Goal: Task Accomplishment & Management: Complete application form

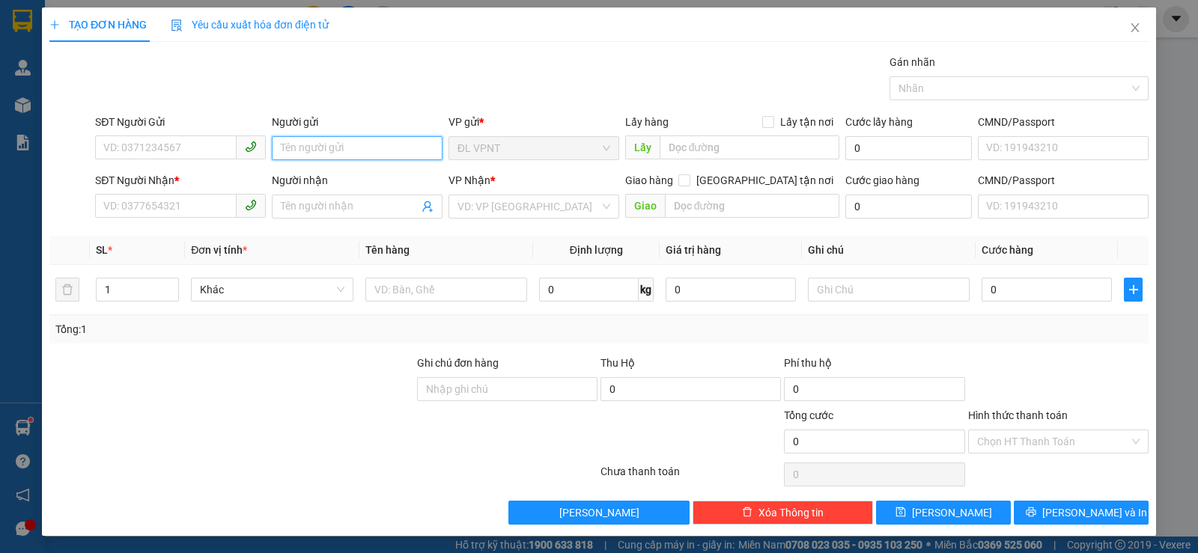
click at [286, 152] on input "Người gửi" at bounding box center [357, 148] width 171 height 24
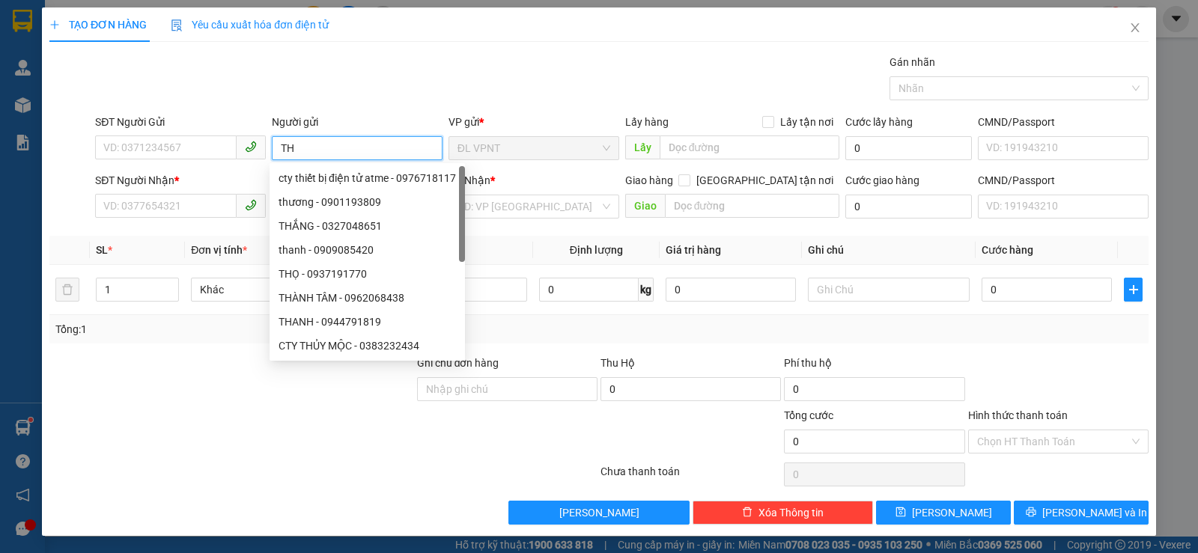
paste input "ỊNH"
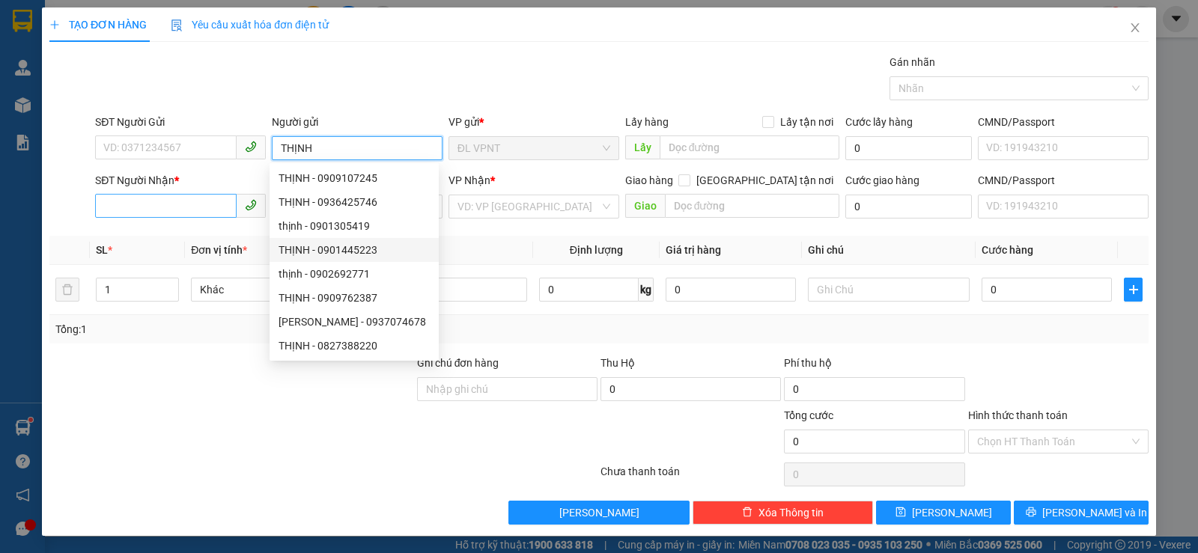
type input "THỊNH"
click at [223, 211] on input "SĐT Người Nhận *" at bounding box center [166, 206] width 142 height 24
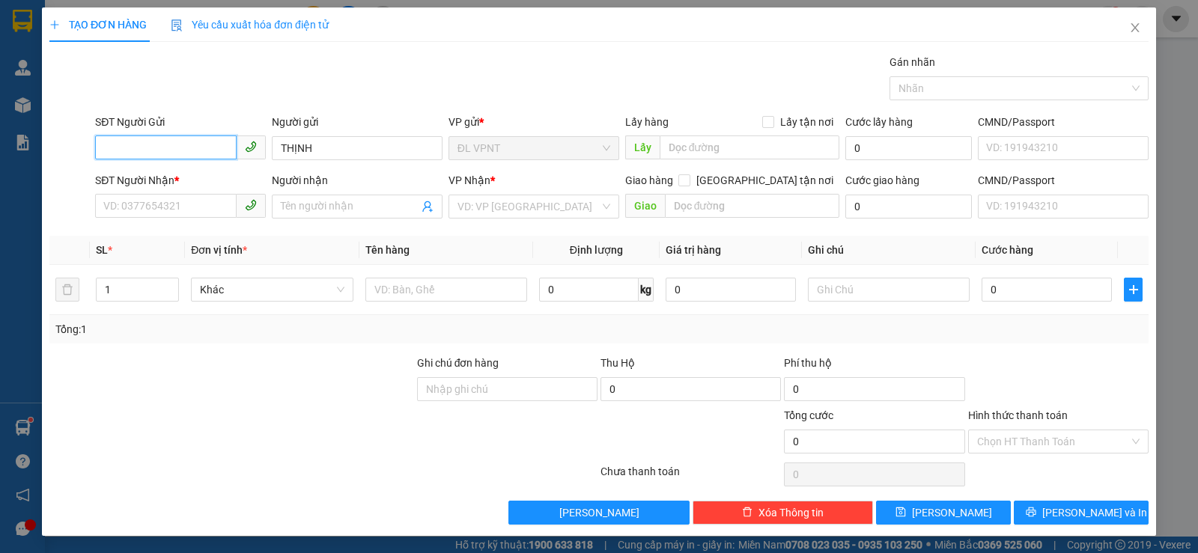
click at [207, 144] on input "SĐT Người Gửi" at bounding box center [166, 148] width 142 height 24
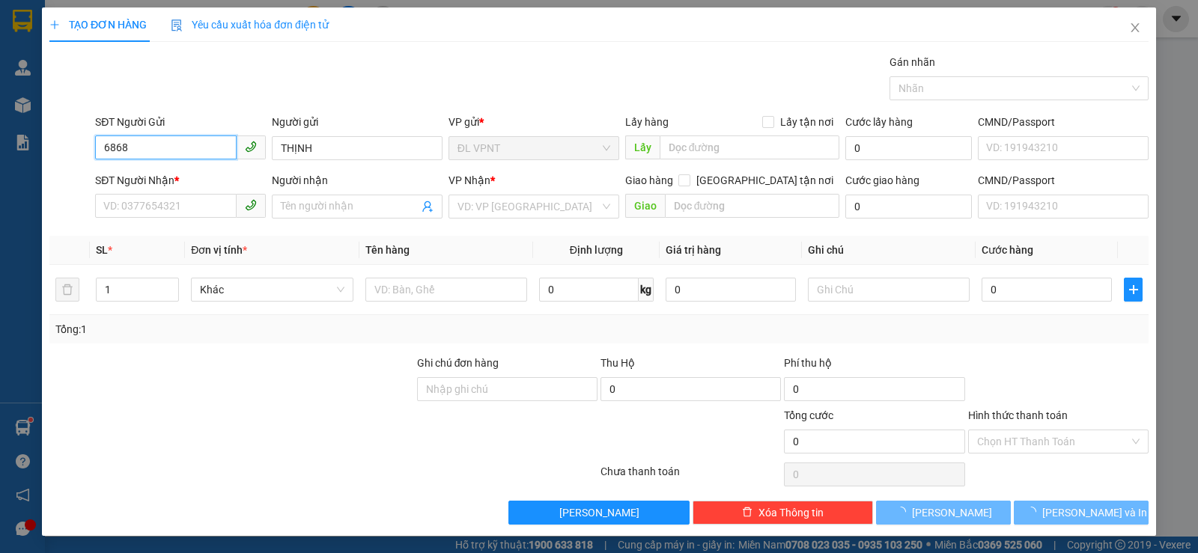
click at [207, 145] on input "6868" at bounding box center [166, 148] width 142 height 24
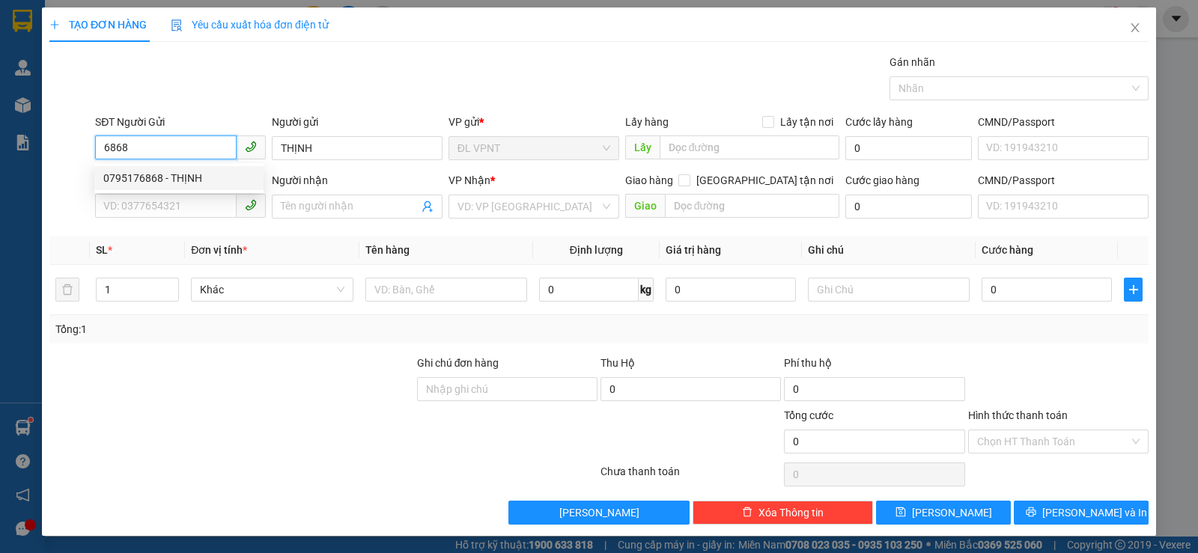
click at [187, 177] on div "0795176868 - THỊNH" at bounding box center [178, 178] width 151 height 16
type input "0795176868"
type input "THỊNH"
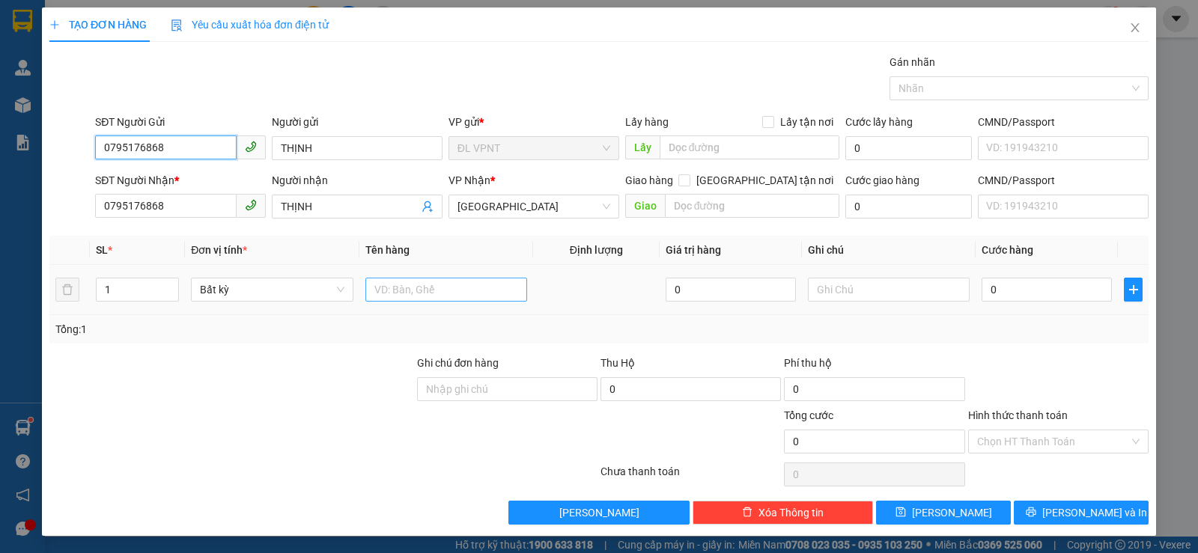
type input "0795176868"
click at [440, 282] on input "text" at bounding box center [446, 290] width 162 height 24
paste input "Ụ"
type input "1 CỤC"
click at [851, 297] on input "text" at bounding box center [889, 290] width 162 height 24
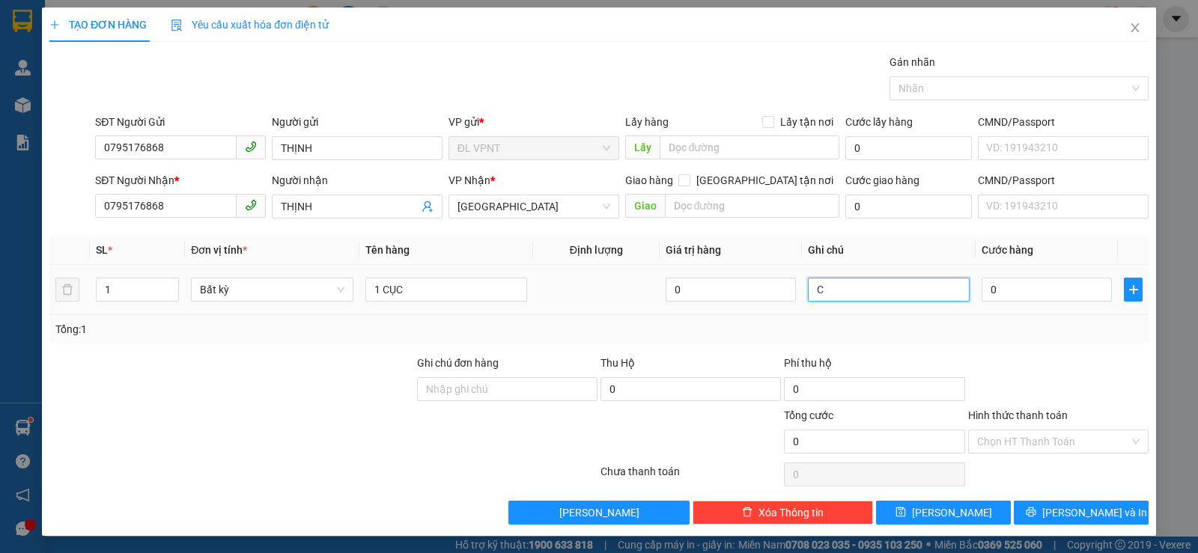
paste input "Ô"
paste input "Ơ"
paste input "Ợ"
type input "CÔNG NỢ"
click at [1040, 292] on input "0" at bounding box center [1047, 290] width 130 height 24
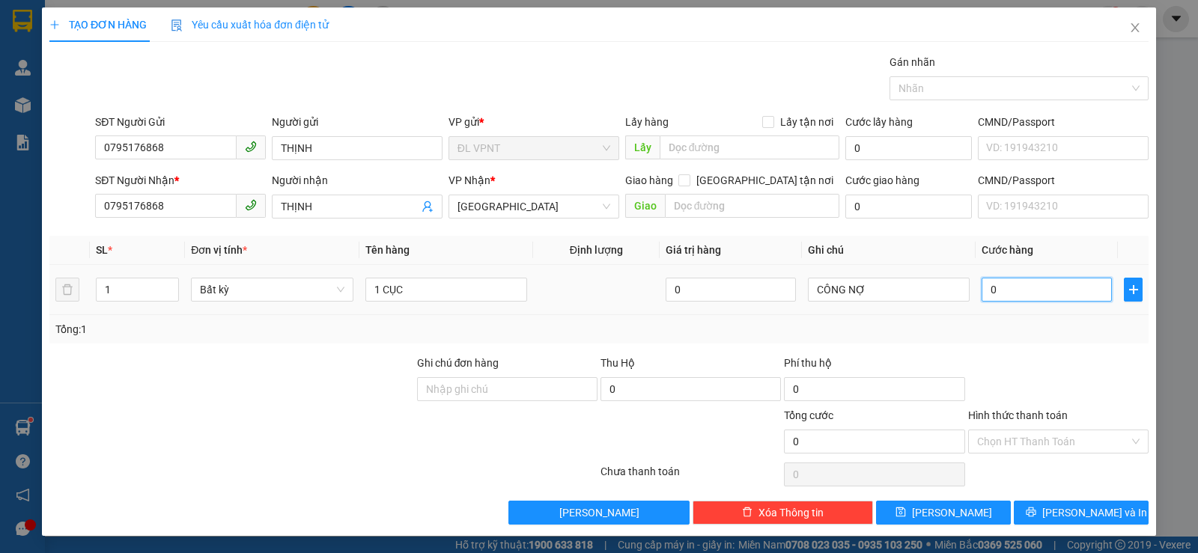
type input "2"
type input "20"
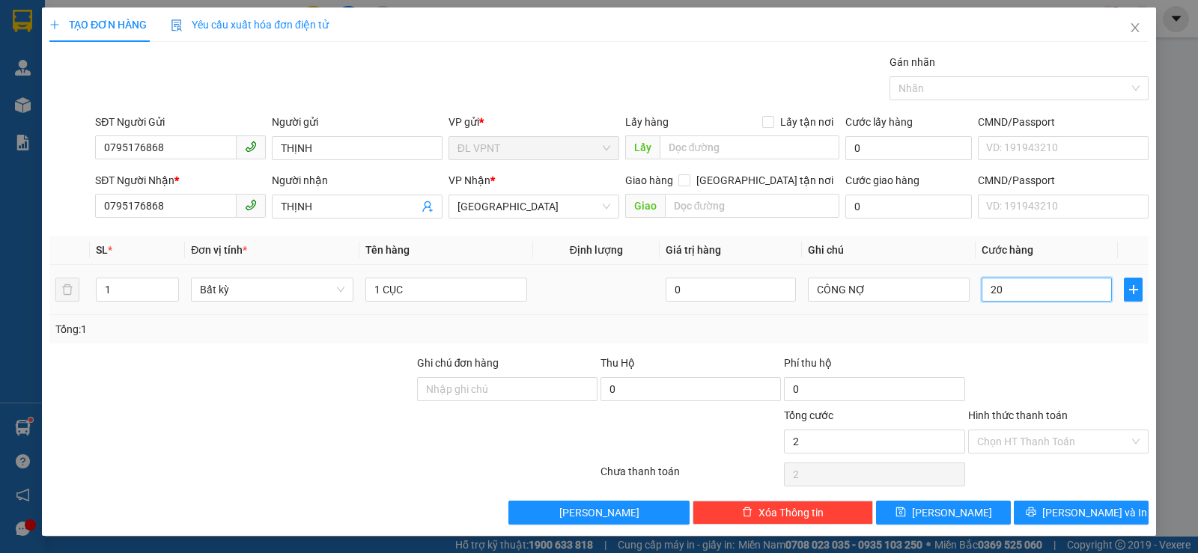
type input "20"
click at [1047, 321] on div "Tổng: 1" at bounding box center [598, 329] width 1087 height 16
type input "20.000"
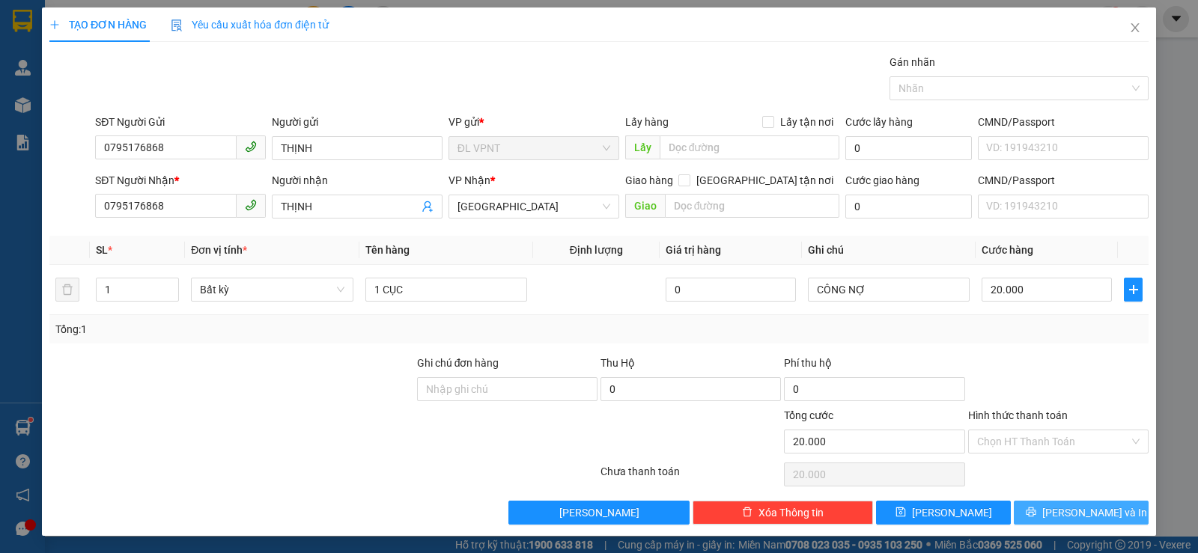
scroll to position [1, 0]
click at [1036, 518] on span "printer" at bounding box center [1031, 512] width 10 height 12
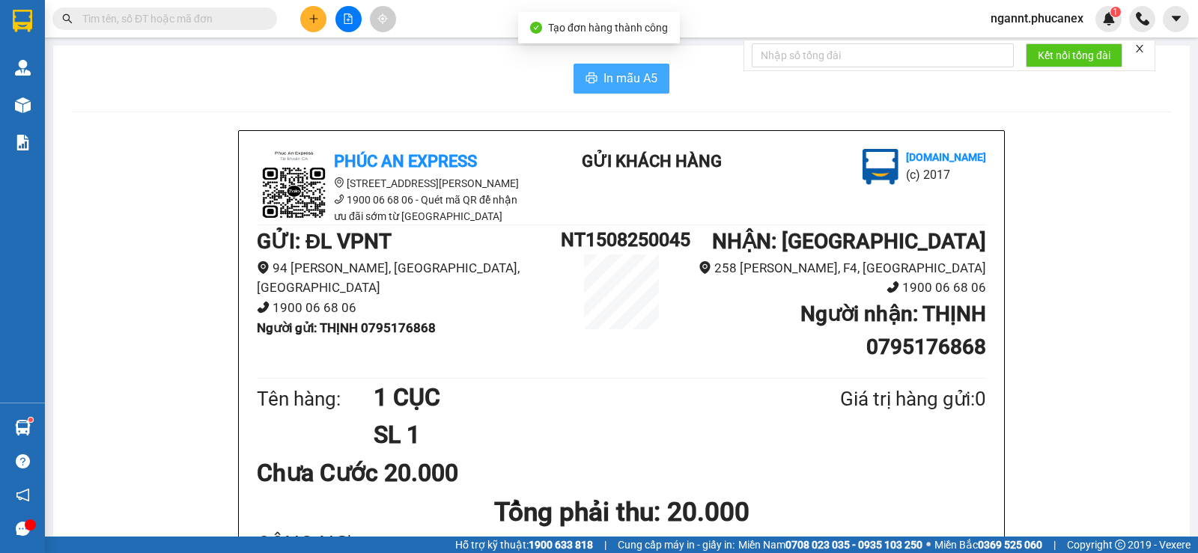
click at [594, 79] on button "In mẫu A5" at bounding box center [621, 79] width 96 height 30
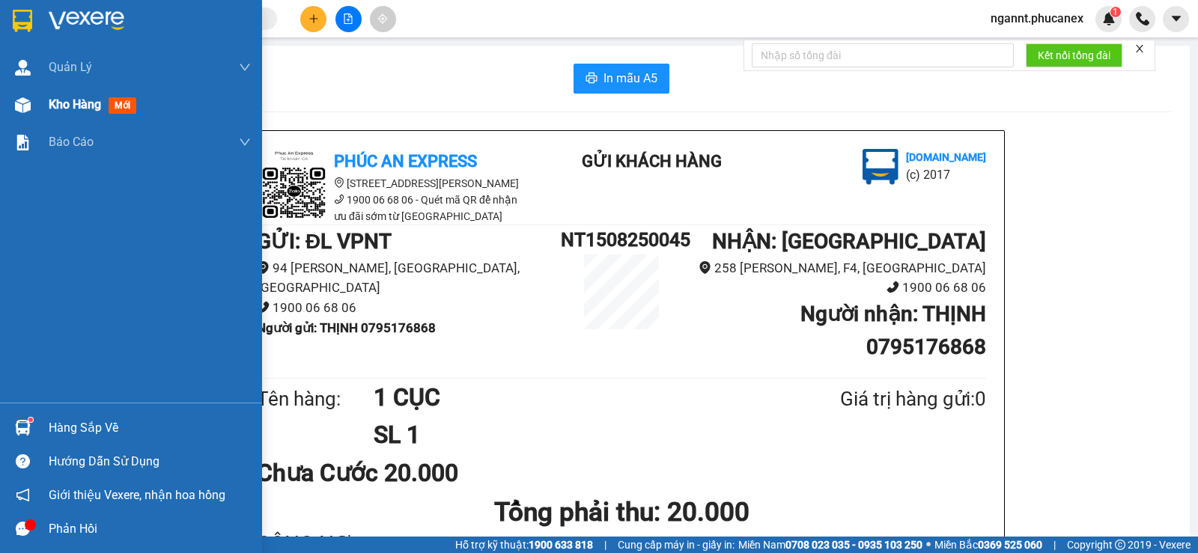
click at [13, 104] on div at bounding box center [23, 105] width 26 height 26
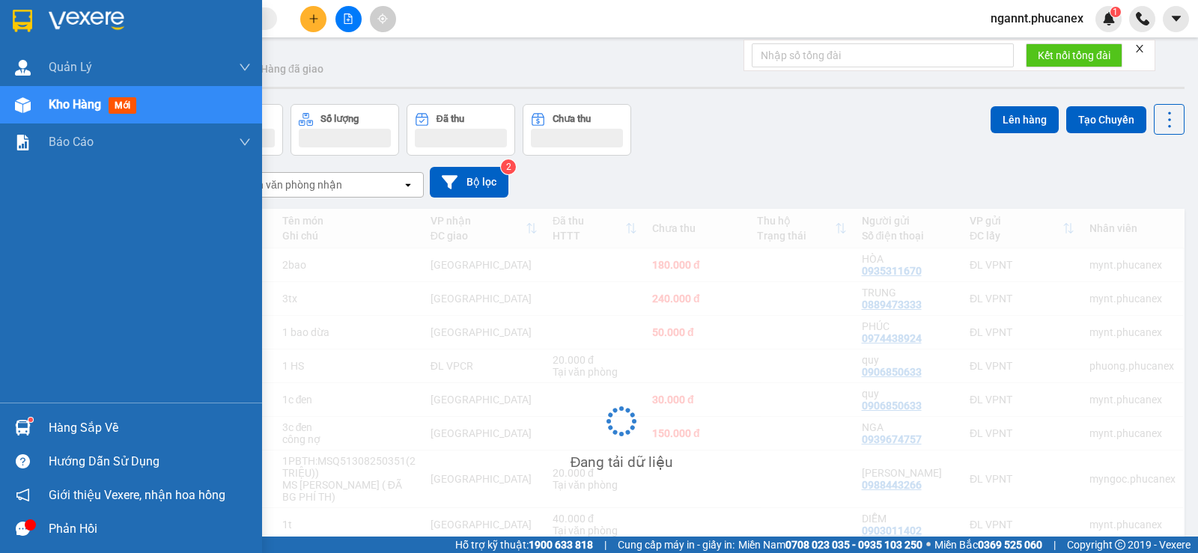
click at [112, 109] on span "mới" at bounding box center [123, 105] width 28 height 16
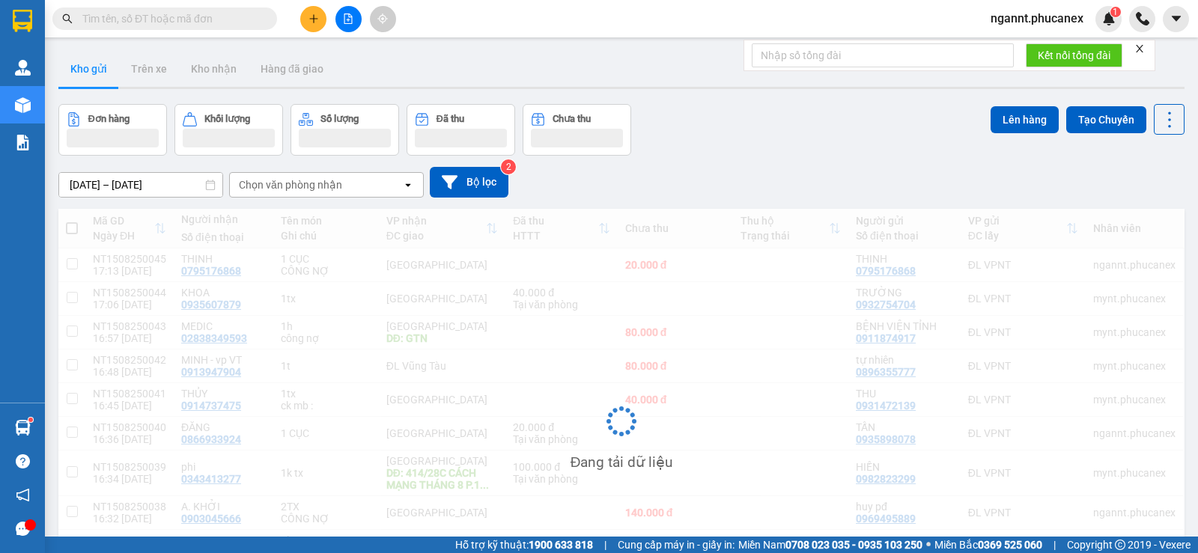
scroll to position [134, 0]
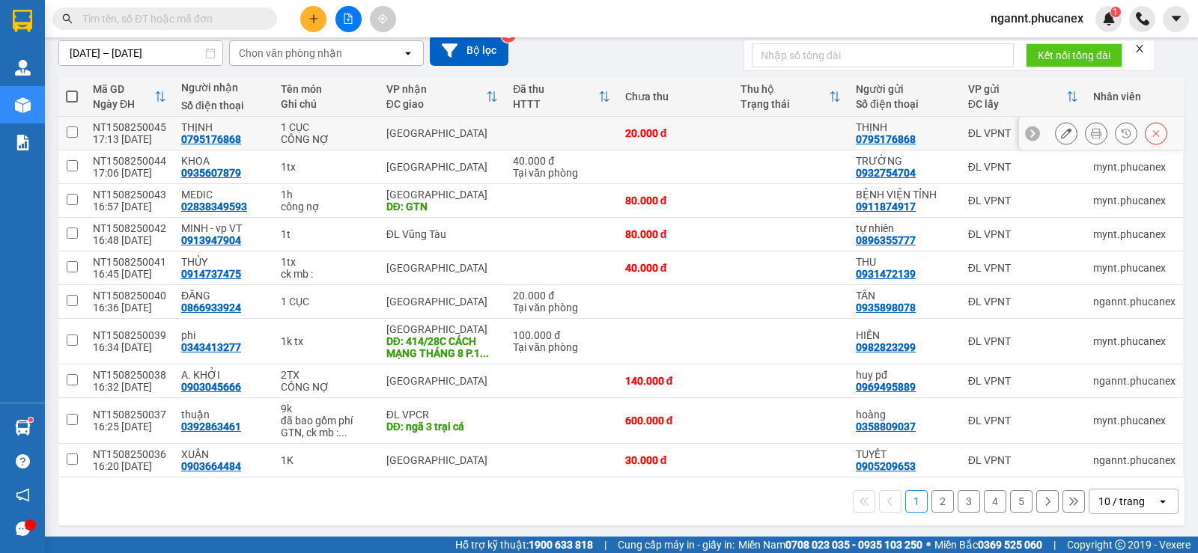
click at [1061, 133] on icon at bounding box center [1066, 133] width 10 height 10
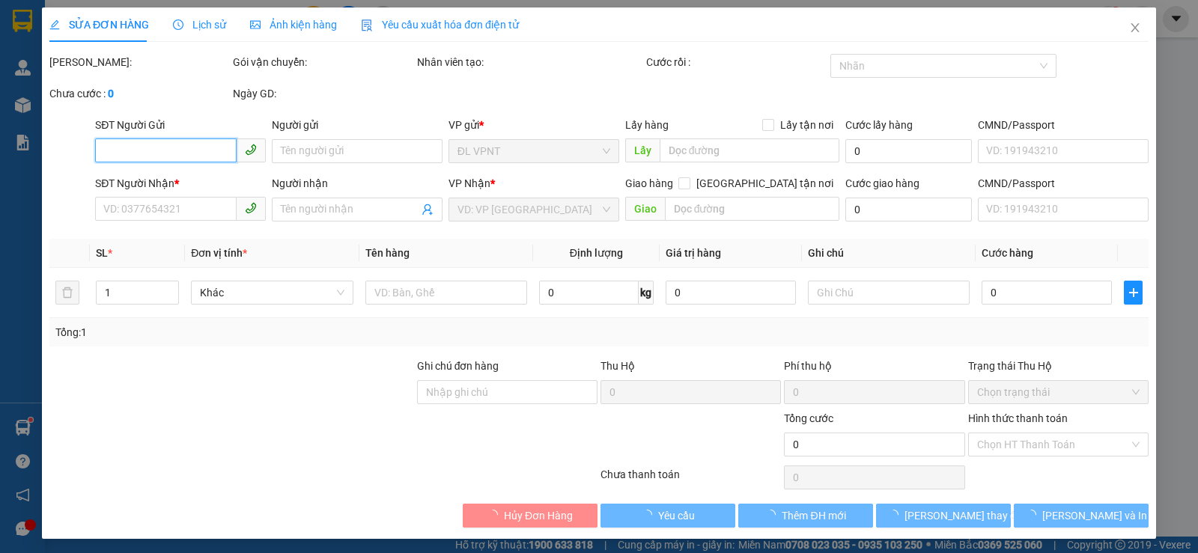
type input "0795176868"
type input "THỊNH"
type input "0795176868"
type input "THỊNH"
type input "20.000"
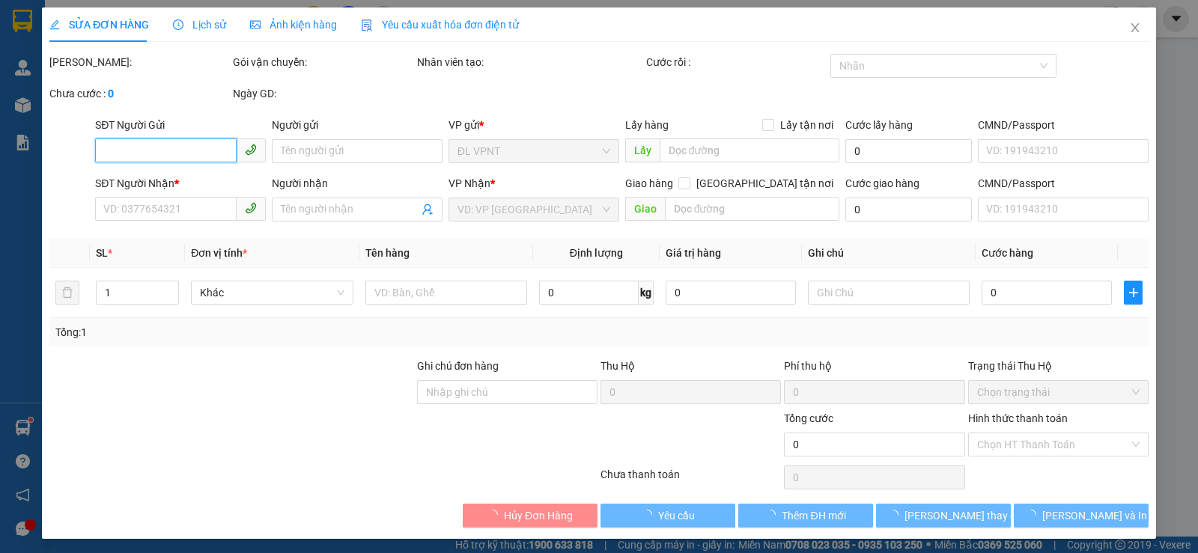
type input "20.000"
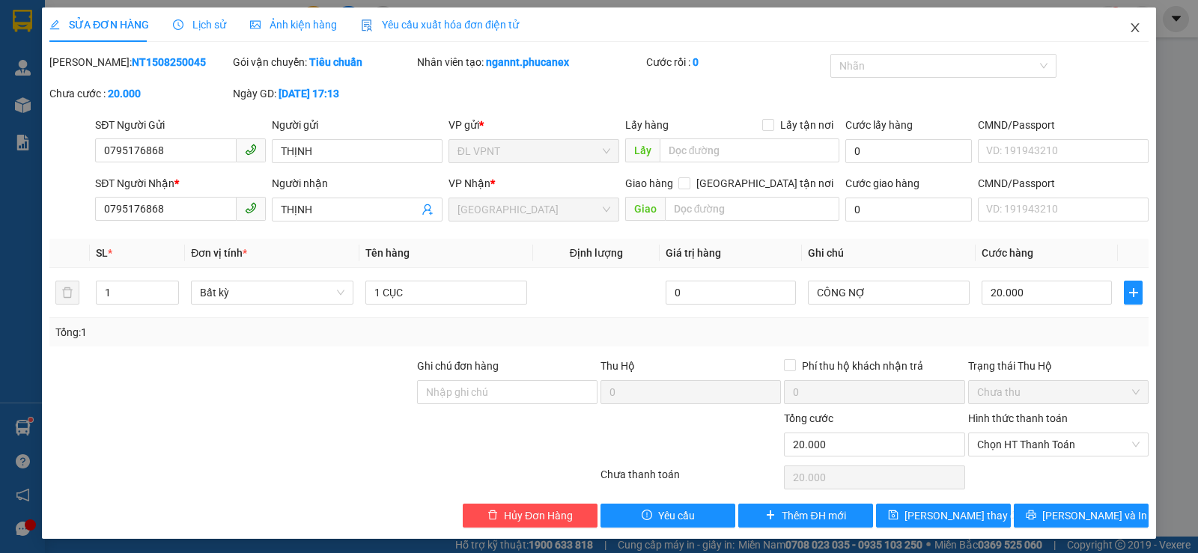
click at [1129, 26] on icon "close" at bounding box center [1135, 28] width 12 height 12
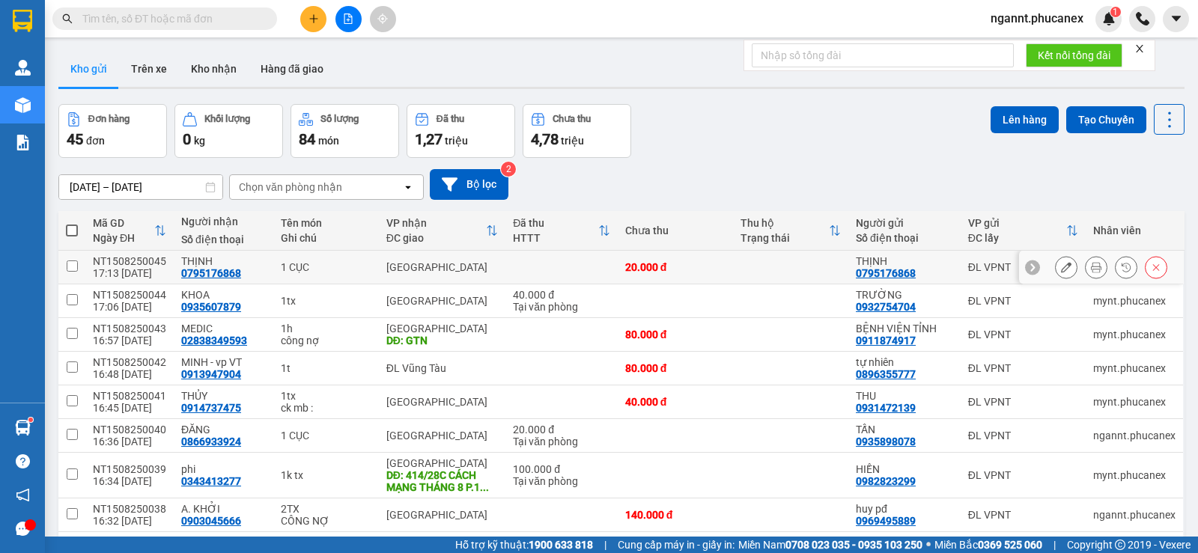
click at [1091, 270] on icon at bounding box center [1096, 267] width 10 height 10
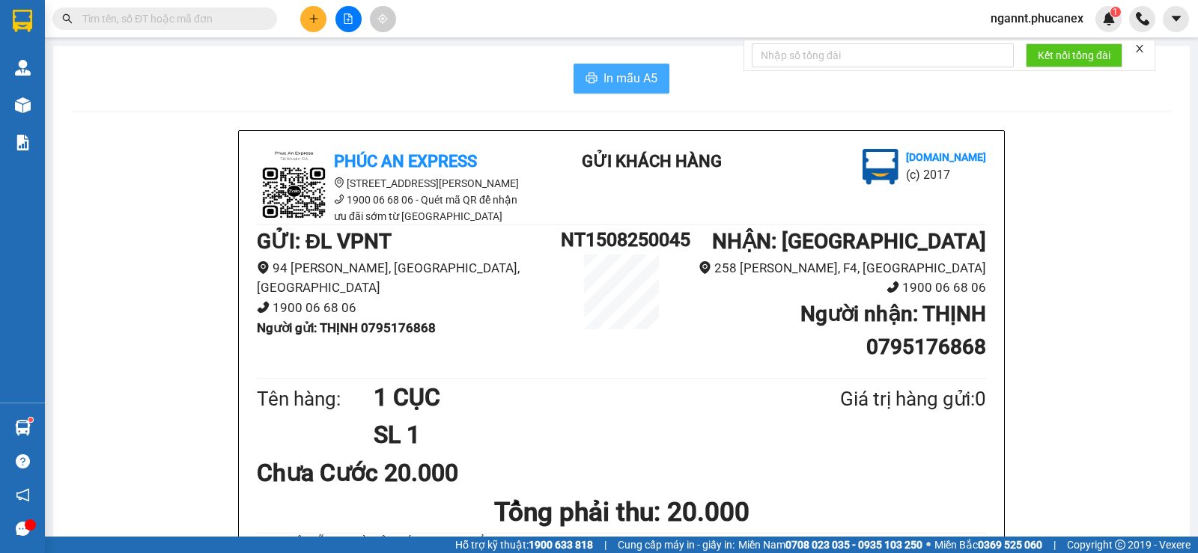
click at [637, 83] on span "In mẫu A5" at bounding box center [630, 78] width 54 height 19
click at [308, 13] on button at bounding box center [313, 19] width 26 height 26
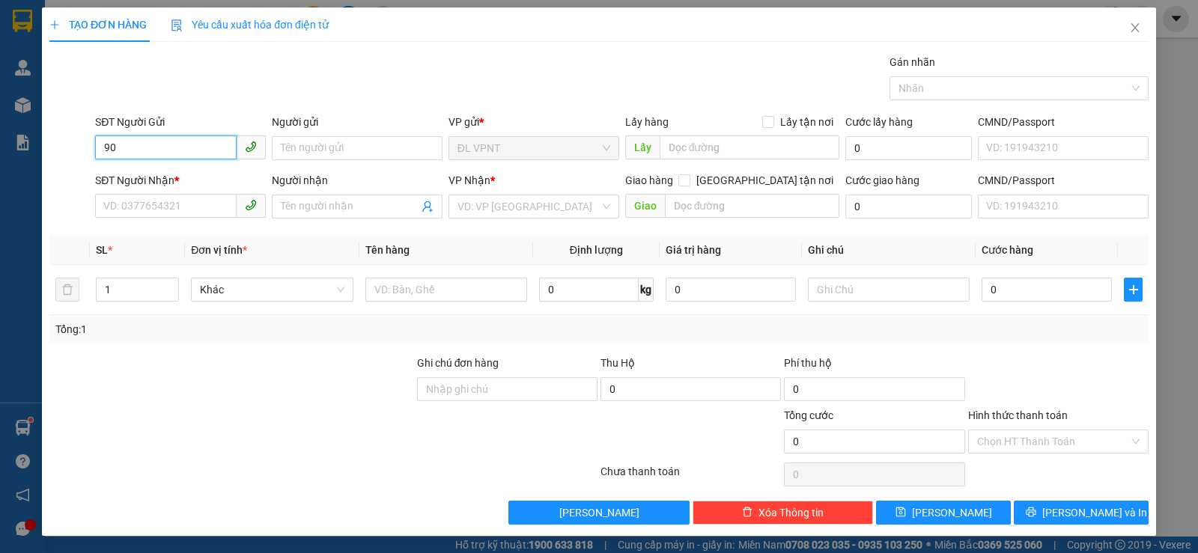
type input "9"
click at [191, 171] on div "0905433223 - KHANH" at bounding box center [178, 178] width 151 height 16
type input "0905433223"
type input "KHANH"
type input "0974854845"
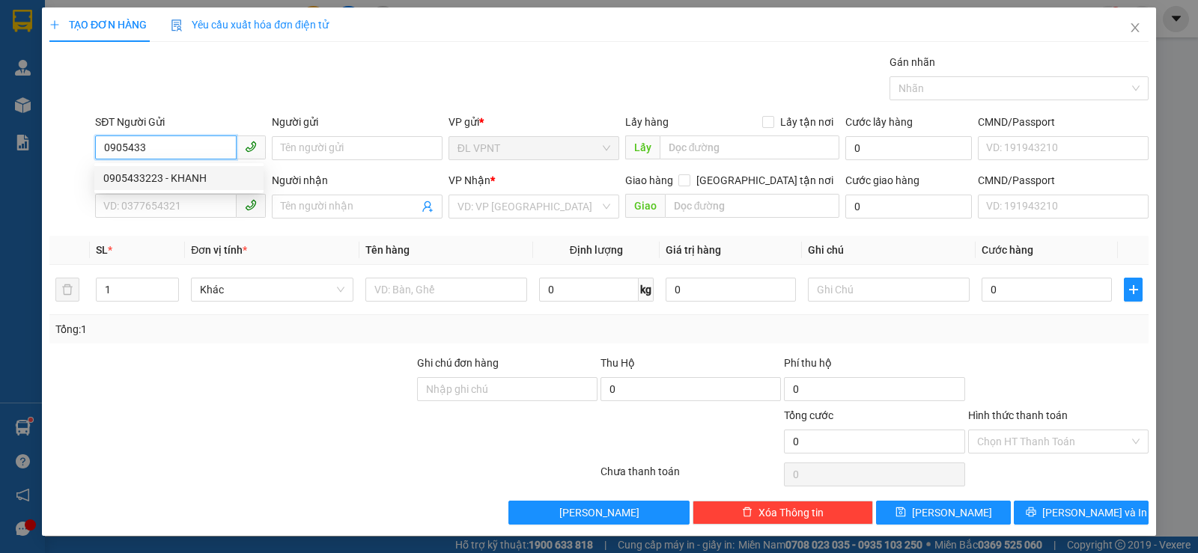
type input "QUANG"
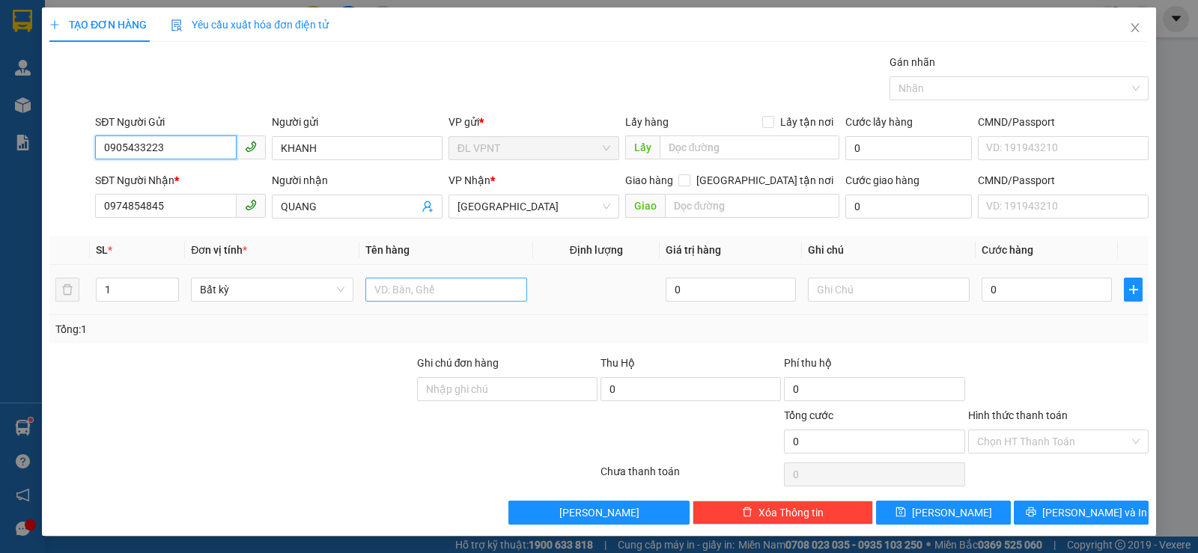
type input "0905433223"
click at [377, 287] on input "text" at bounding box center [446, 290] width 162 height 24
paste input "Đ"
type input "1CĐ"
click at [986, 290] on input "0" at bounding box center [1047, 290] width 130 height 24
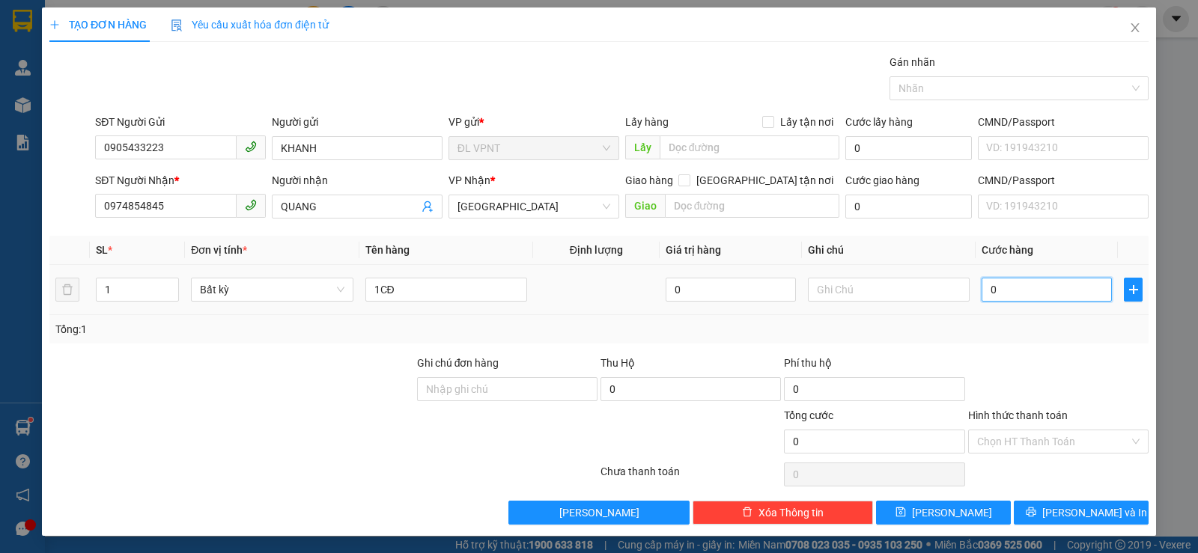
type input "3"
type input "30"
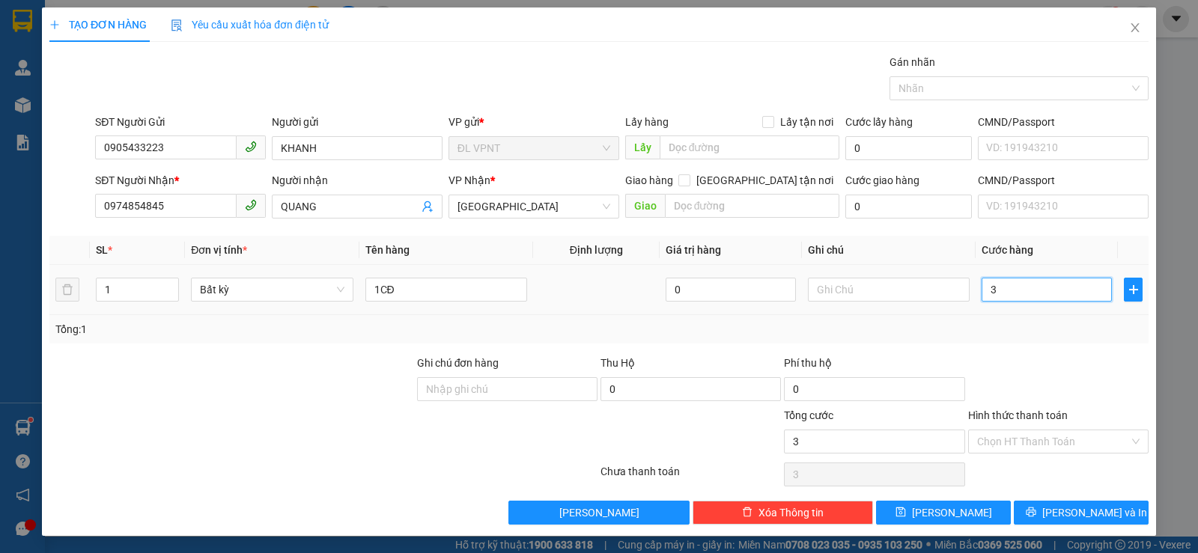
type input "30"
click at [1038, 355] on div at bounding box center [1058, 381] width 183 height 52
type input "30.000"
click at [1043, 433] on input "Hình thức thanh toán" at bounding box center [1053, 441] width 152 height 22
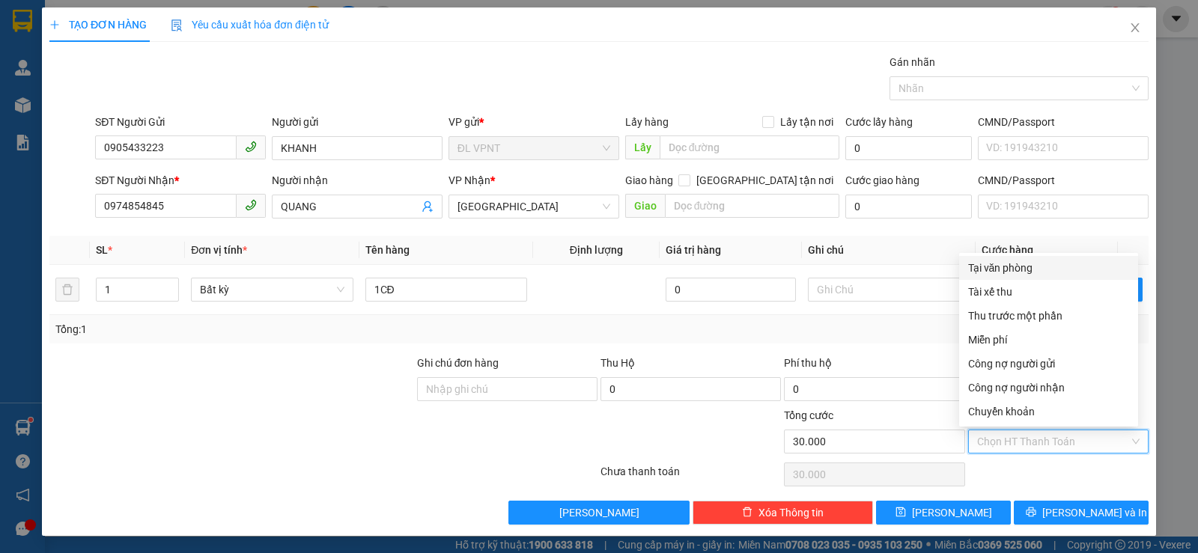
click at [1039, 267] on div "Tại văn phòng" at bounding box center [1048, 268] width 161 height 16
type input "0"
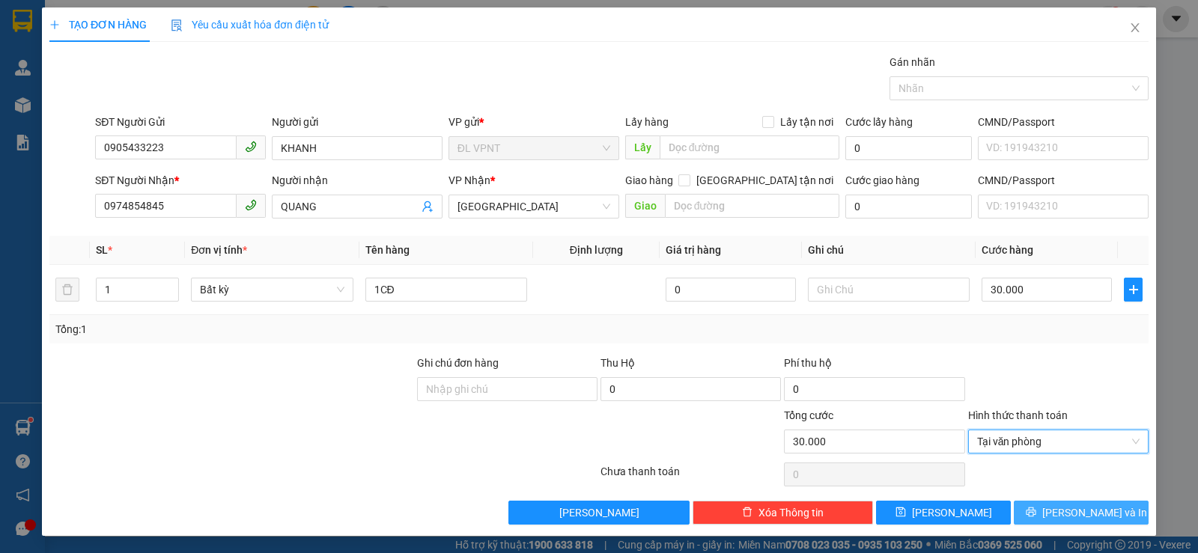
click at [1040, 507] on button "[PERSON_NAME] và In" at bounding box center [1081, 513] width 135 height 24
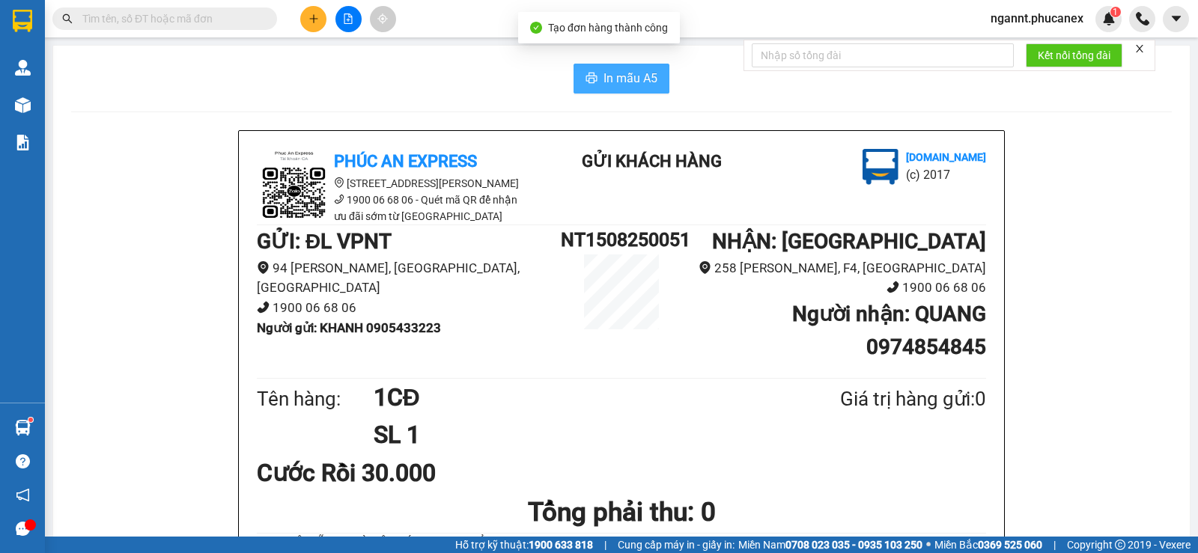
click at [611, 81] on span "In mẫu A5" at bounding box center [630, 78] width 54 height 19
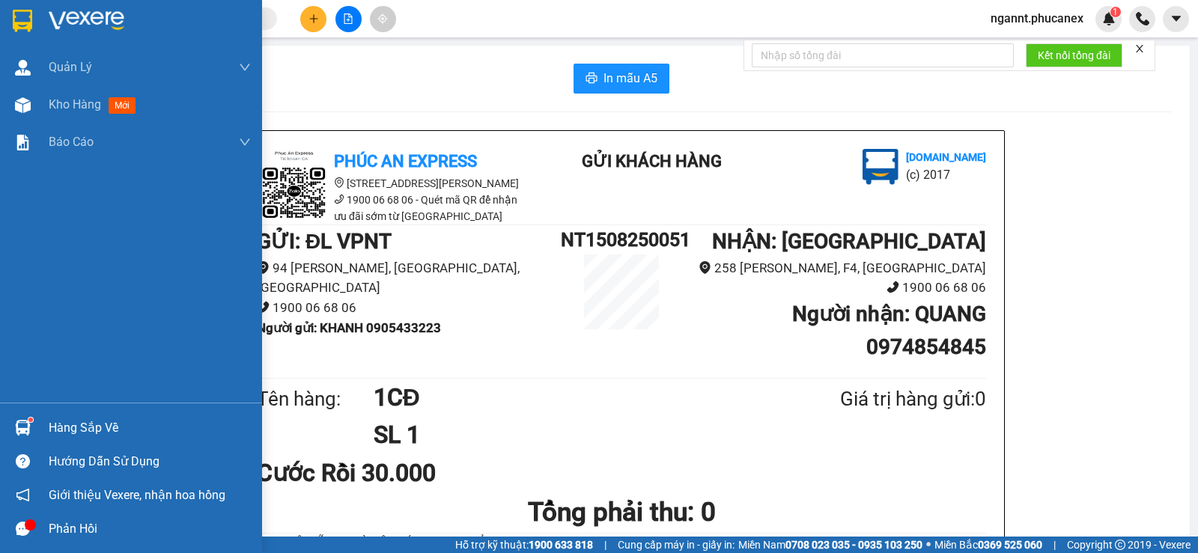
click at [52, 162] on div "Quản [PERSON_NAME] lý khách hàng Quản lý khách hàng mới Kho hàng mới Báo cáo Bá…" at bounding box center [131, 226] width 262 height 354
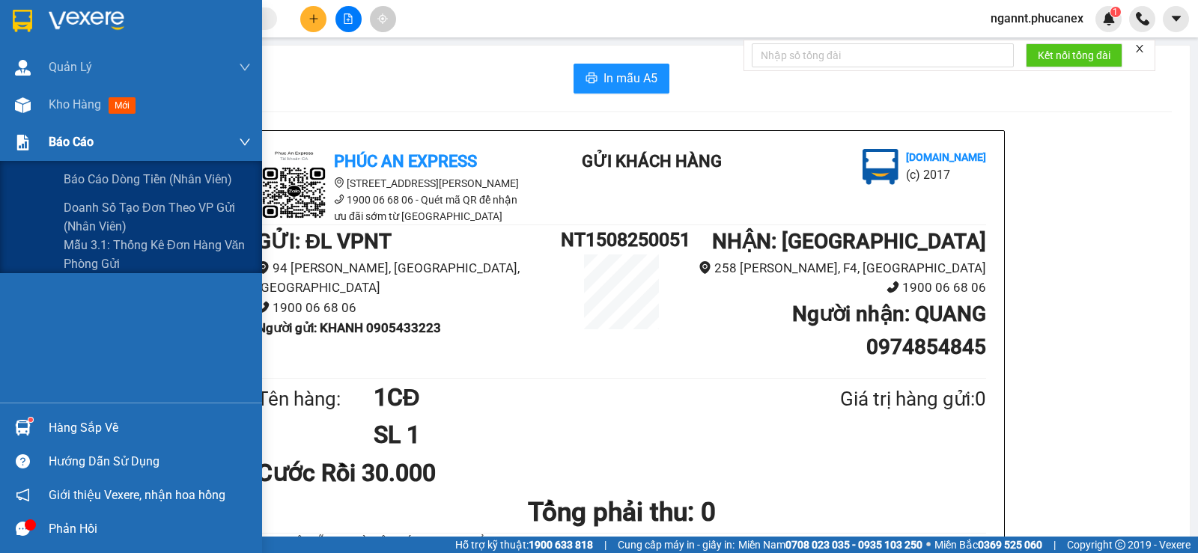
click at [104, 144] on div "Báo cáo" at bounding box center [150, 142] width 202 height 37
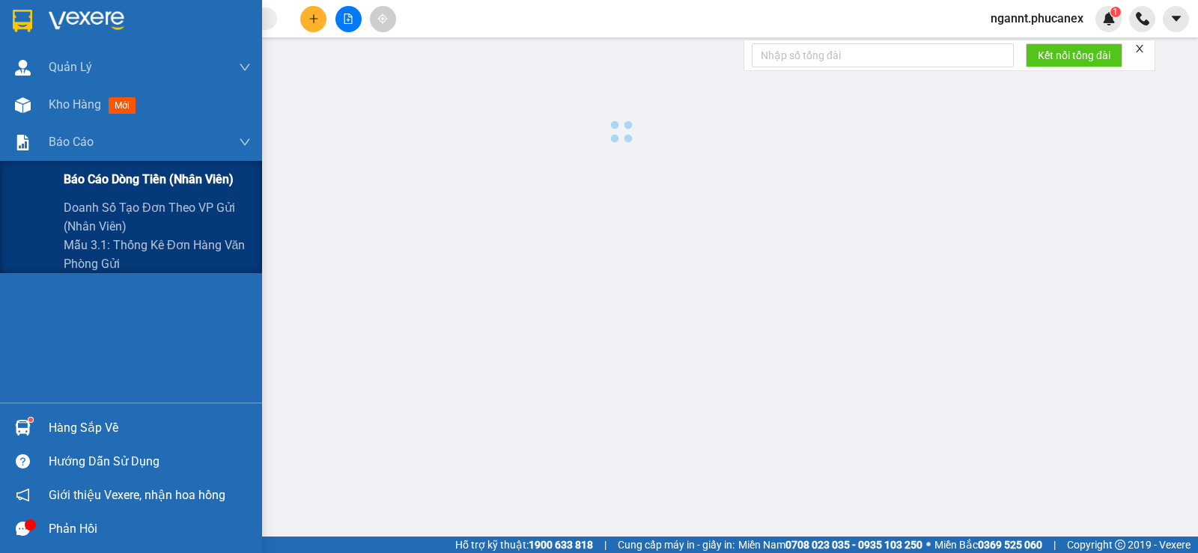
click at [112, 180] on span "Báo cáo dòng tiền (nhân viên)" at bounding box center [149, 179] width 170 height 19
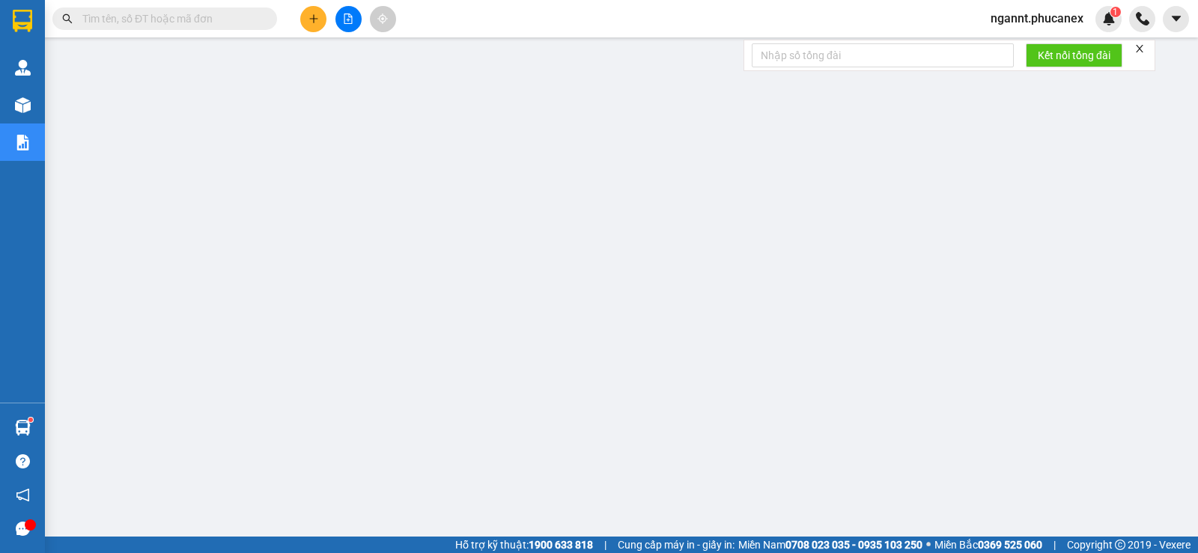
click at [306, 13] on button at bounding box center [313, 19] width 26 height 26
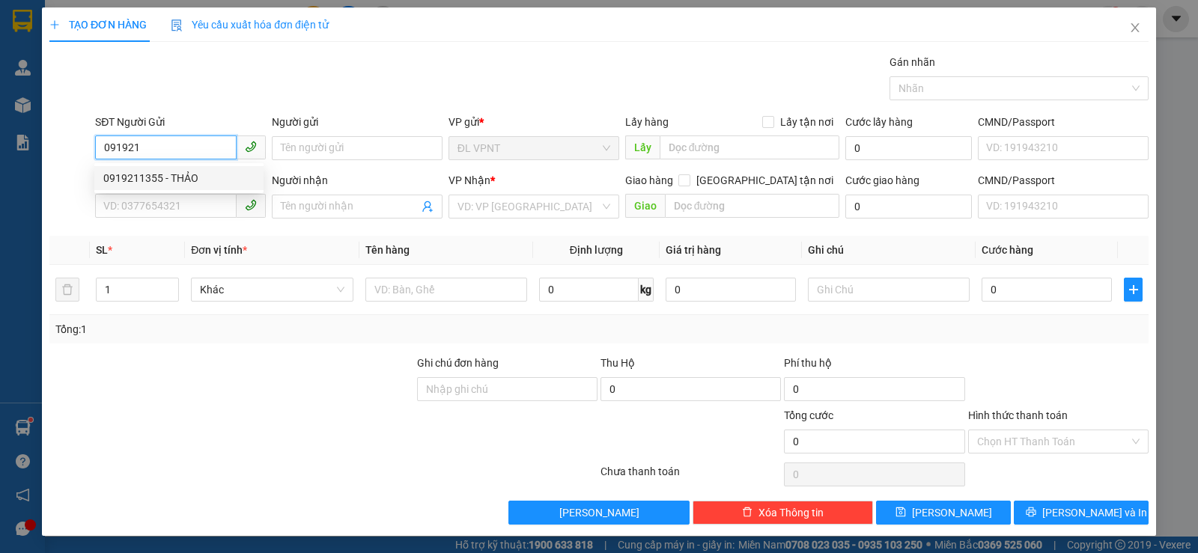
click at [223, 176] on div "0919211355 - THẢO" at bounding box center [178, 178] width 151 height 16
type input "0919211355"
type input "THẢO"
type input "0903605599"
type input "HỨA"
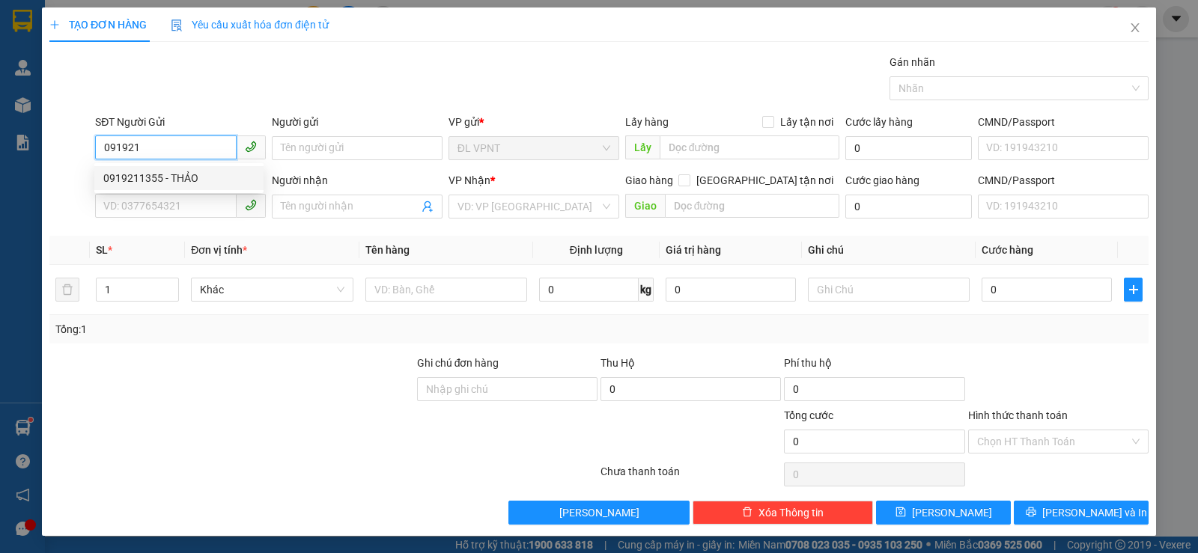
type input "290 AN [PERSON_NAME], P4, Q.5"
type input "50.000"
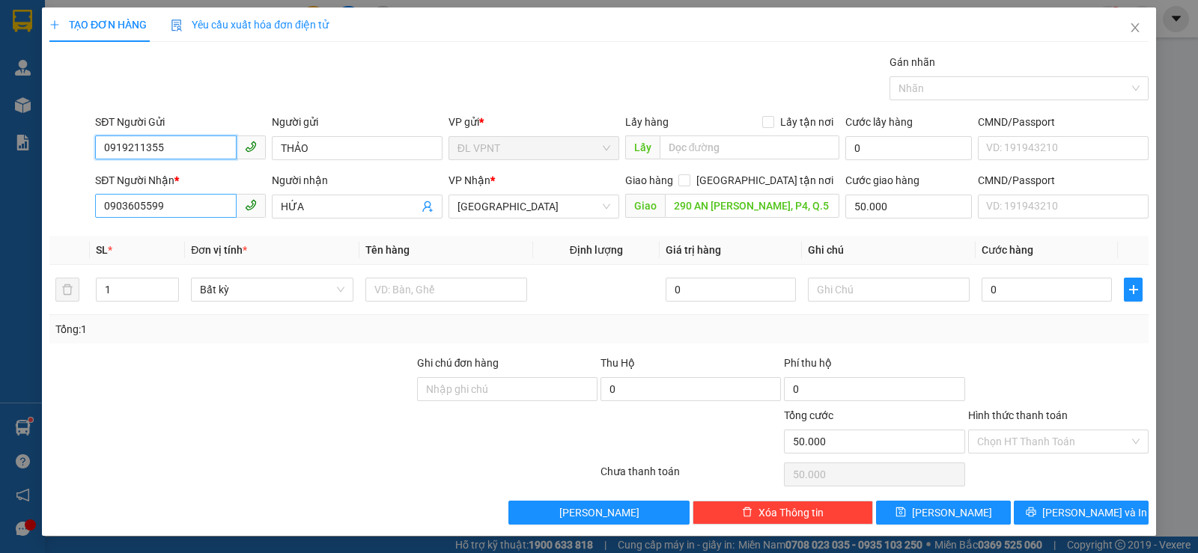
type input "0919211355"
drag, startPoint x: 198, startPoint y: 213, endPoint x: 0, endPoint y: 213, distance: 197.7
click at [0, 213] on div "TẠO ĐƠN HÀNG Yêu cầu xuất hóa đơn điện tử Transit Pickup Surcharge Ids Transit …" at bounding box center [599, 276] width 1198 height 553
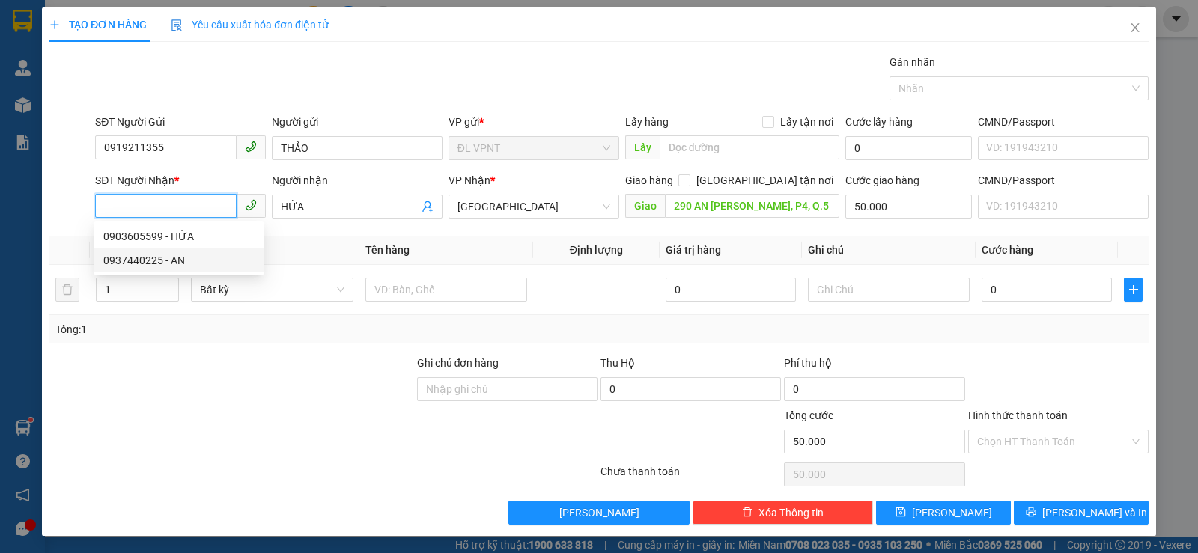
click at [122, 257] on div "0937440225 - AN" at bounding box center [178, 260] width 151 height 16
type input "0937440225"
type input "AN"
type input "0"
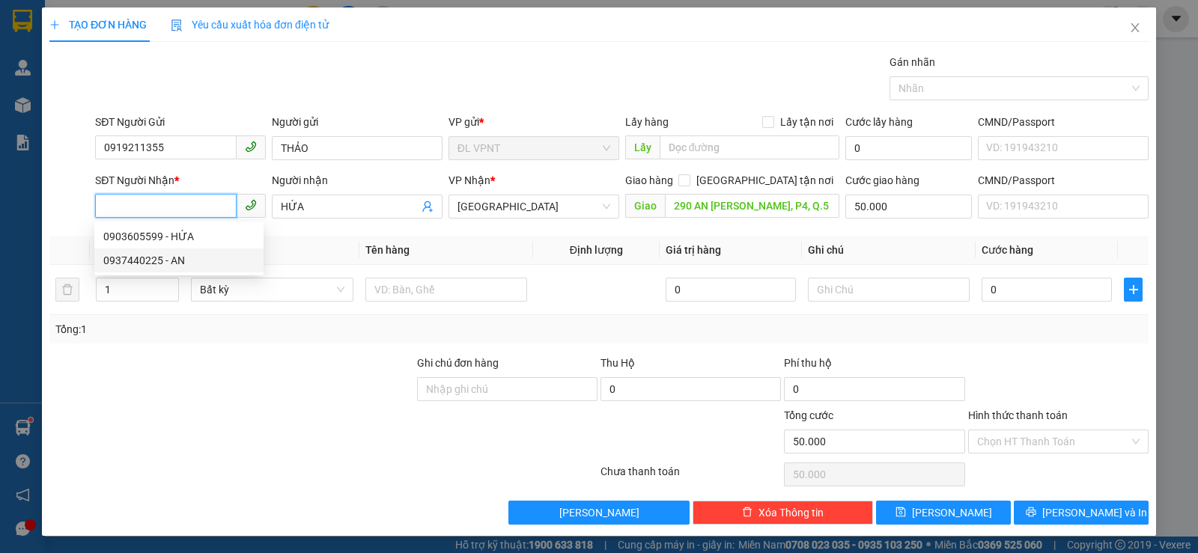
type input "0"
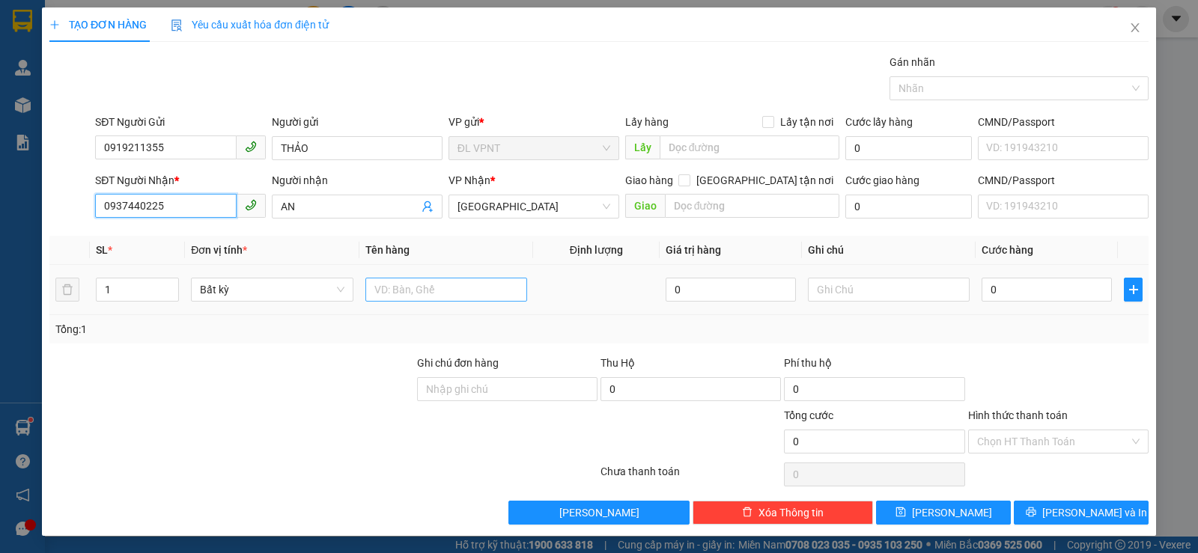
type input "0937440225"
click at [405, 285] on input "text" at bounding box center [446, 290] width 162 height 24
type input "1TX"
click at [1008, 295] on input "0" at bounding box center [1047, 290] width 130 height 24
type input "4"
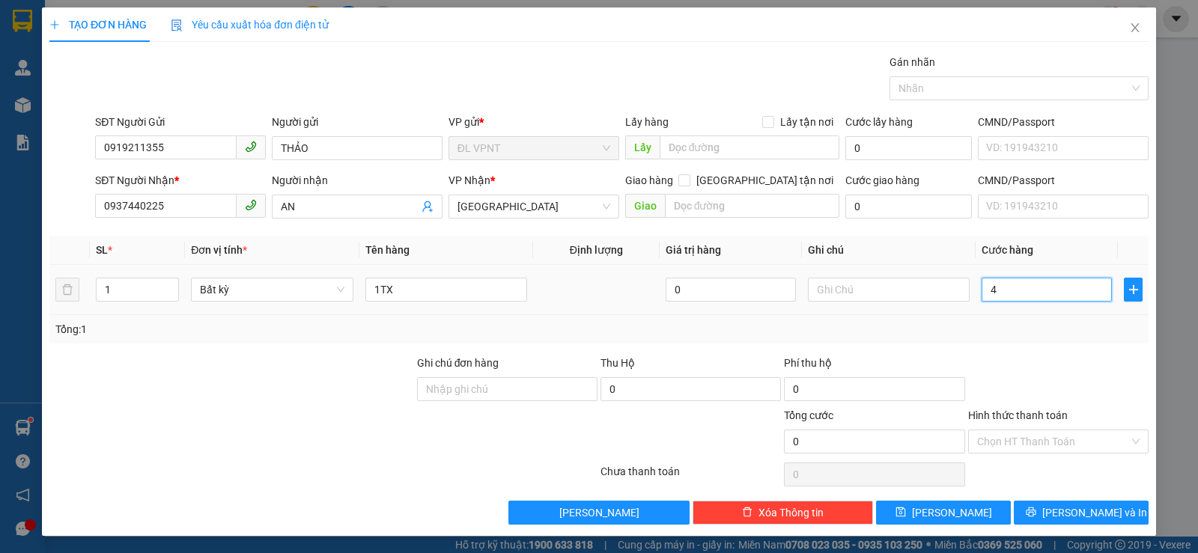
type input "4"
type input "40"
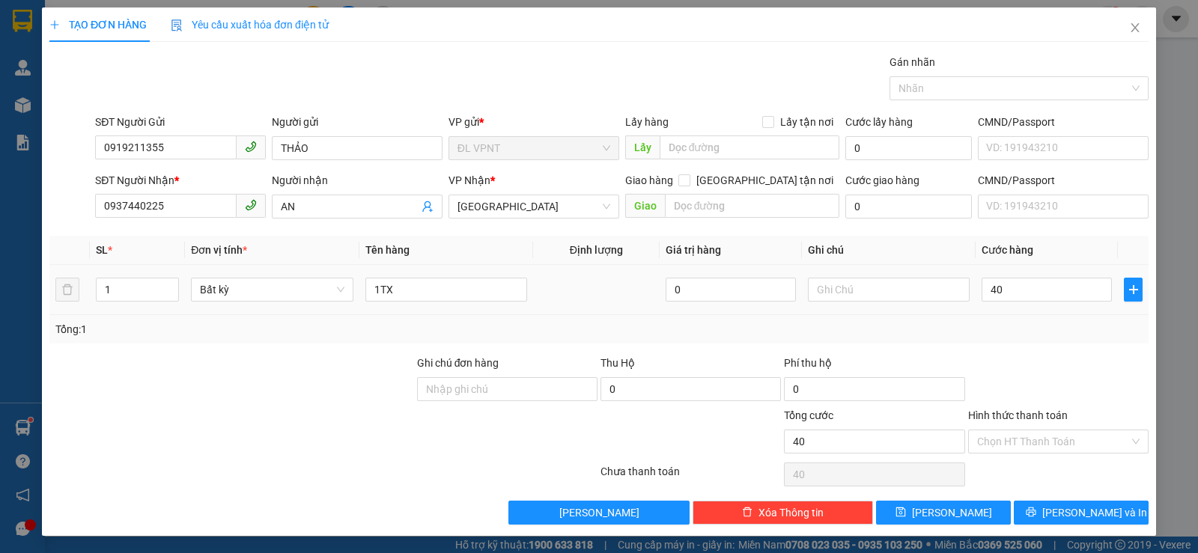
click at [1024, 318] on div "Tổng: 1" at bounding box center [598, 329] width 1099 height 28
type input "40.000"
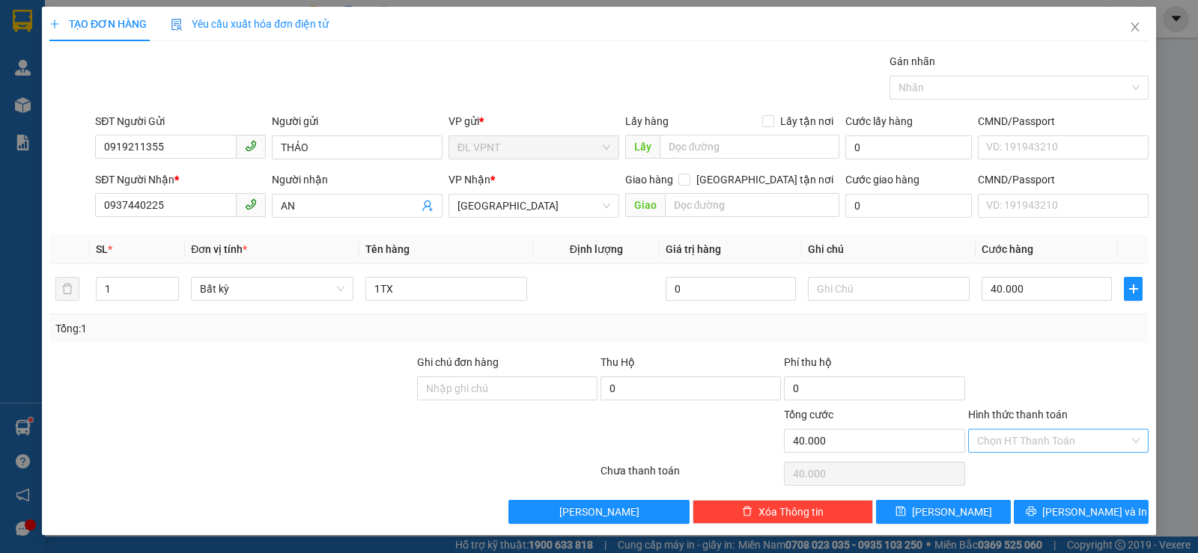
click at [1020, 433] on input "Hình thức thanh toán" at bounding box center [1053, 441] width 152 height 22
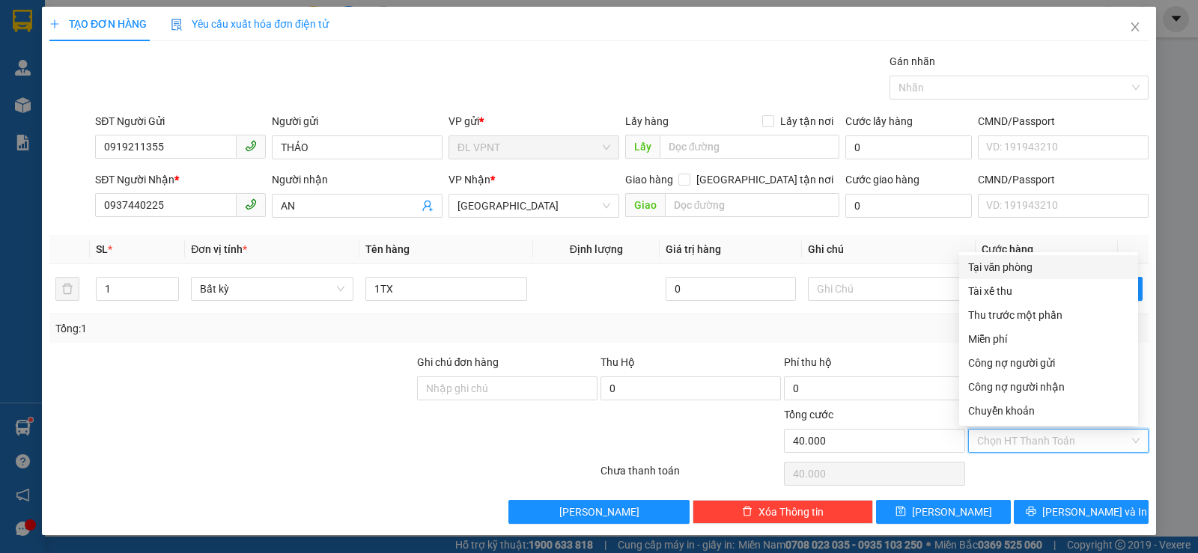
click at [994, 263] on div "Tại văn phòng" at bounding box center [1048, 267] width 161 height 16
type input "0"
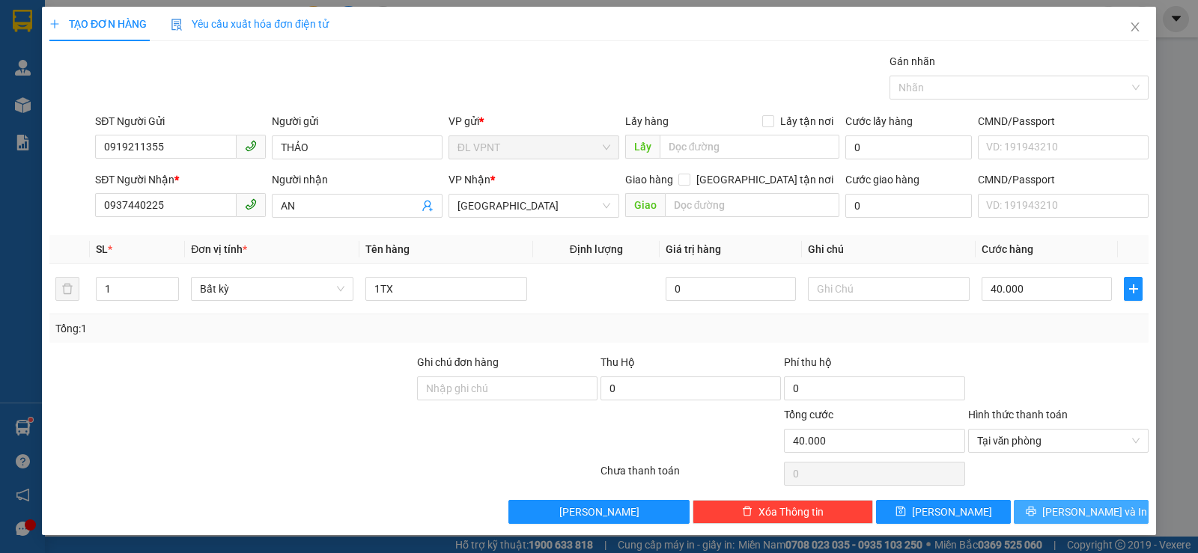
click at [1040, 508] on button "[PERSON_NAME] và In" at bounding box center [1081, 512] width 135 height 24
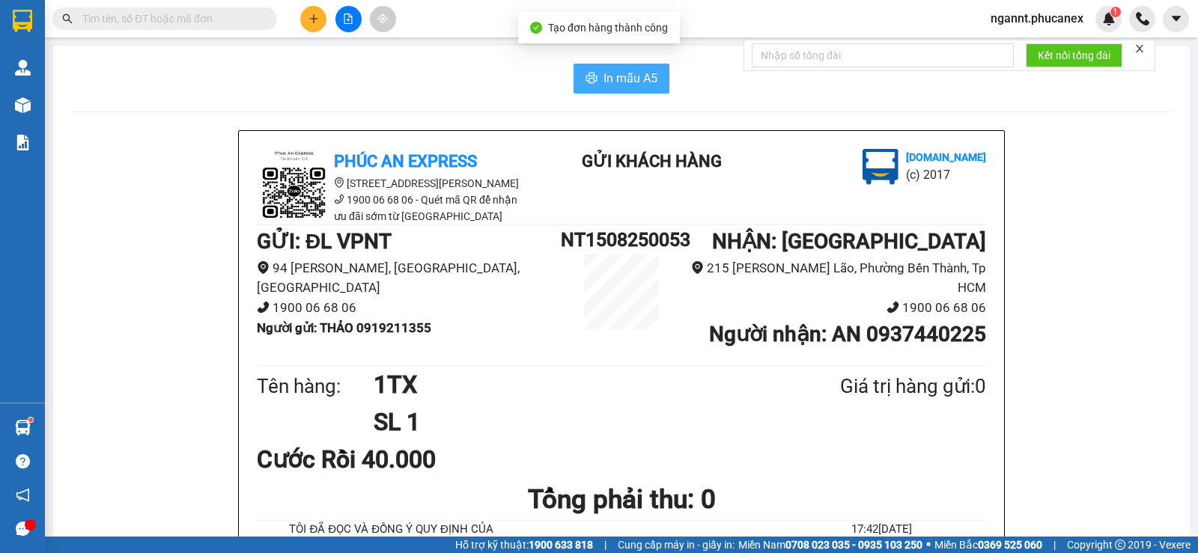
click at [615, 79] on span "In mẫu A5" at bounding box center [630, 78] width 54 height 19
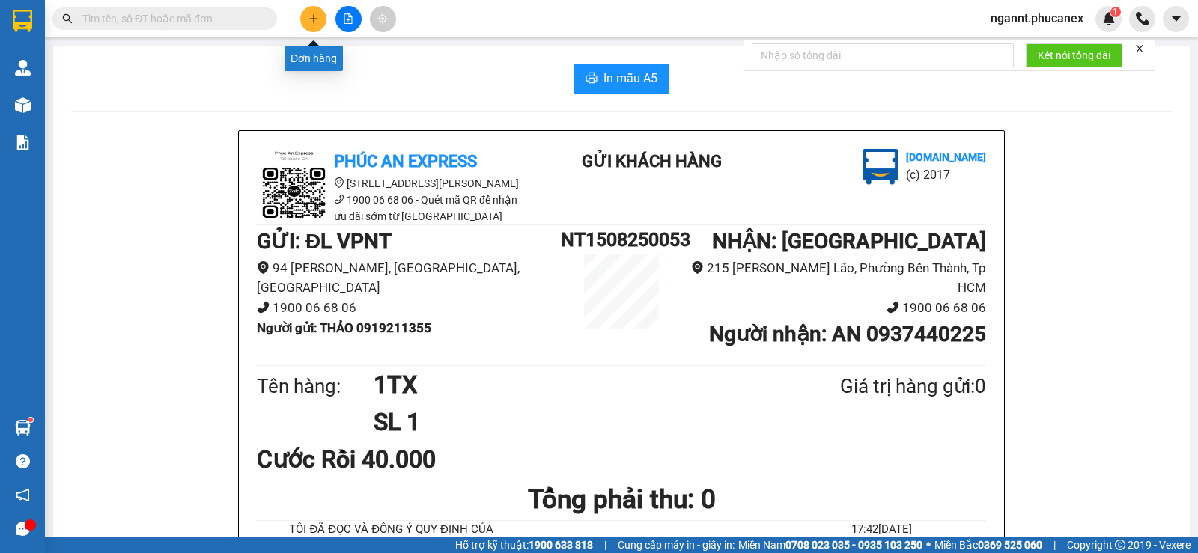
click at [311, 10] on button at bounding box center [313, 19] width 26 height 26
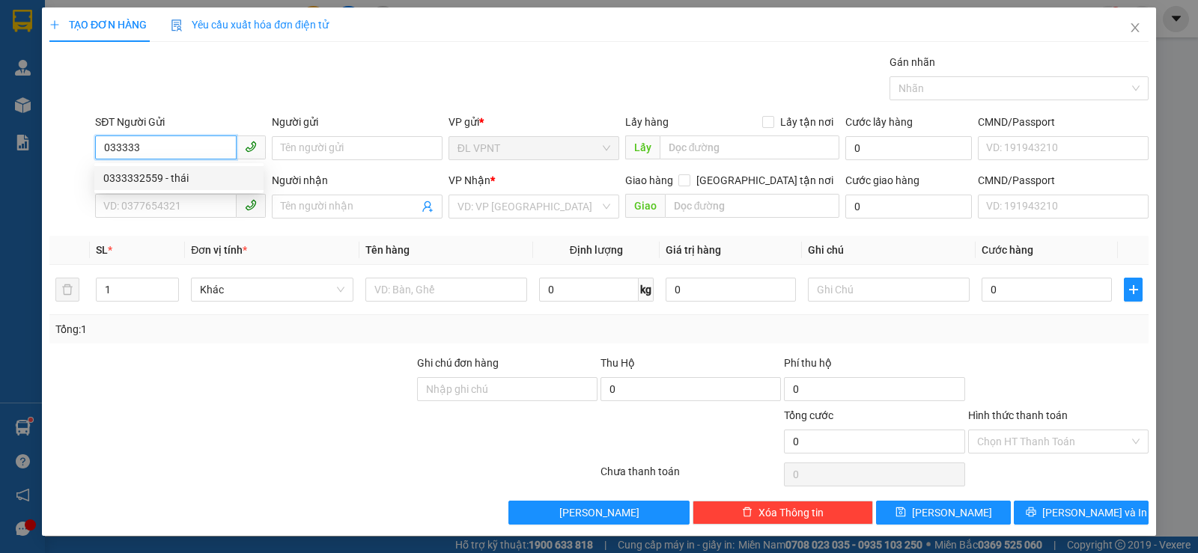
click at [129, 180] on div "0333332559 - thái" at bounding box center [178, 178] width 151 height 16
type input "0333332559"
type input "thái"
type input "0984542889"
type input "Trang"
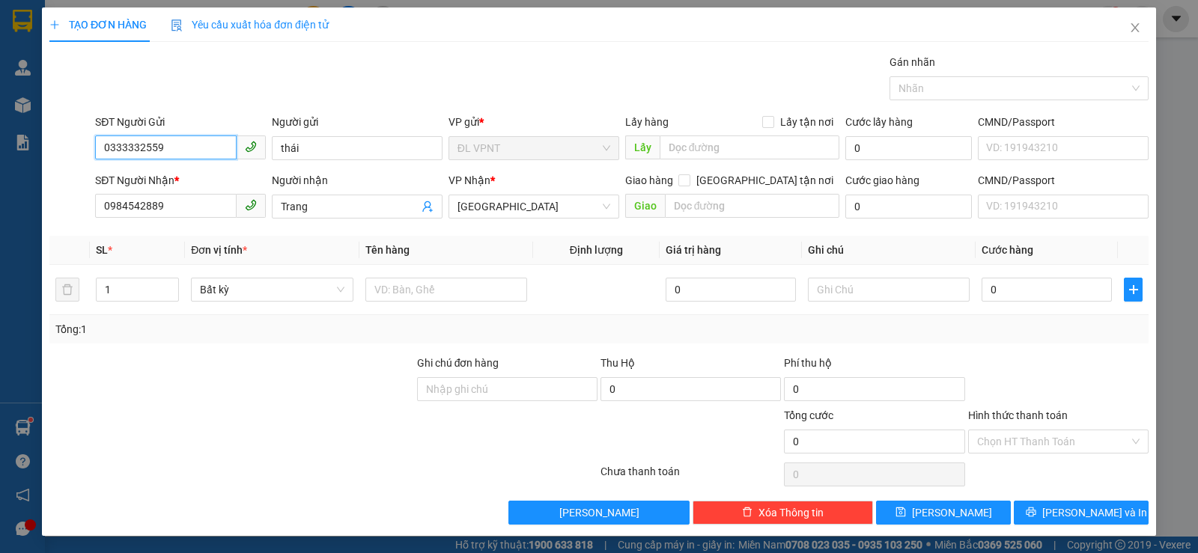
type input "0333332559"
drag, startPoint x: 58, startPoint y: 219, endPoint x: 0, endPoint y: 219, distance: 58.4
click at [0, 219] on div "TẠO ĐƠN HÀNG Yêu cầu xuất hóa đơn điện tử Transit Pickup Surcharge Ids Transit …" at bounding box center [599, 276] width 1198 height 553
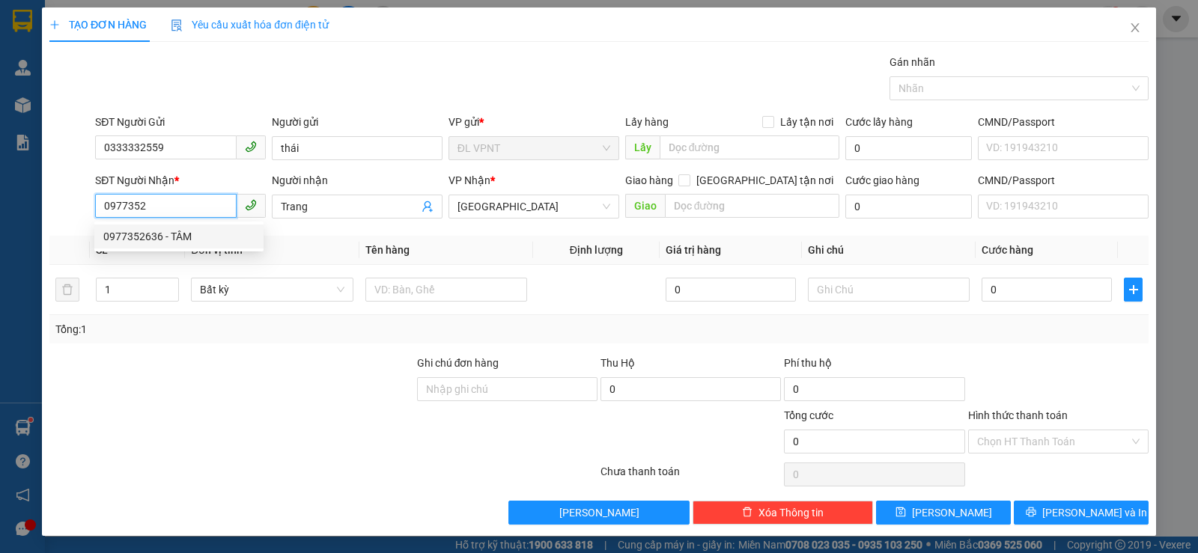
click at [159, 230] on div "0977352636 - TÂM" at bounding box center [178, 236] width 151 height 16
type input "0977352636"
type input "TÂM"
type input "0977352636"
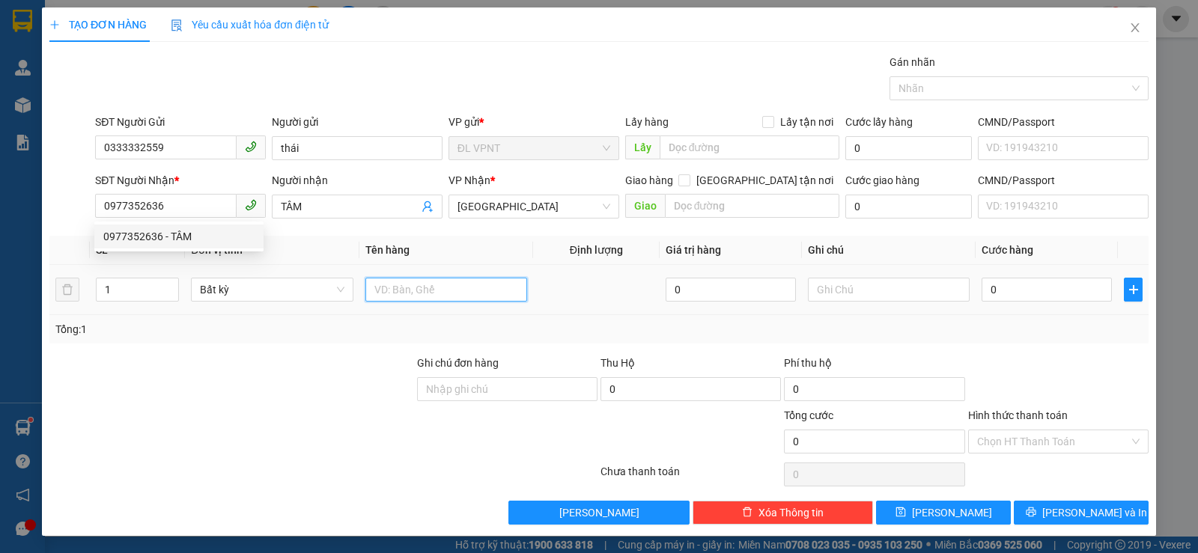
click at [440, 287] on input "text" at bounding box center [446, 290] width 162 height 24
type input "1TX"
click at [1021, 287] on input "0" at bounding box center [1047, 290] width 130 height 24
type input "4"
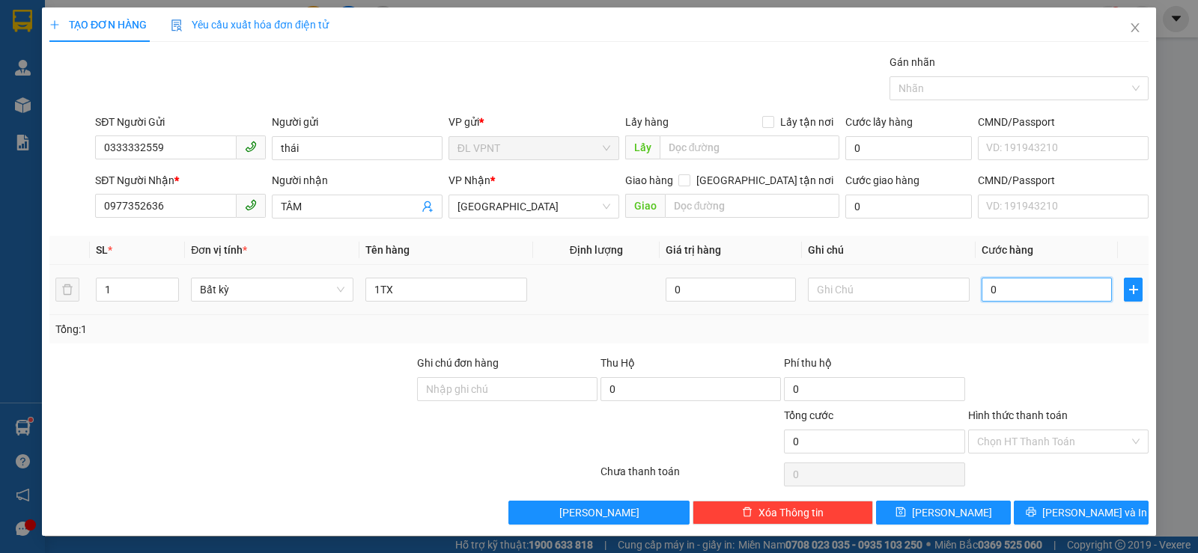
type input "4"
type input "40"
click at [1018, 316] on div "Tổng: 1" at bounding box center [598, 329] width 1099 height 28
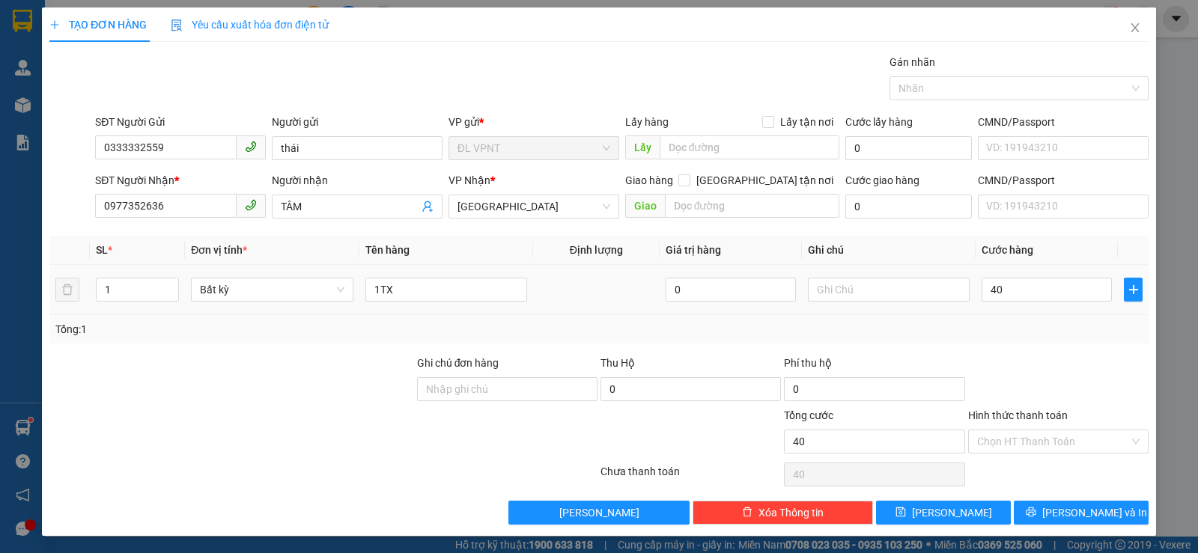
type input "40.000"
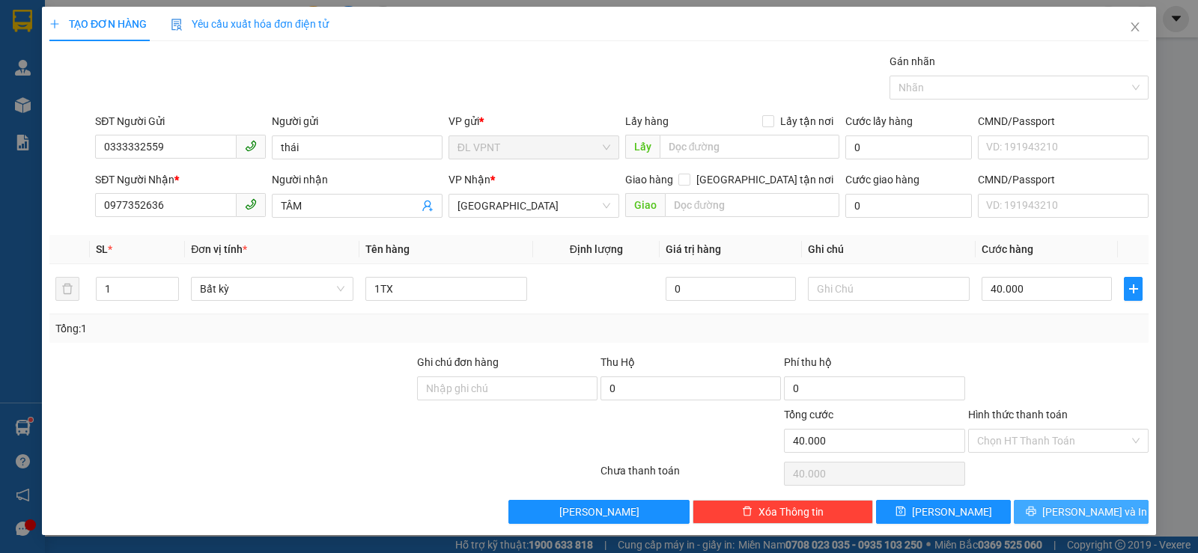
click at [1047, 504] on button "[PERSON_NAME] và In" at bounding box center [1081, 512] width 135 height 24
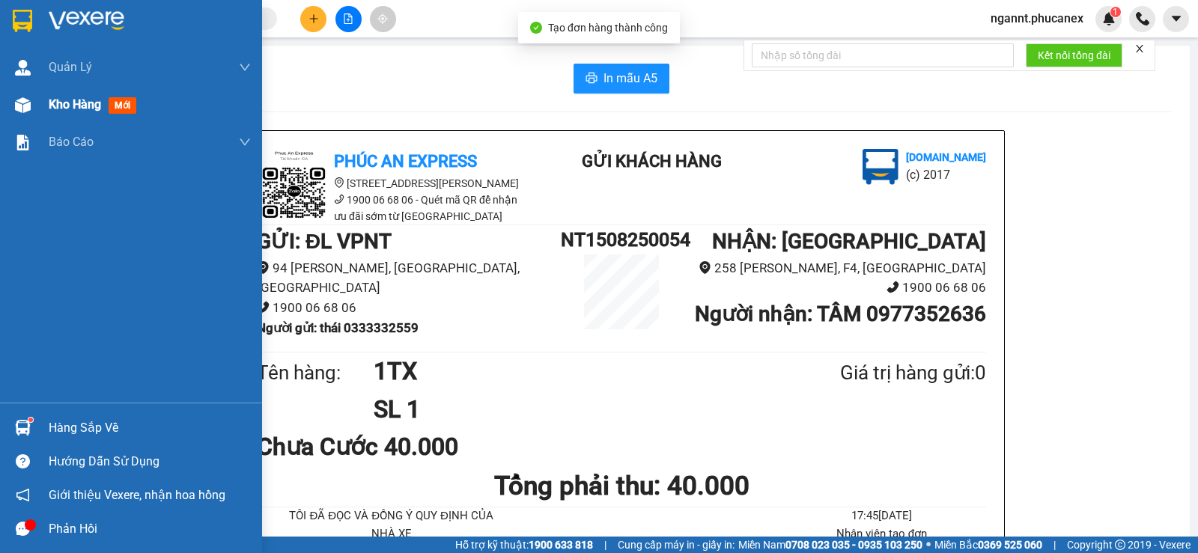
click at [37, 115] on div "Kho hàng mới" at bounding box center [131, 104] width 262 height 37
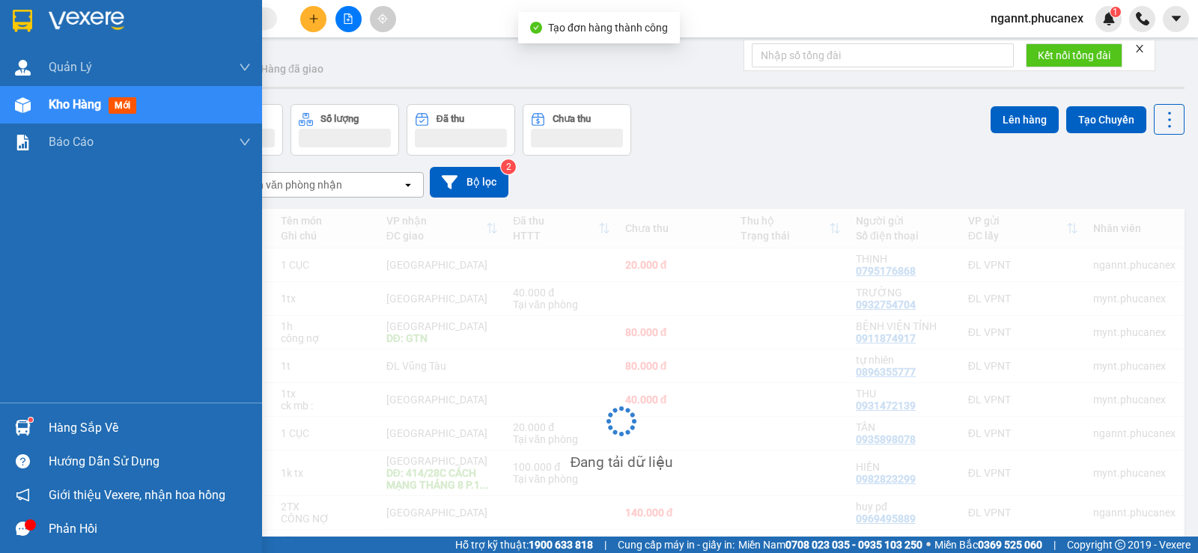
click at [82, 97] on div "ver 1.8.138 Kho gửi Trên xe Kho nhận Hàng đã giao Đơn hàng Khối lượng Số lượng …" at bounding box center [621, 354] width 1138 height 618
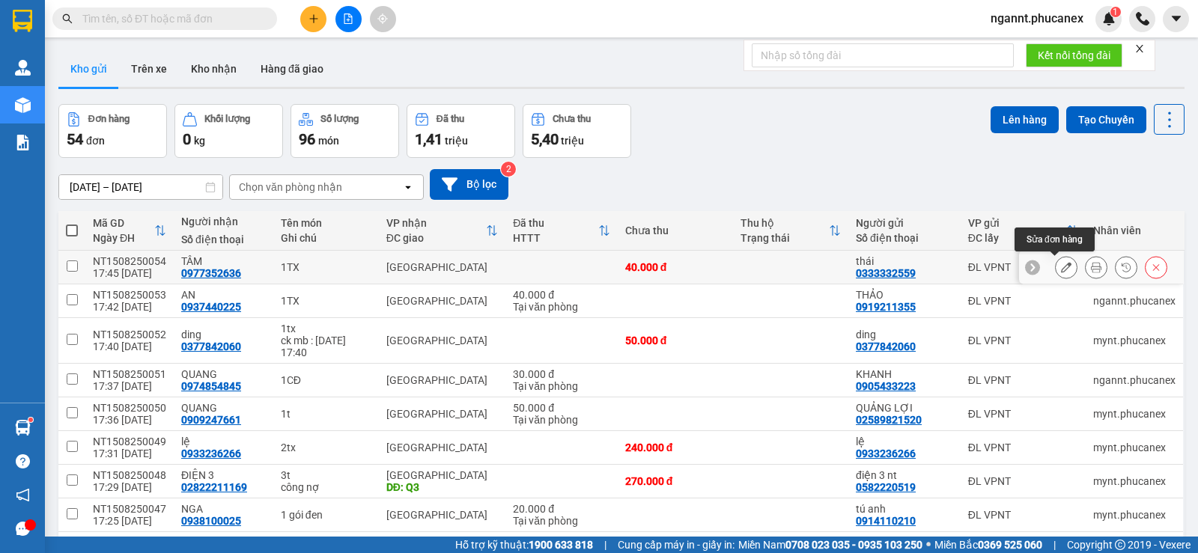
click at [1064, 272] on button at bounding box center [1066, 268] width 21 height 26
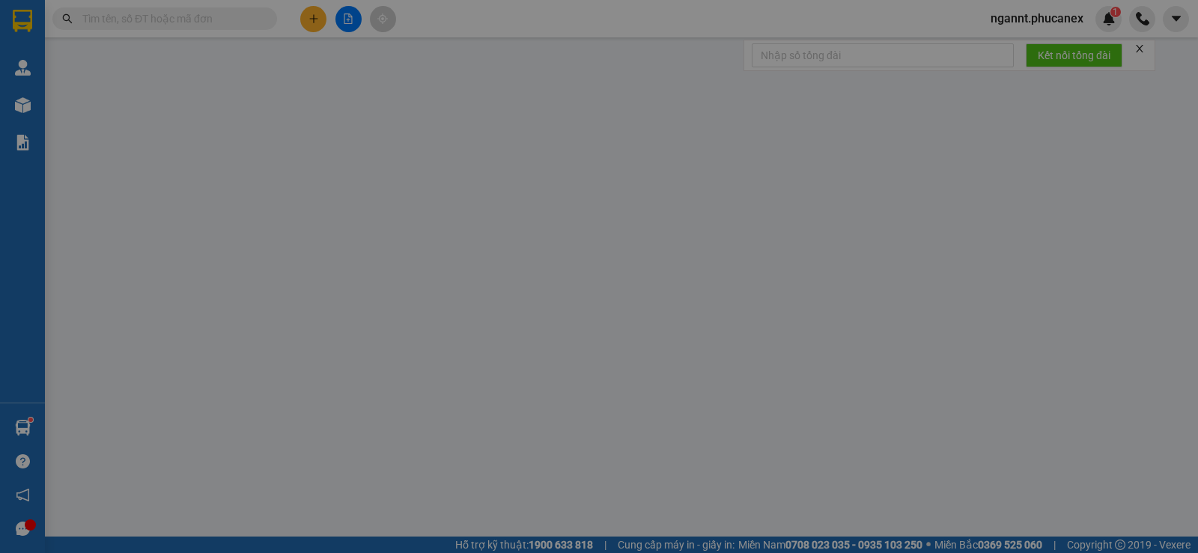
type input "0333332559"
type input "thái"
type input "0977352636"
type input "TÂM"
type input "40.000"
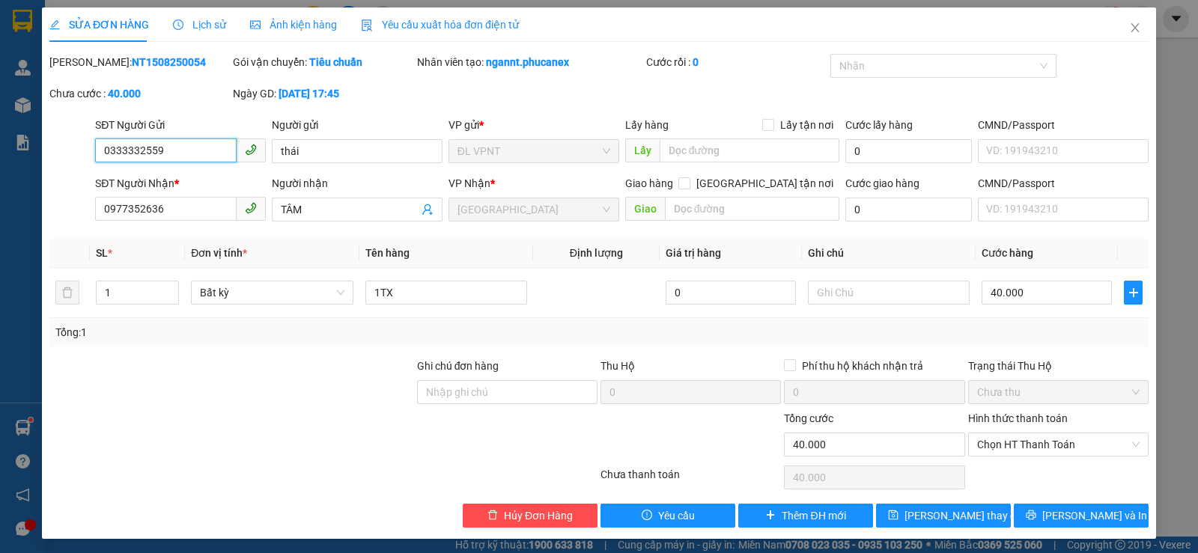
click at [1030, 395] on span "Chưa thu" at bounding box center [1058, 392] width 162 height 22
drag, startPoint x: 1023, startPoint y: 436, endPoint x: 1021, endPoint y: 395, distance: 40.5
click at [1022, 436] on span "Chọn HT Thanh Toán" at bounding box center [1058, 444] width 162 height 22
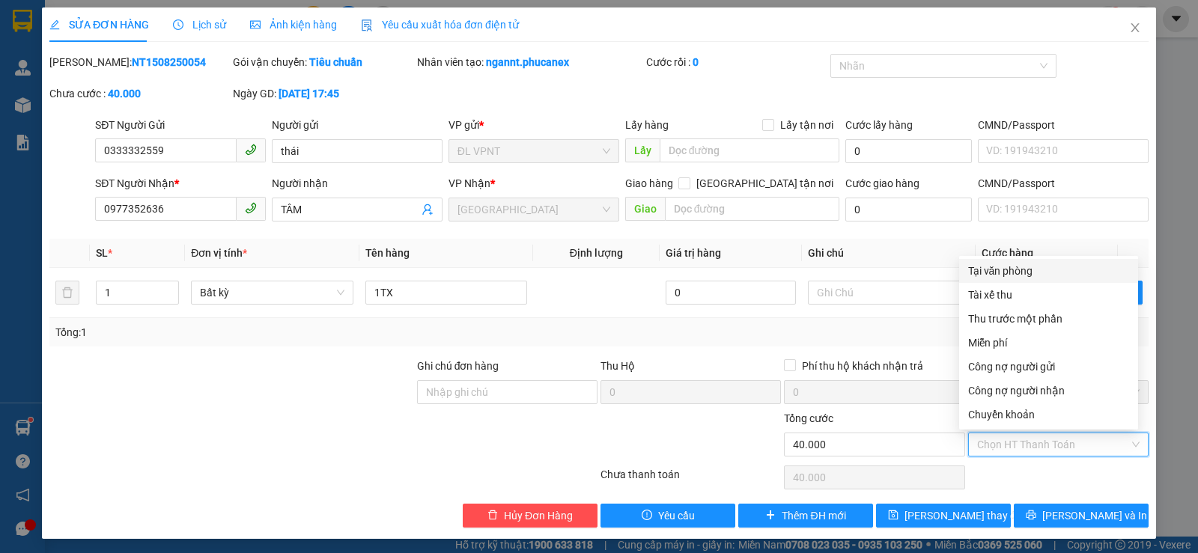
click at [1017, 276] on div "Tại văn phòng" at bounding box center [1048, 271] width 161 height 16
type input "0"
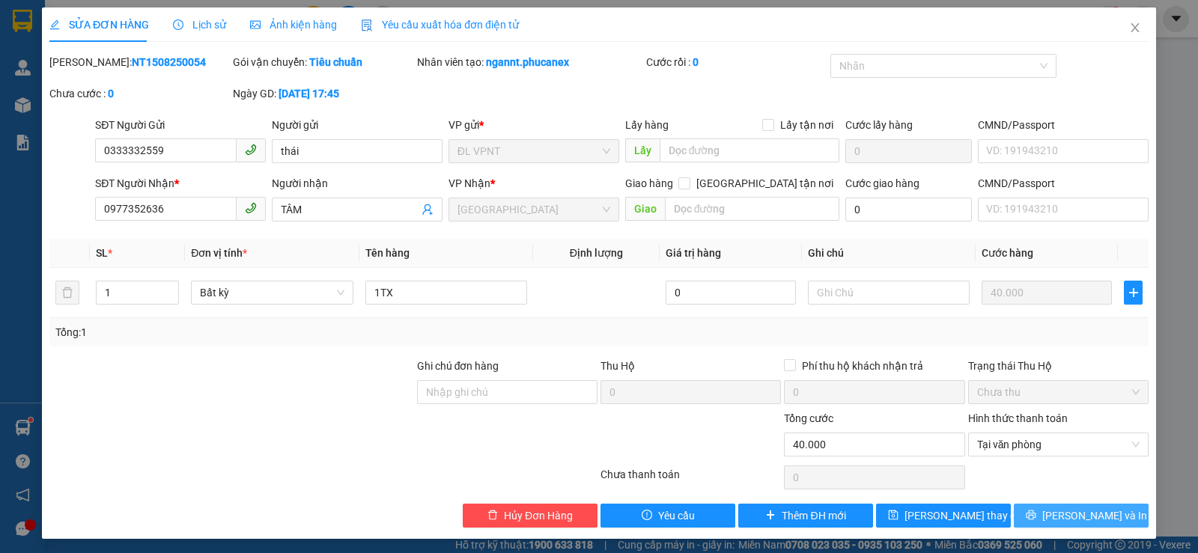
click at [1063, 509] on span "[PERSON_NAME] và In" at bounding box center [1094, 516] width 105 height 16
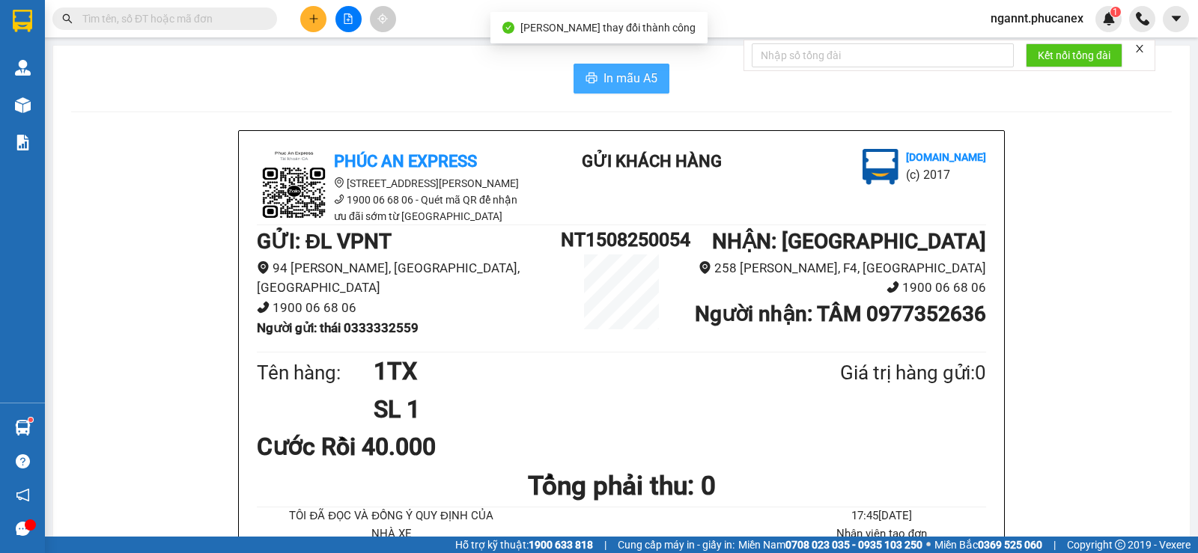
click at [586, 78] on icon "printer" at bounding box center [591, 78] width 12 height 12
click at [326, 22] on button at bounding box center [313, 19] width 26 height 26
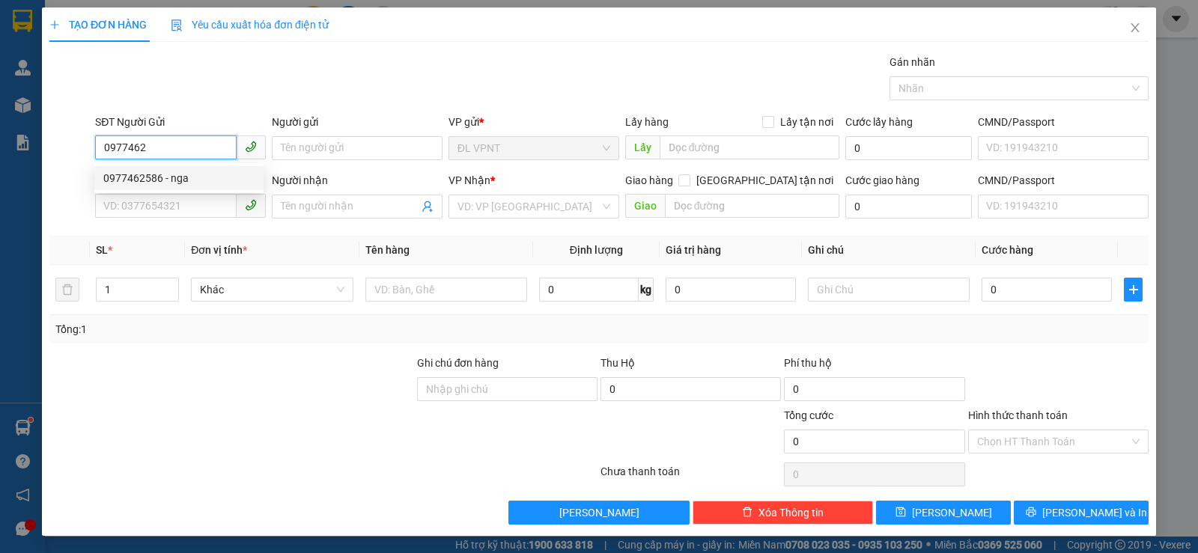
click at [174, 171] on div "0977462586 - nga" at bounding box center [178, 178] width 151 height 16
type input "0977462586"
type input "nga"
type input "0937017467"
type input "nguyên"
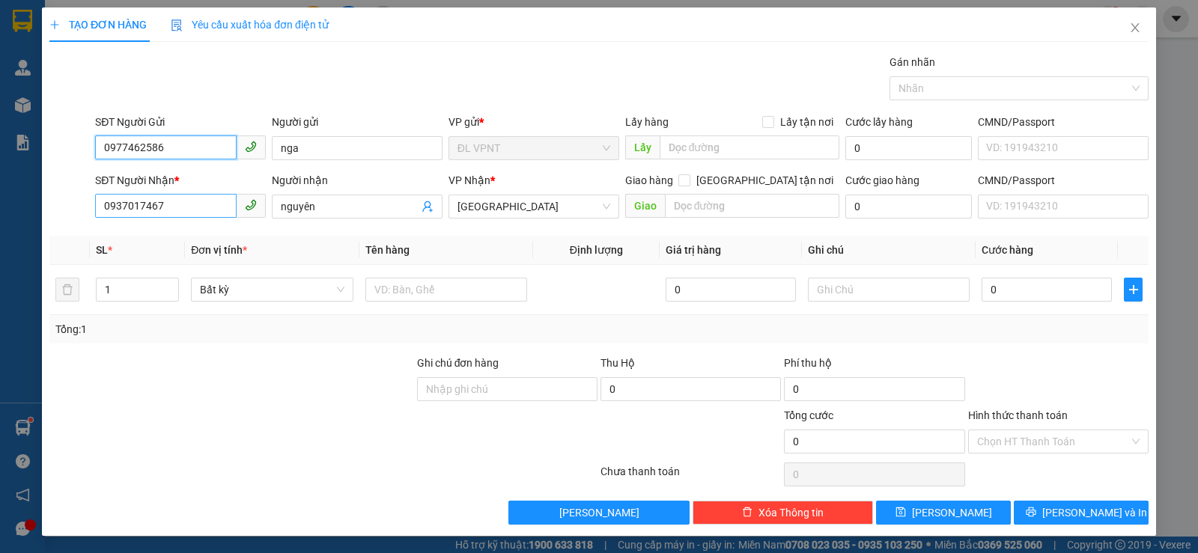
type input "0977462586"
drag, startPoint x: 189, startPoint y: 204, endPoint x: 0, endPoint y: 207, distance: 188.7
click at [0, 207] on div "TẠO ĐƠN HÀNG Yêu cầu xuất hóa đơn điện tử Transit Pickup Surcharge Ids Transit …" at bounding box center [599, 276] width 1198 height 553
type input "0918039569"
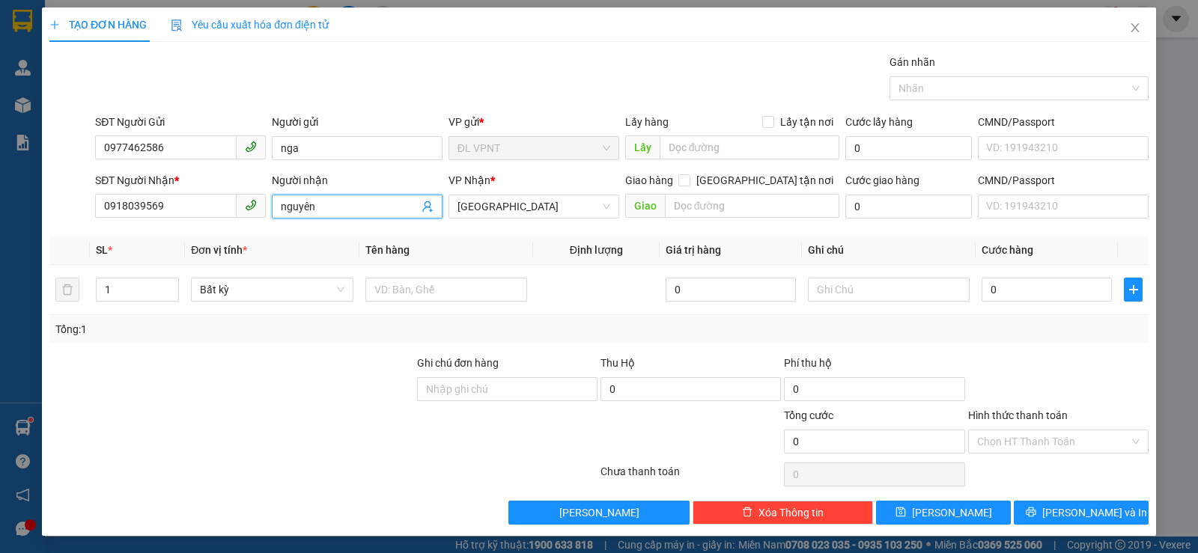
drag, startPoint x: 328, startPoint y: 210, endPoint x: 255, endPoint y: 197, distance: 74.5
click at [255, 197] on div "SĐT Người Nhận * 0918039569 Người nhận nguyên nguyên VP Nhận * [GEOGRAPHIC_DATA…" at bounding box center [621, 198] width 1059 height 52
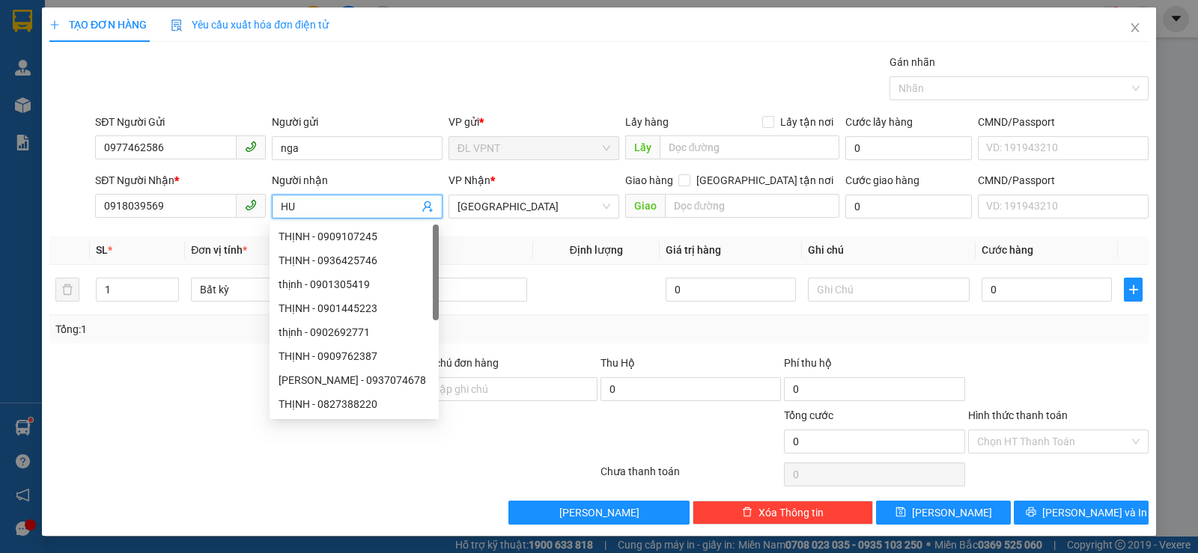
paste input "Â"
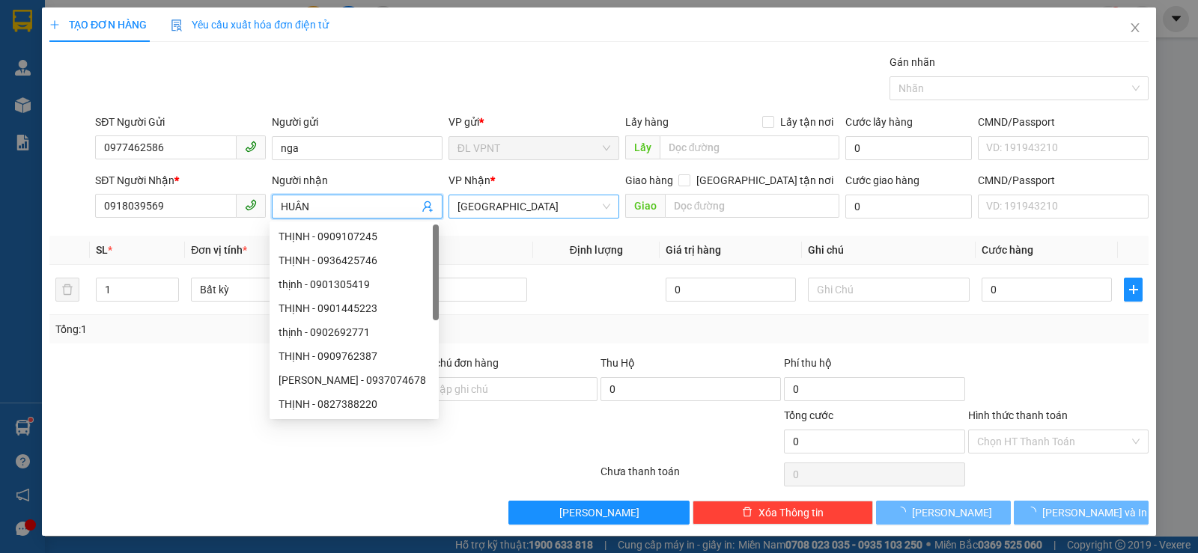
click at [493, 211] on span "[GEOGRAPHIC_DATA]" at bounding box center [533, 206] width 153 height 22
type input "HUÂN"
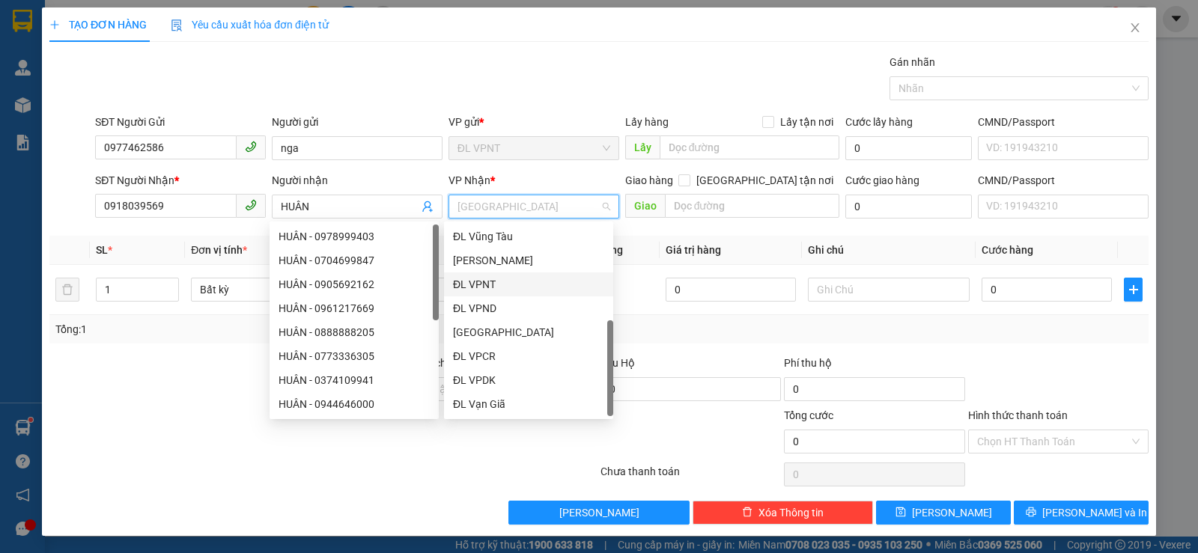
scroll to position [24, 0]
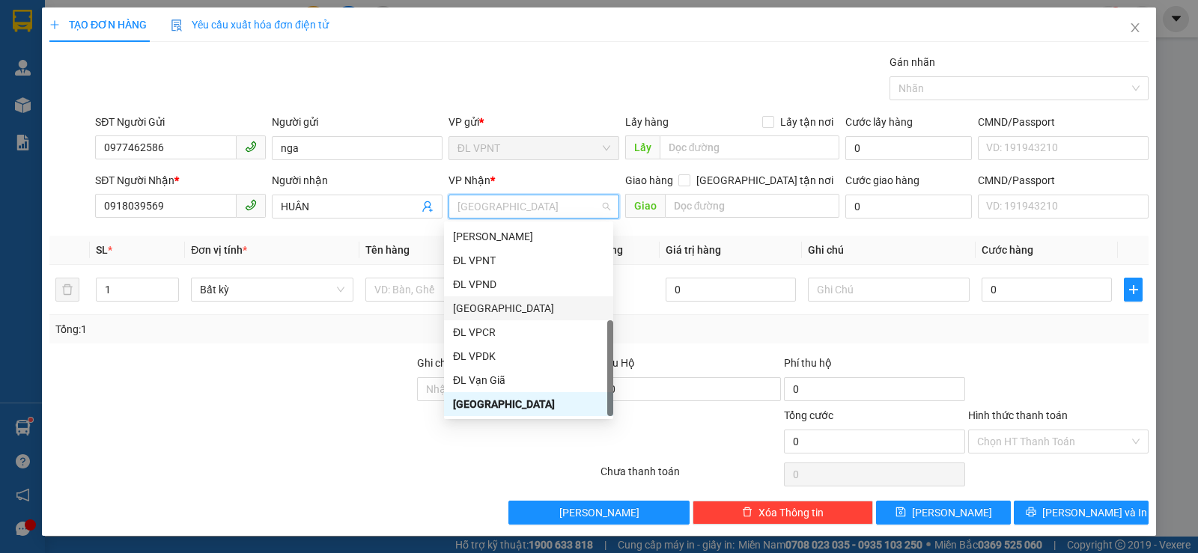
click at [486, 317] on div "[GEOGRAPHIC_DATA]" at bounding box center [528, 308] width 169 height 24
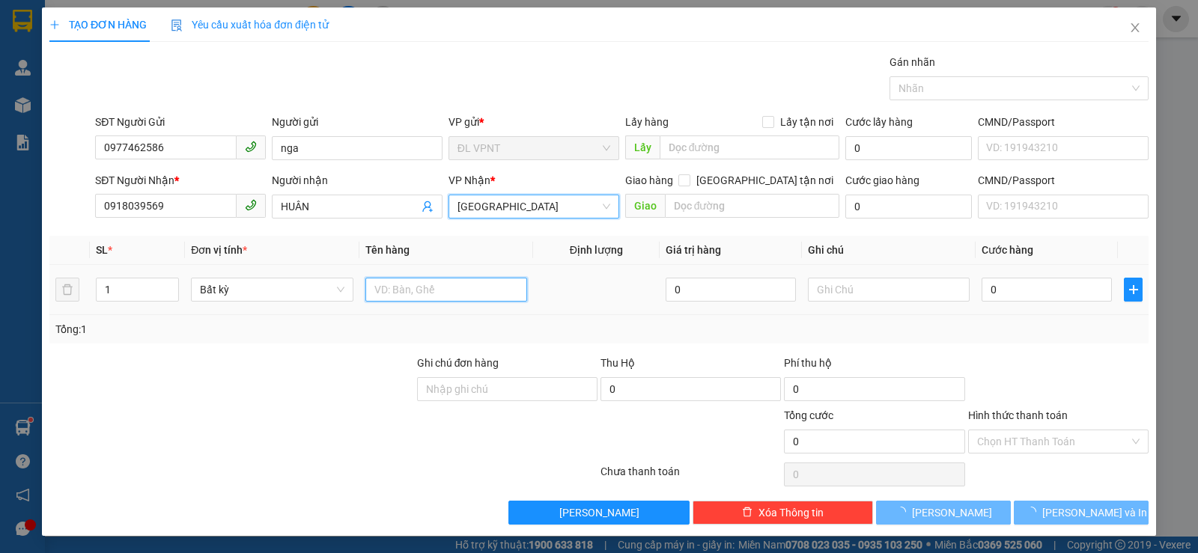
click at [419, 296] on input "text" at bounding box center [446, 290] width 162 height 24
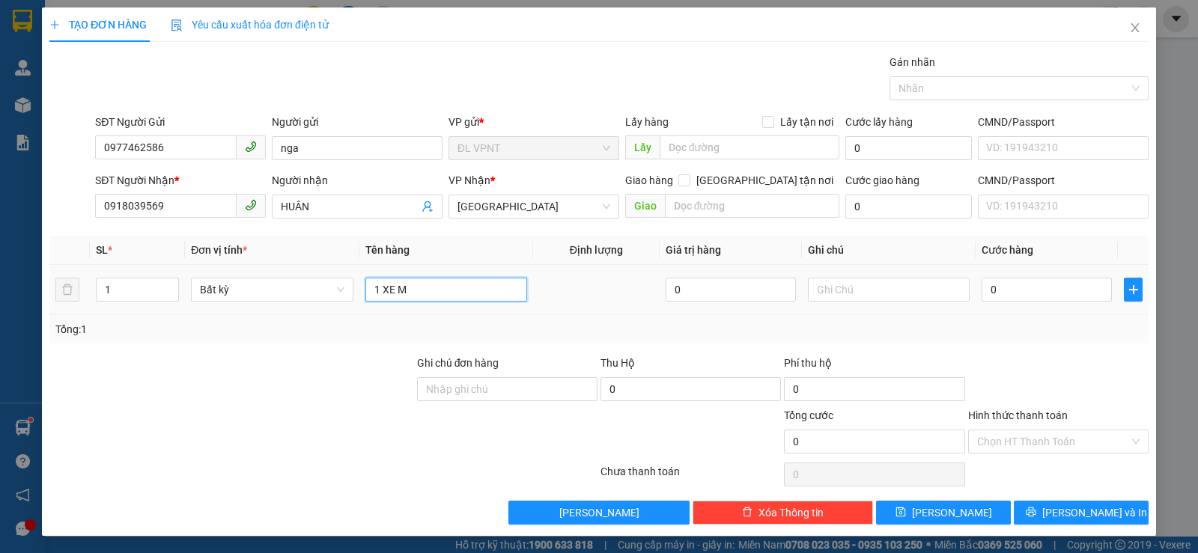
paste input "ÁY"
type input "1 XE MÁY 79N2 - 74901"
click at [883, 290] on input "text" at bounding box center [889, 290] width 162 height 24
type input "C"
paste input "Â"
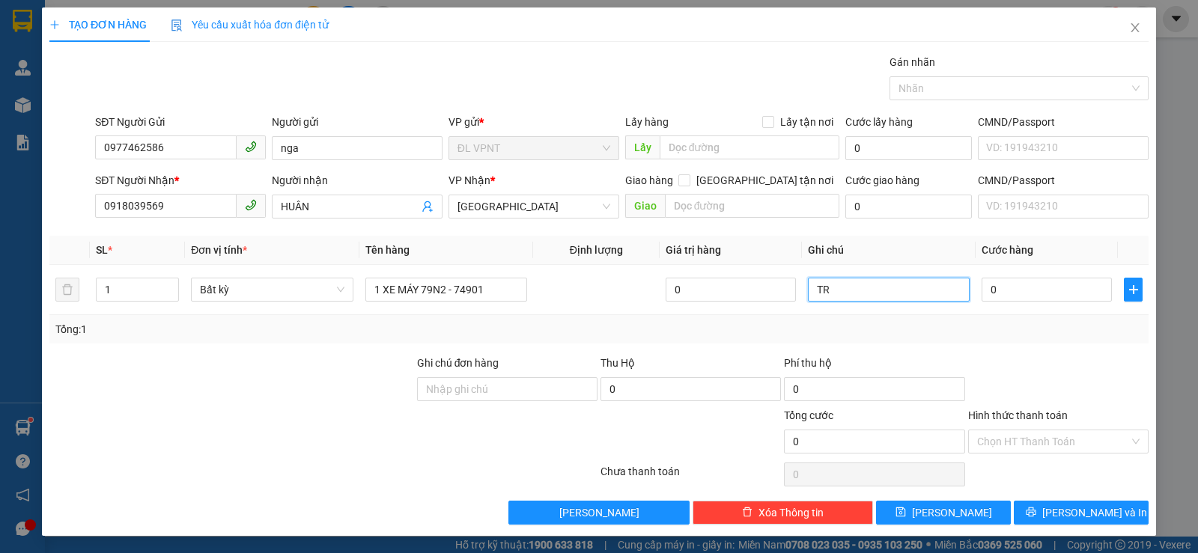
paste input "ẦY"
paste input "ỚT"
paste input "ƯƠ"
paste input "Ê"
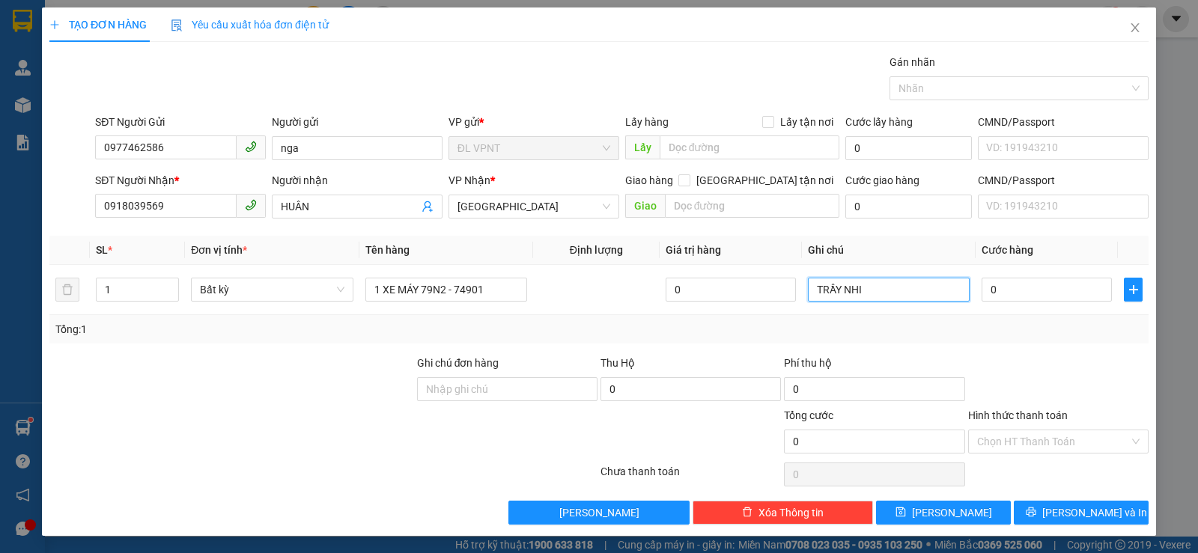
paste input "ỀU"
paste input "Ó"
paste input "Á"
type input "TRẦY NHIỀU, CÓ KHOÁ"
click at [983, 296] on input "0" at bounding box center [1047, 290] width 130 height 24
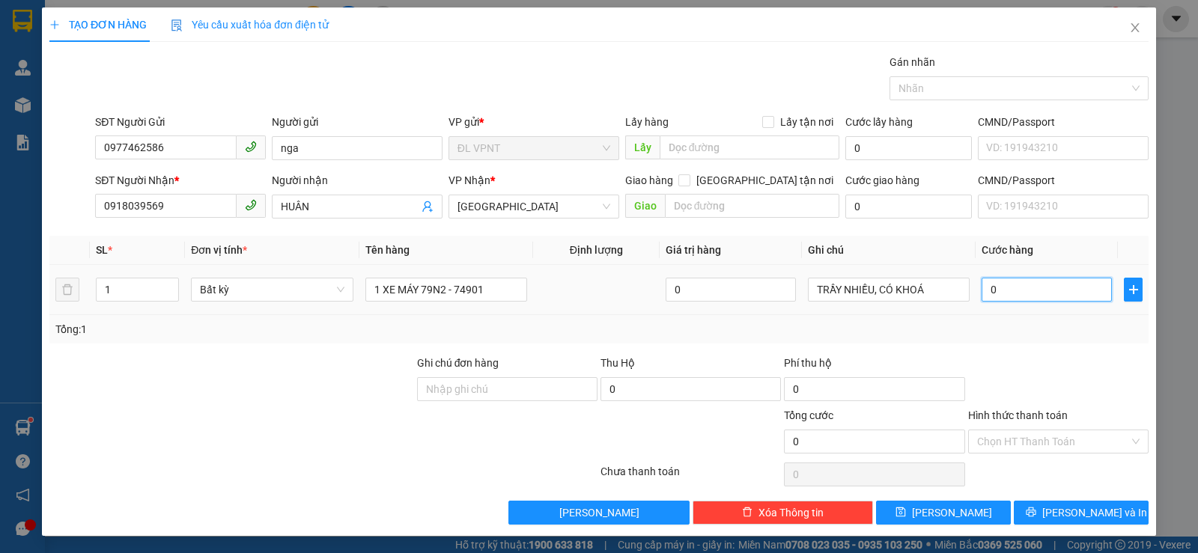
type input "5"
type input "50"
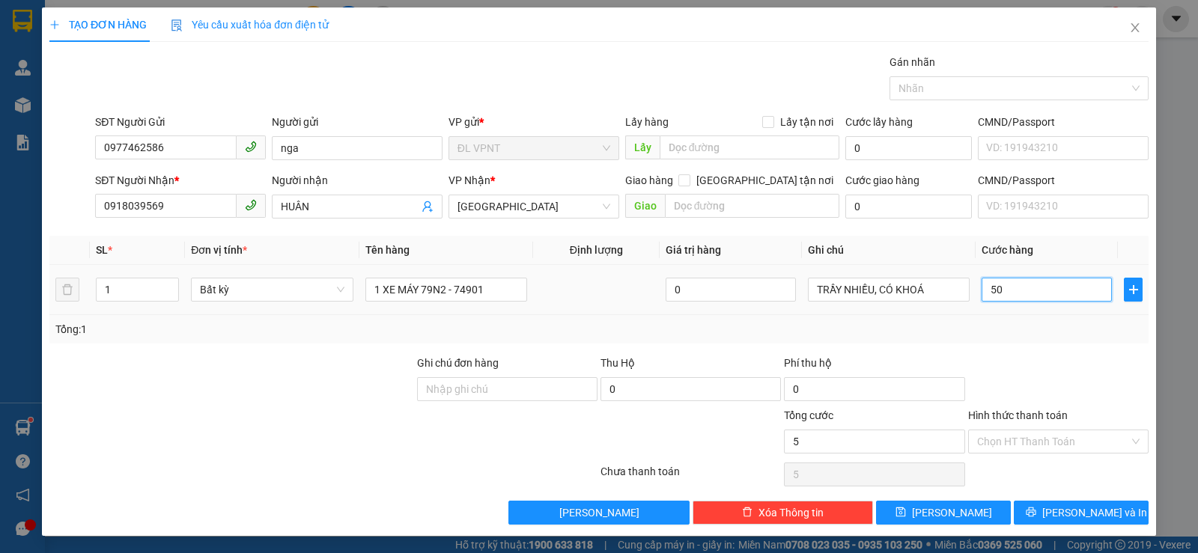
type input "50"
type input "500"
click at [1150, 395] on div "TẠO ĐƠN HÀNG Yêu cầu xuất hóa đơn điện tử Transit Pickup Surcharge Ids Transit …" at bounding box center [599, 276] width 1198 height 553
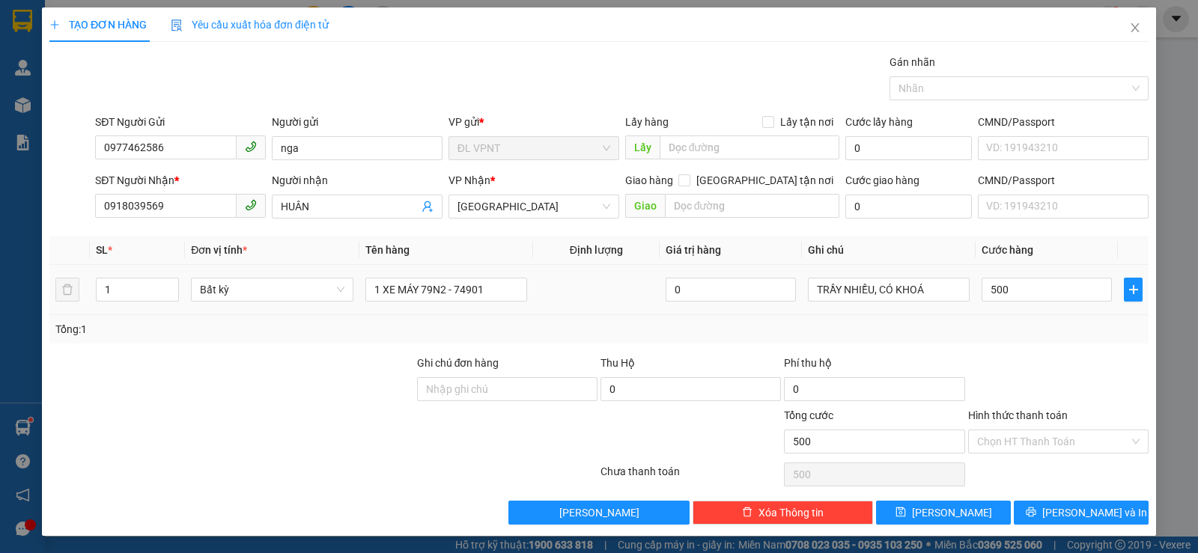
type input "500.000"
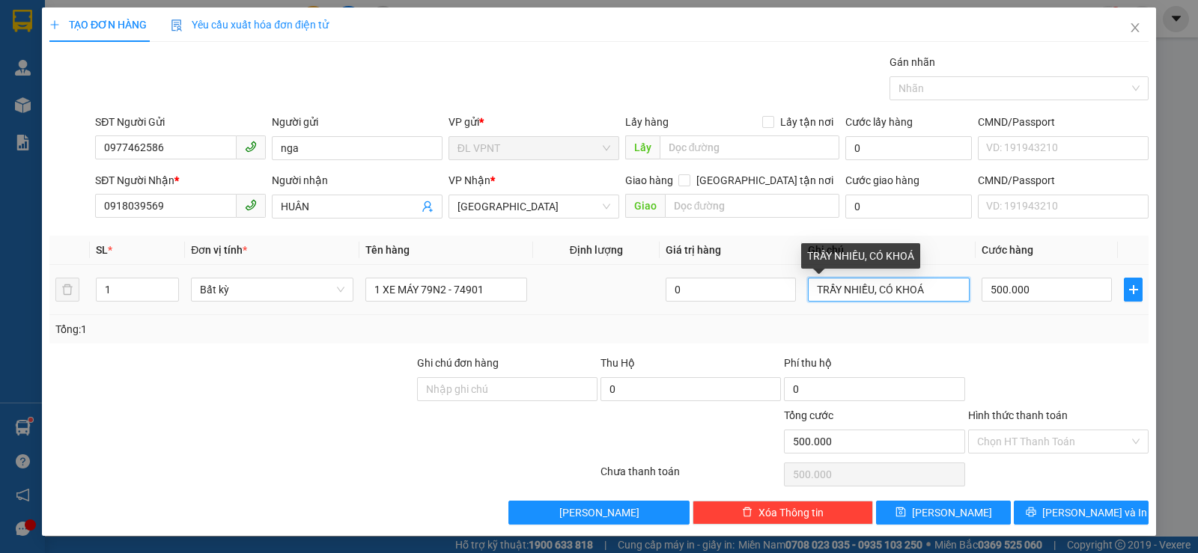
click at [942, 295] on input "TRẦY NHIỀU, CÓ KHOÁ" at bounding box center [889, 290] width 162 height 24
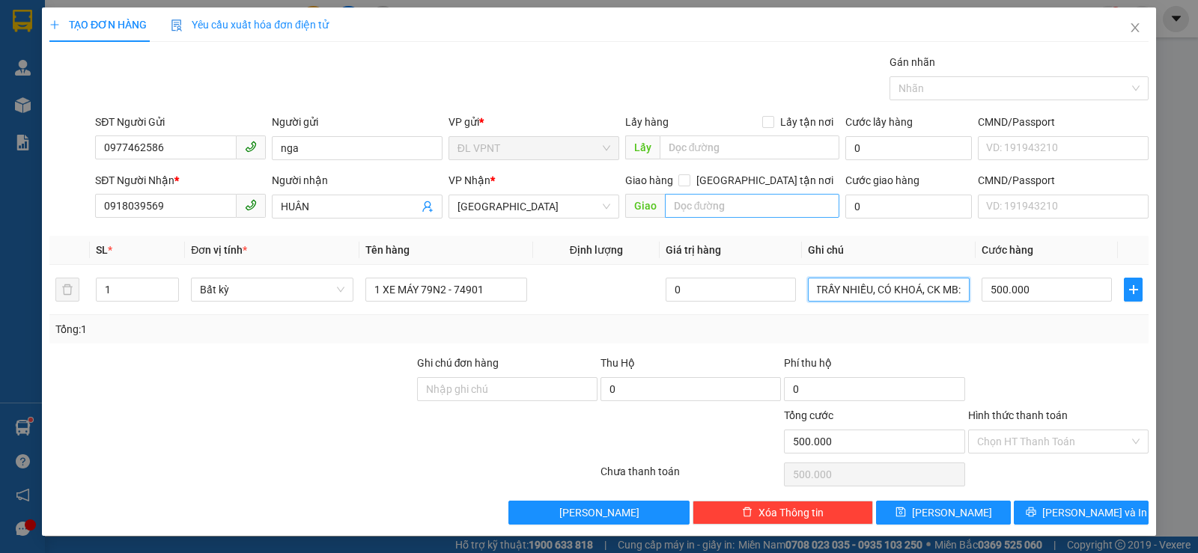
scroll to position [0, 0]
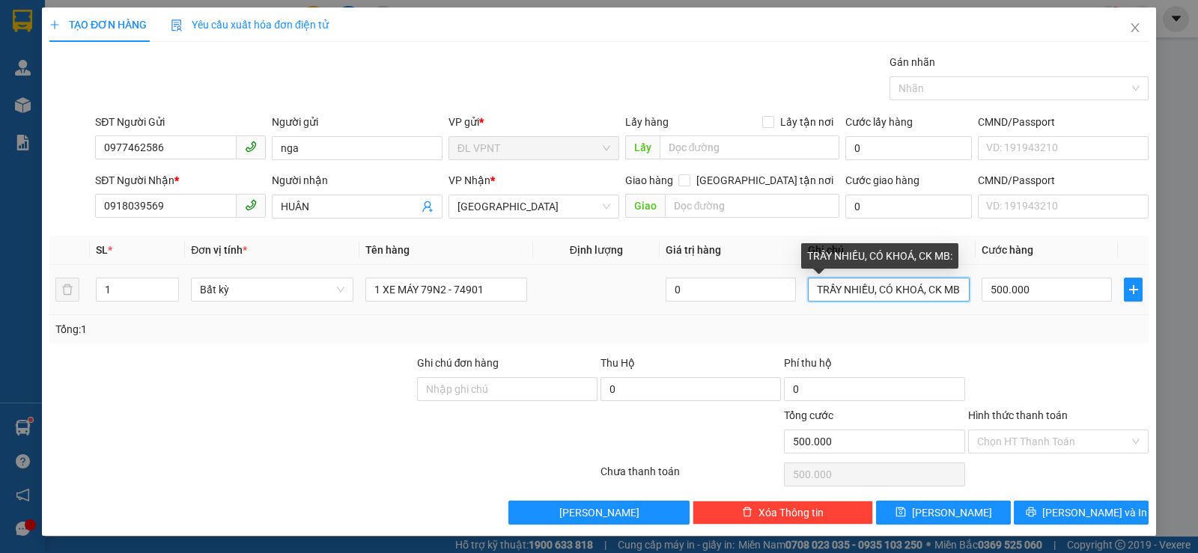
click at [947, 297] on input "TRẦY NHIỀU, CÓ KHOÁ, CK MB:" at bounding box center [889, 290] width 162 height 24
paste input "[DATE] 17:50"
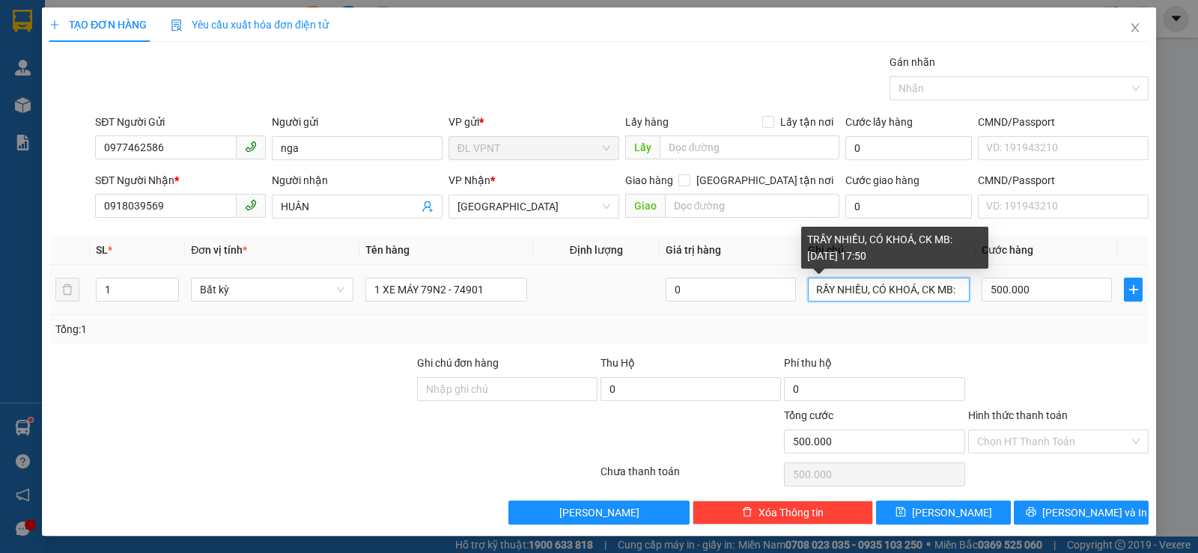
scroll to position [0, 79]
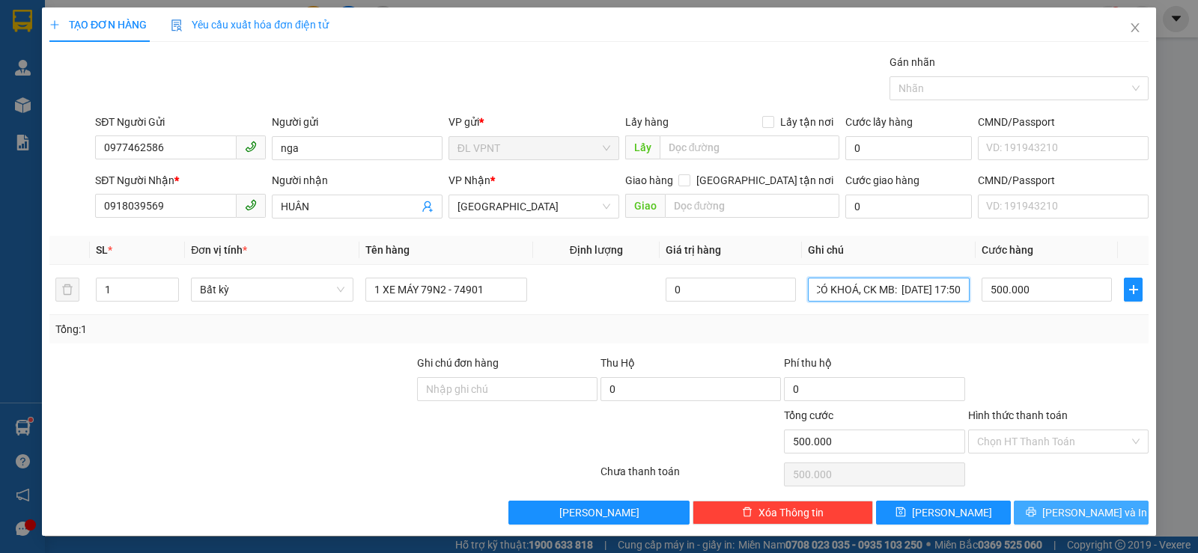
type input "TRẦY NHIỀU, CÓ KHOÁ, CK MB: [DATE] 17:50"
click at [1029, 514] on button "[PERSON_NAME] và In" at bounding box center [1081, 513] width 135 height 24
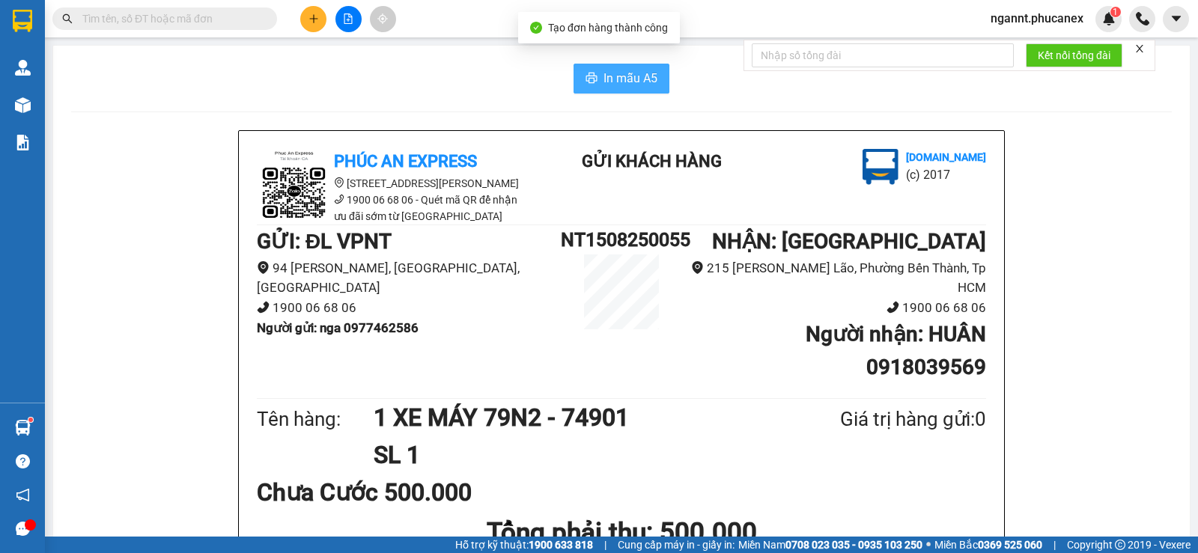
click at [606, 72] on span "In mẫu A5" at bounding box center [630, 78] width 54 height 19
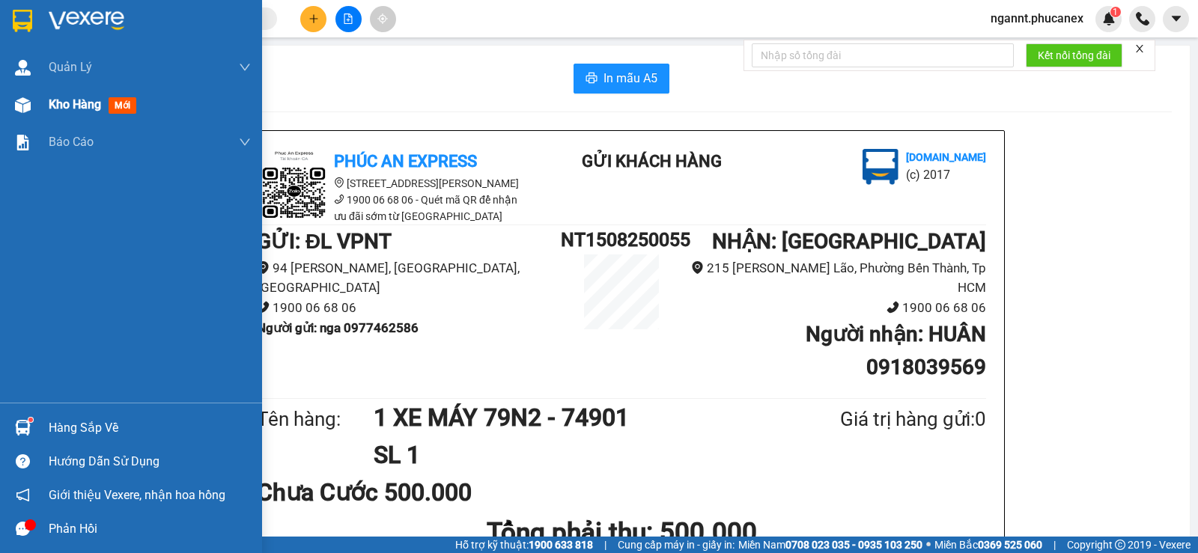
click at [32, 99] on div at bounding box center [23, 105] width 26 height 26
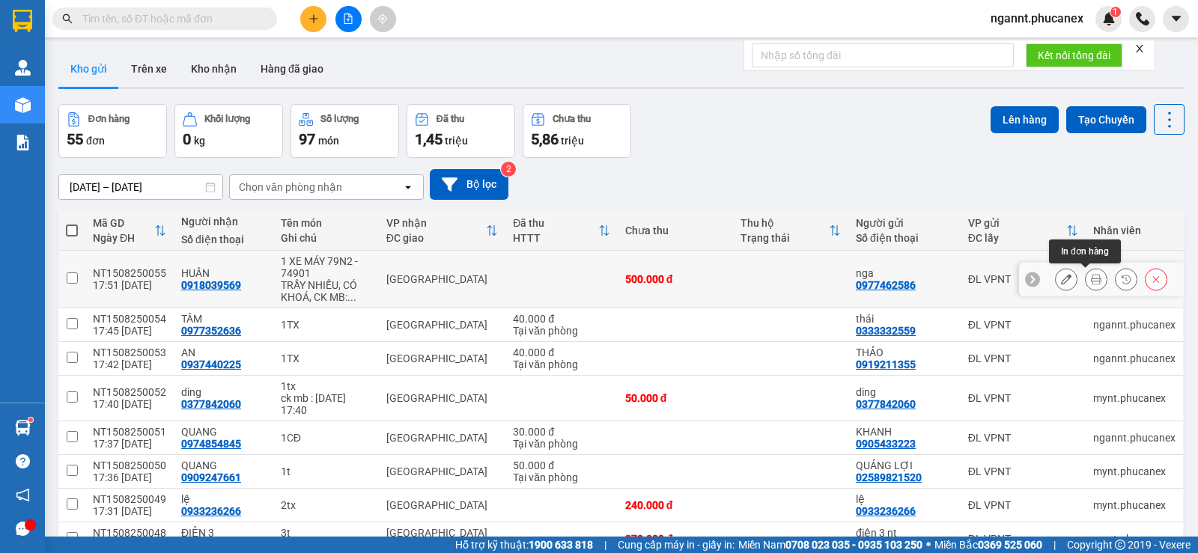
click at [1061, 278] on icon at bounding box center [1066, 279] width 10 height 10
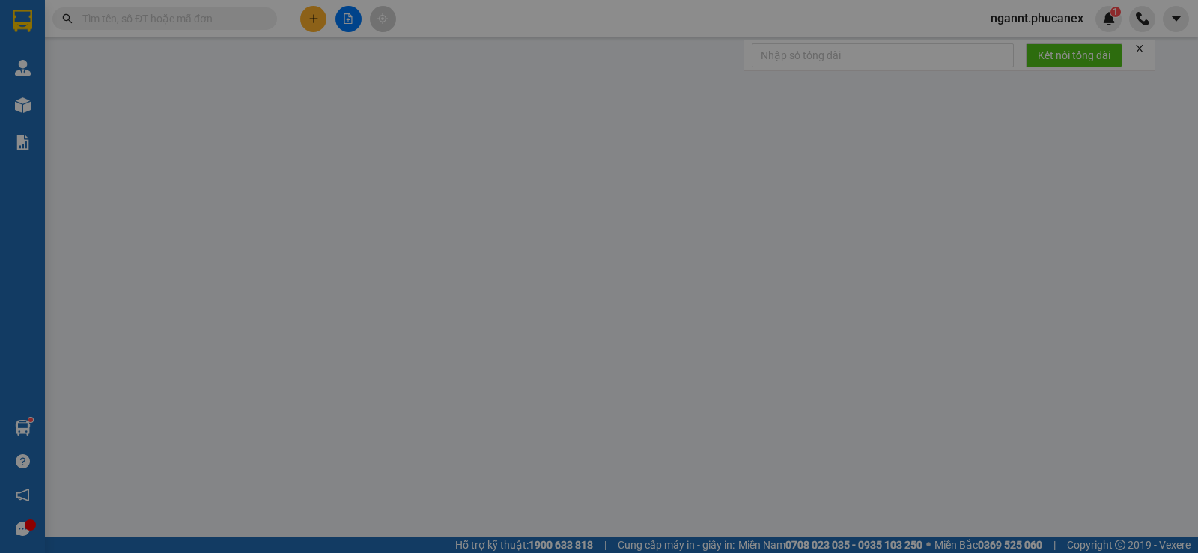
type input "0977462586"
type input "nga"
type input "0918039569"
type input "HUÂN"
type input "500.000"
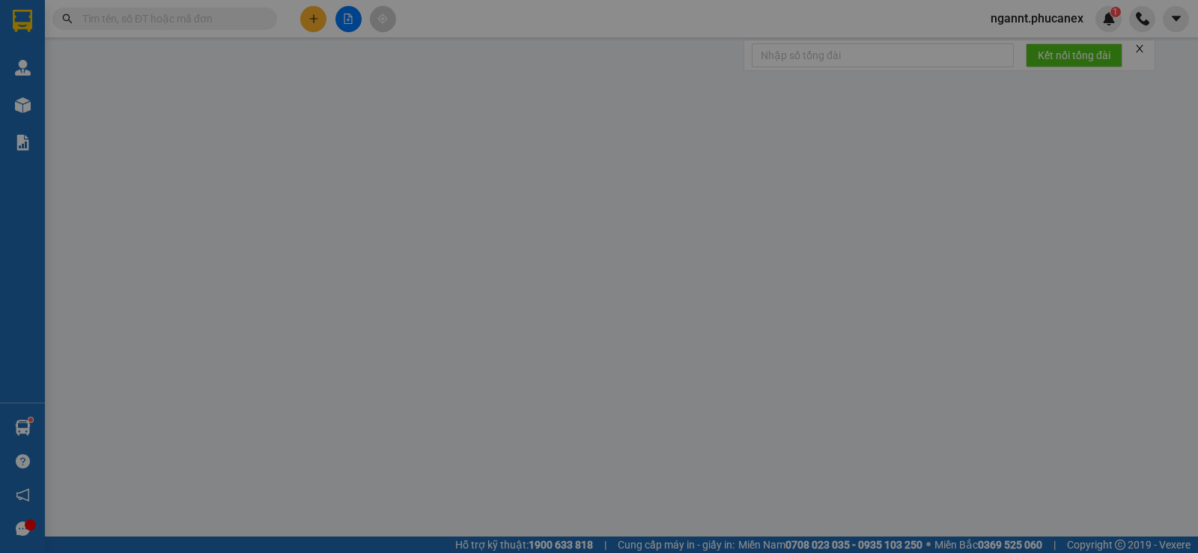
type input "500.000"
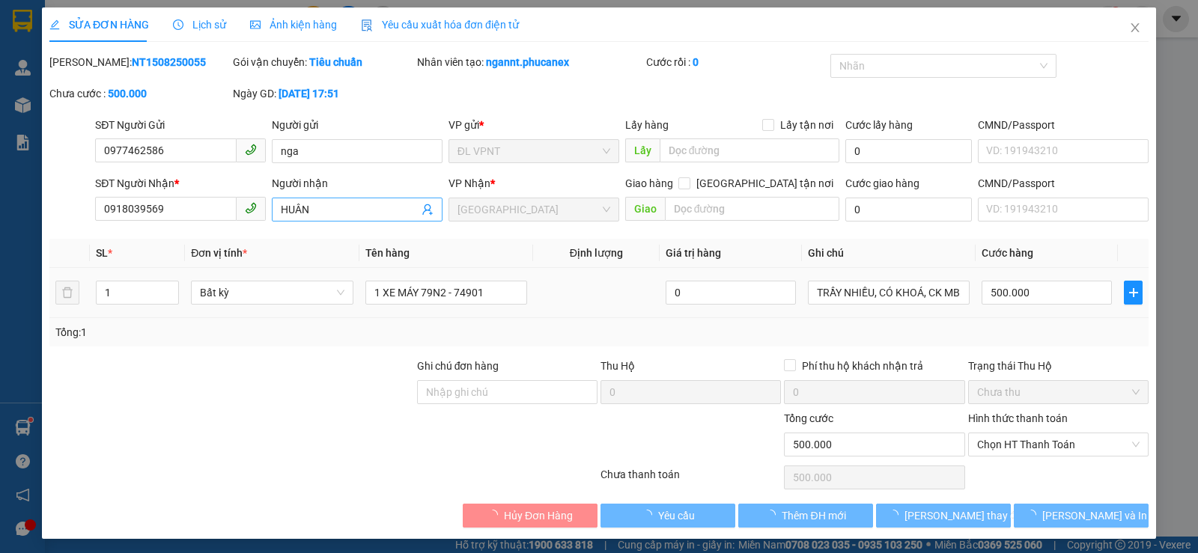
click at [302, 214] on input "HUÂN" at bounding box center [350, 209] width 138 height 16
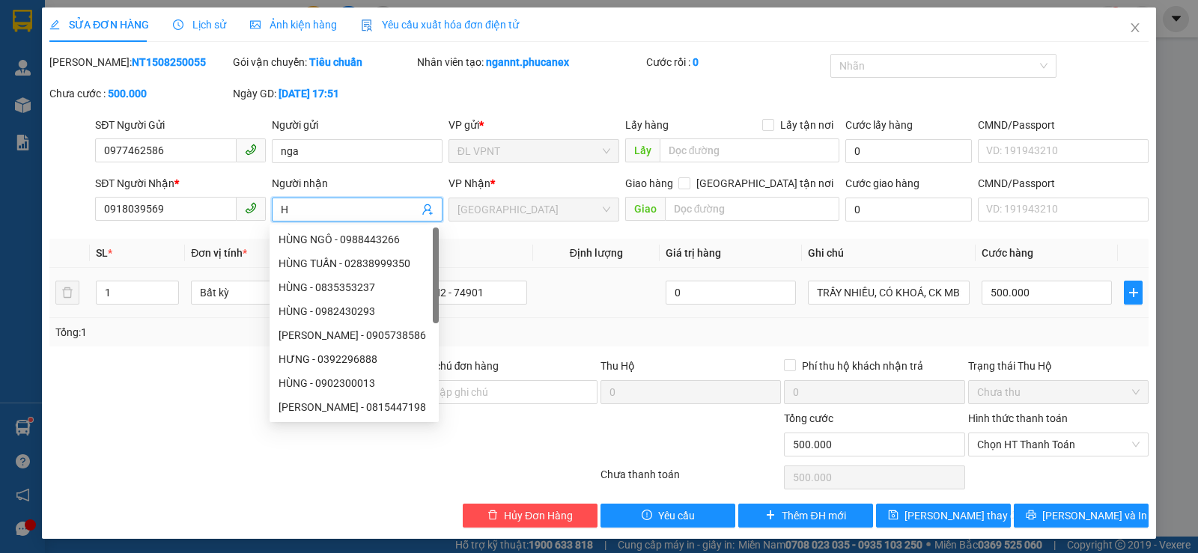
paste input "Ư"
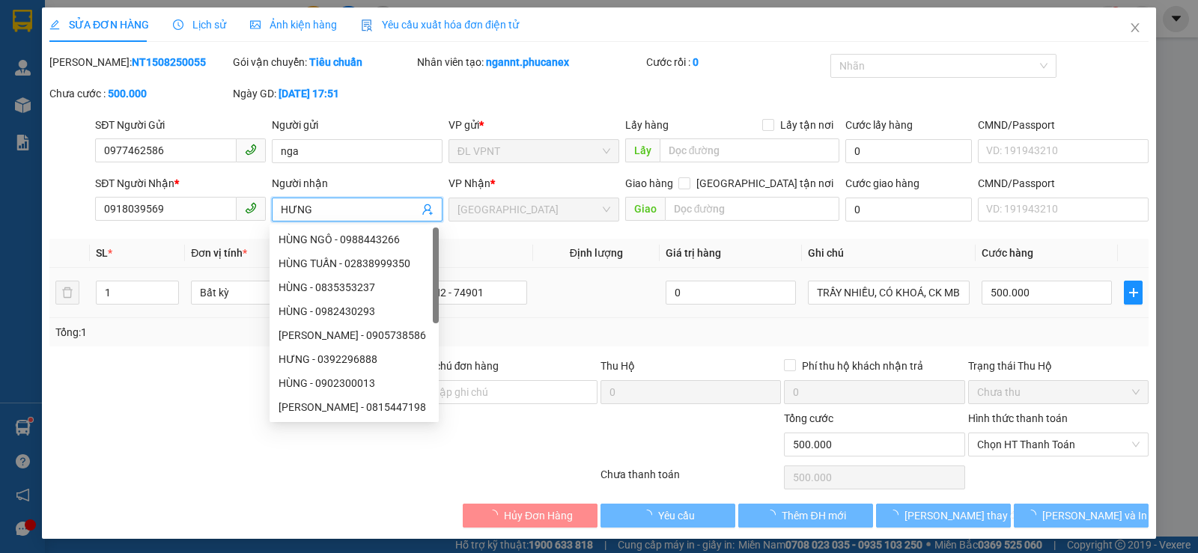
type input "HƯNG"
click at [549, 276] on td at bounding box center [596, 293] width 127 height 50
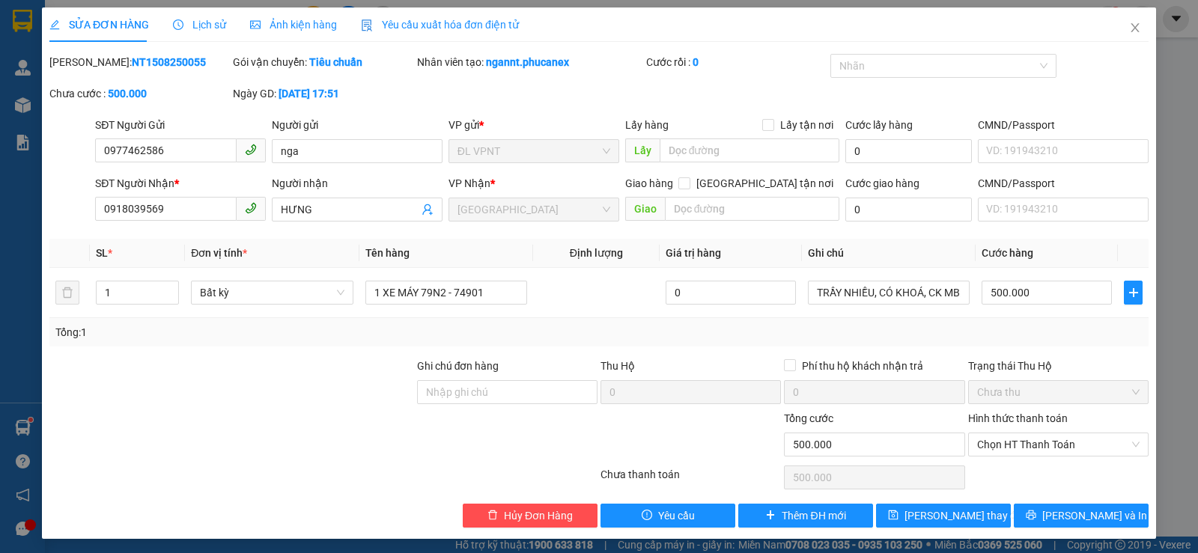
scroll to position [4, 0]
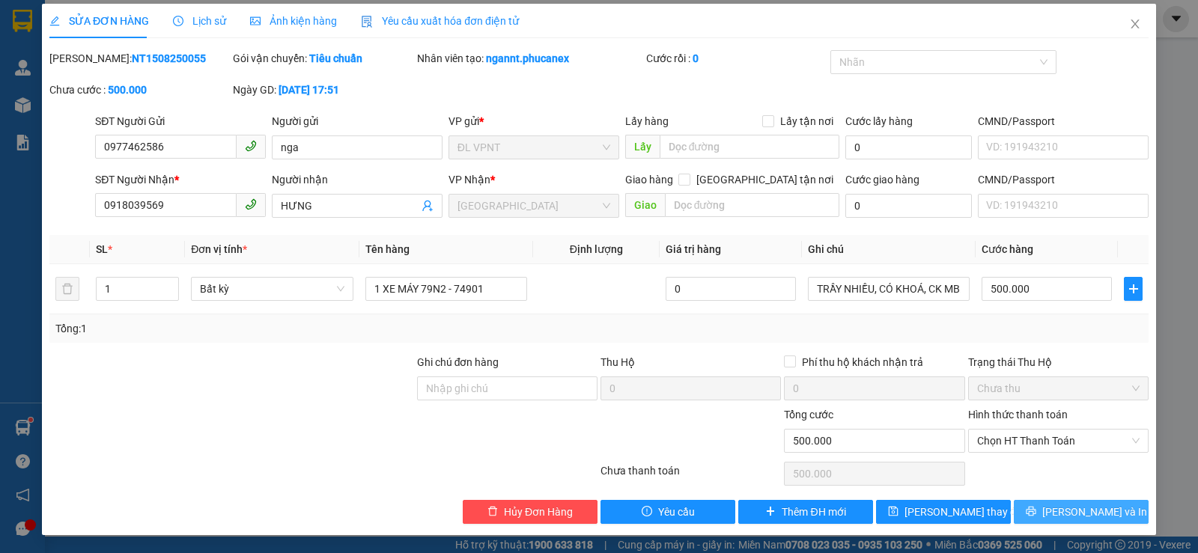
click at [1016, 505] on button "[PERSON_NAME] và In" at bounding box center [1081, 512] width 135 height 24
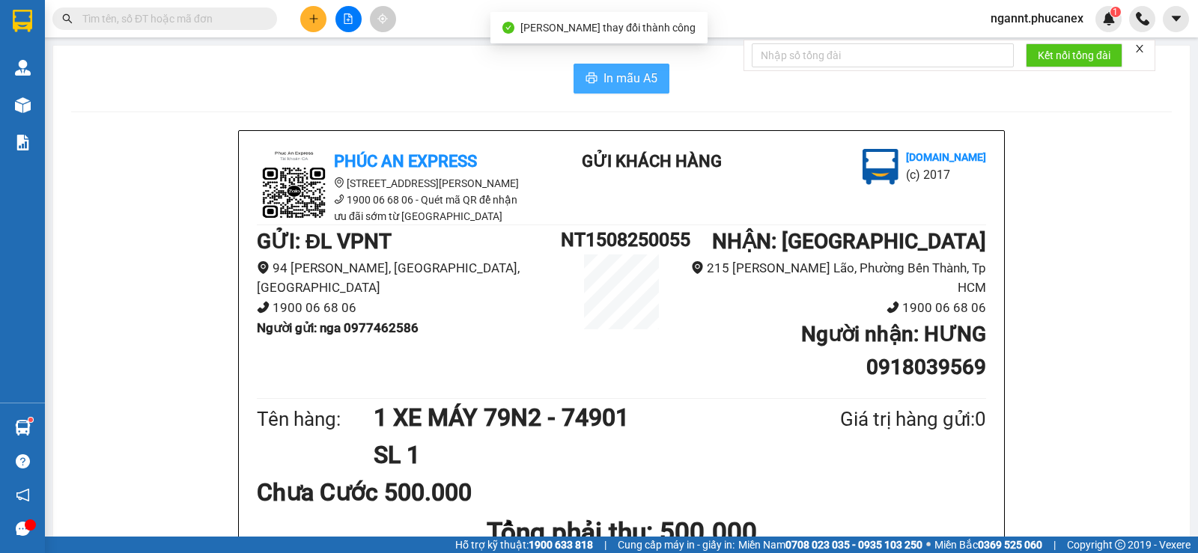
click at [619, 78] on span "In mẫu A5" at bounding box center [630, 78] width 54 height 19
click at [252, 19] on input "text" at bounding box center [170, 18] width 177 height 16
paste input "Â"
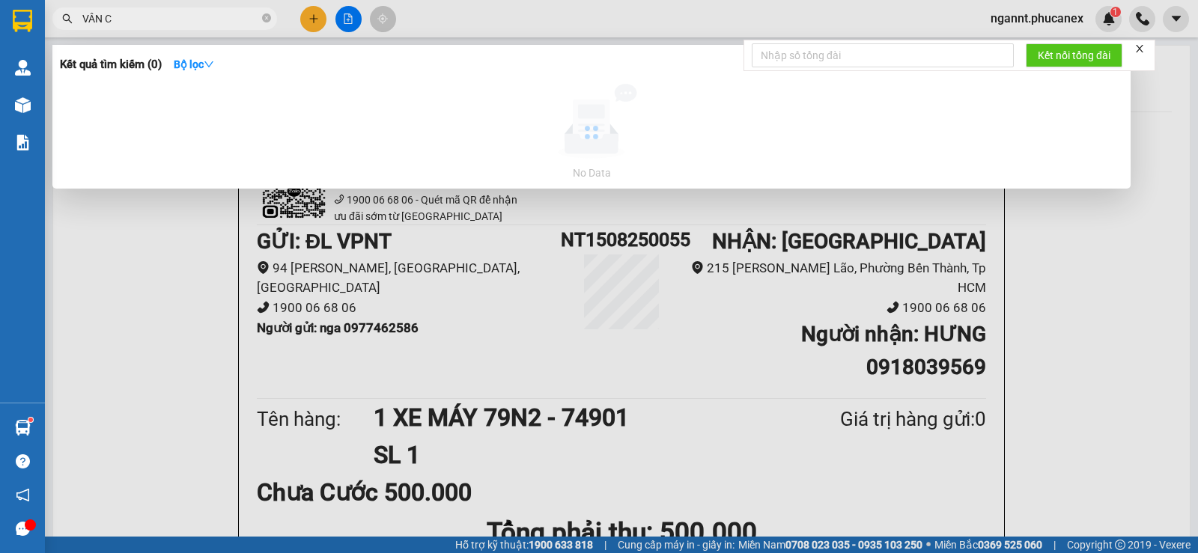
paste input "Á"
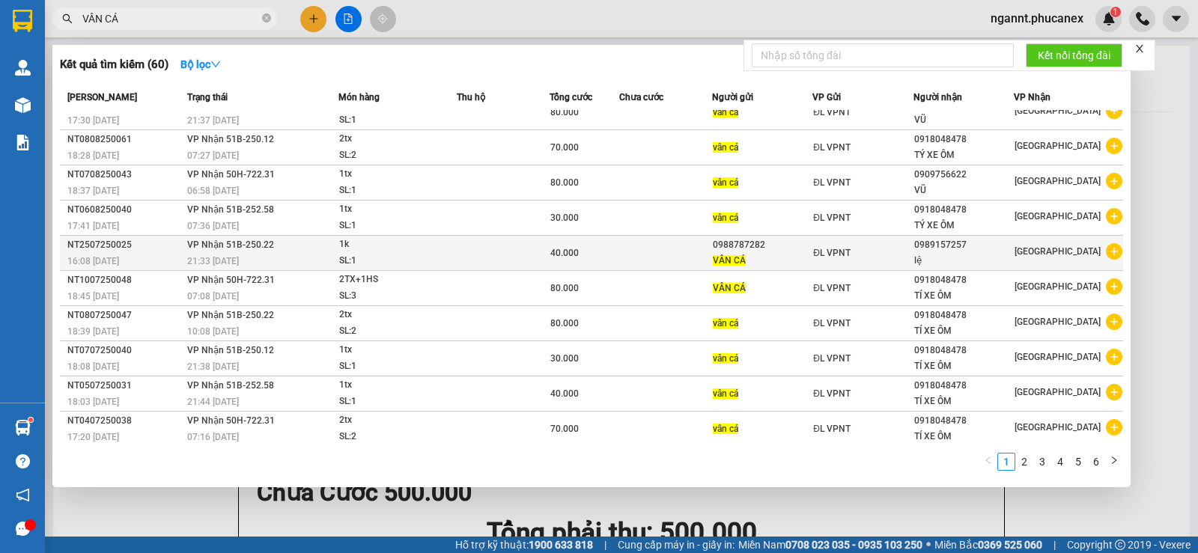
scroll to position [19, 0]
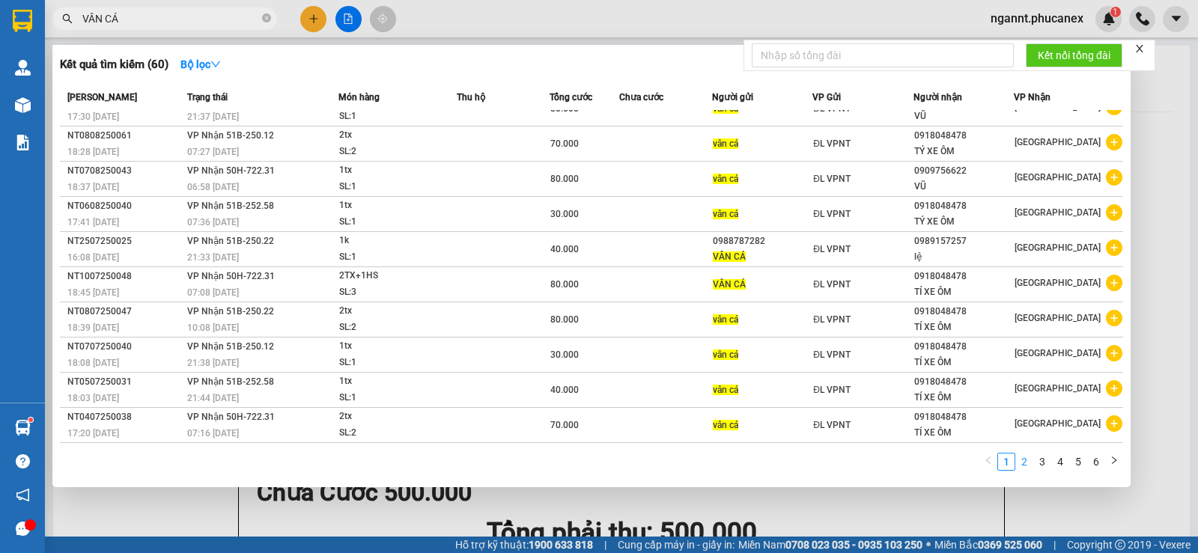
type input "VÂN CÁ"
click at [1028, 463] on link "2" at bounding box center [1024, 462] width 16 height 16
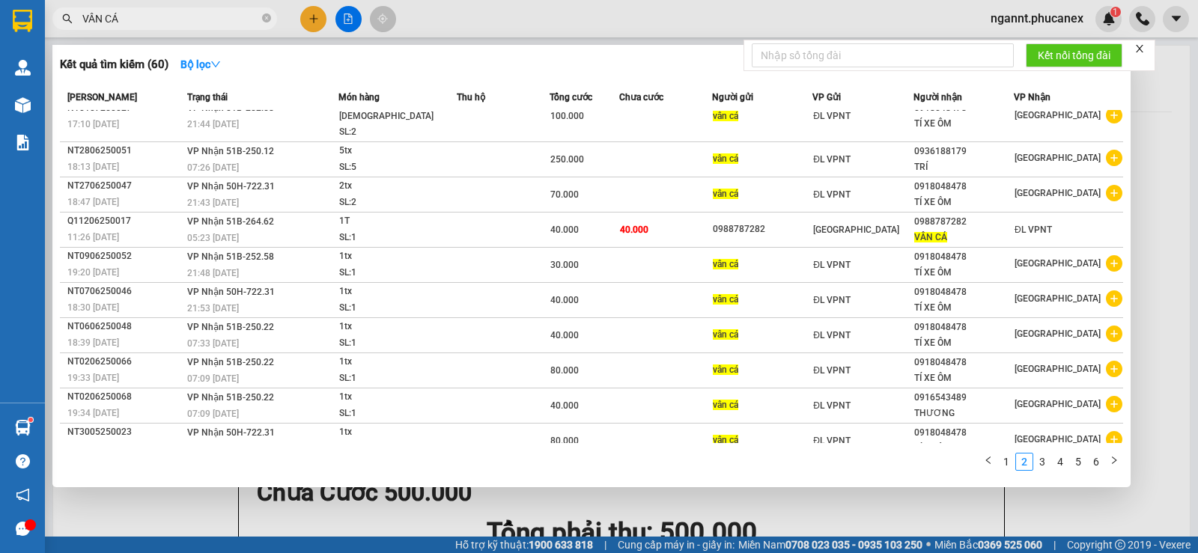
click at [305, 14] on div at bounding box center [599, 276] width 1198 height 553
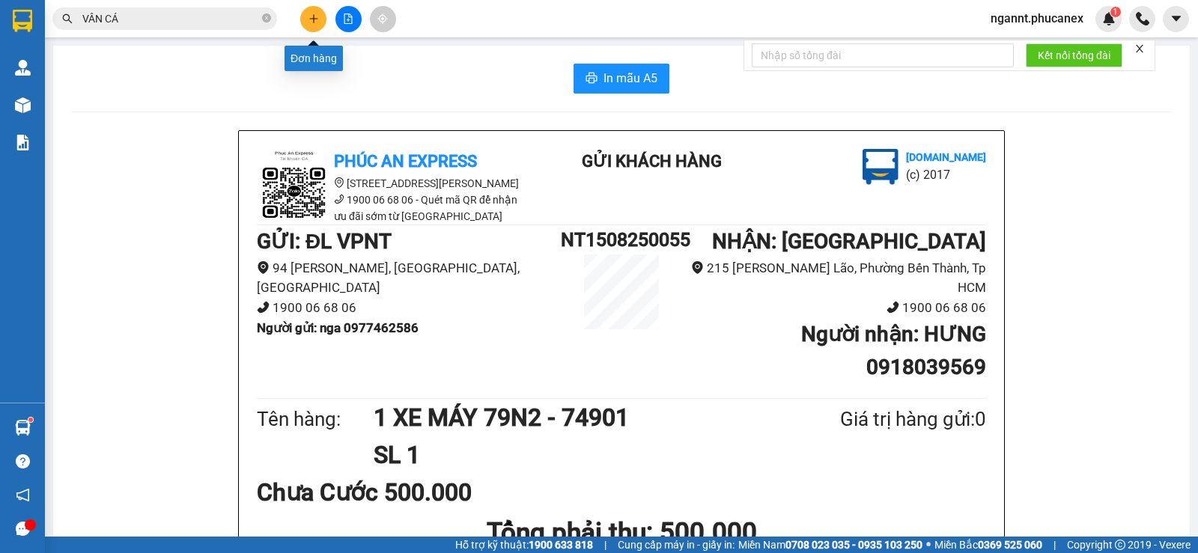
click at [310, 16] on icon "plus" at bounding box center [313, 18] width 10 height 10
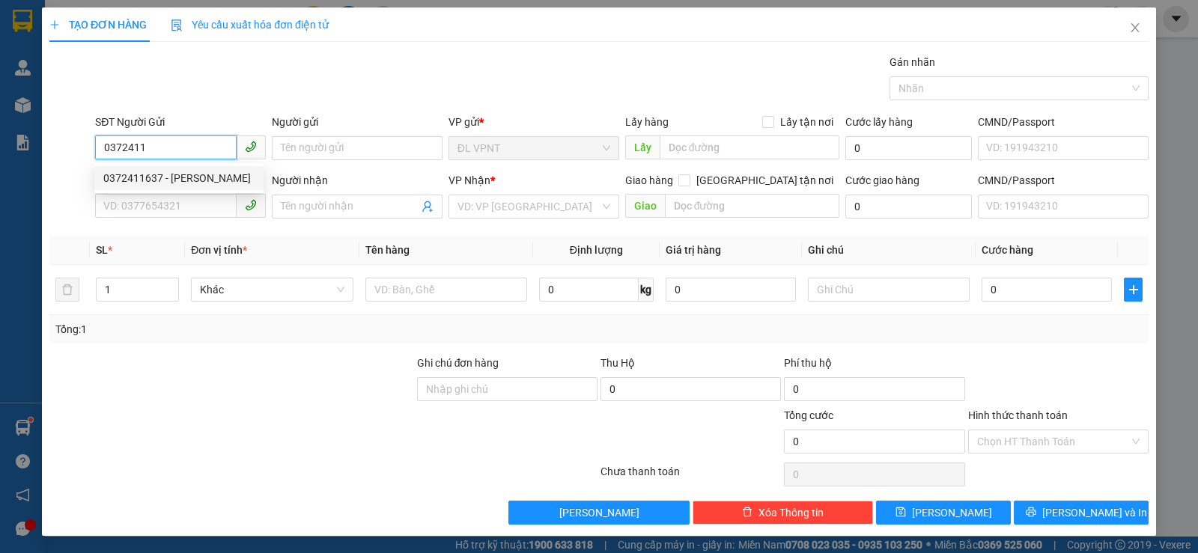
click at [198, 186] on div "0372411637 - [PERSON_NAME]" at bounding box center [178, 178] width 151 height 16
type input "0372411637"
type input "[PERSON_NAME]"
type input "0906468979"
type input "dương"
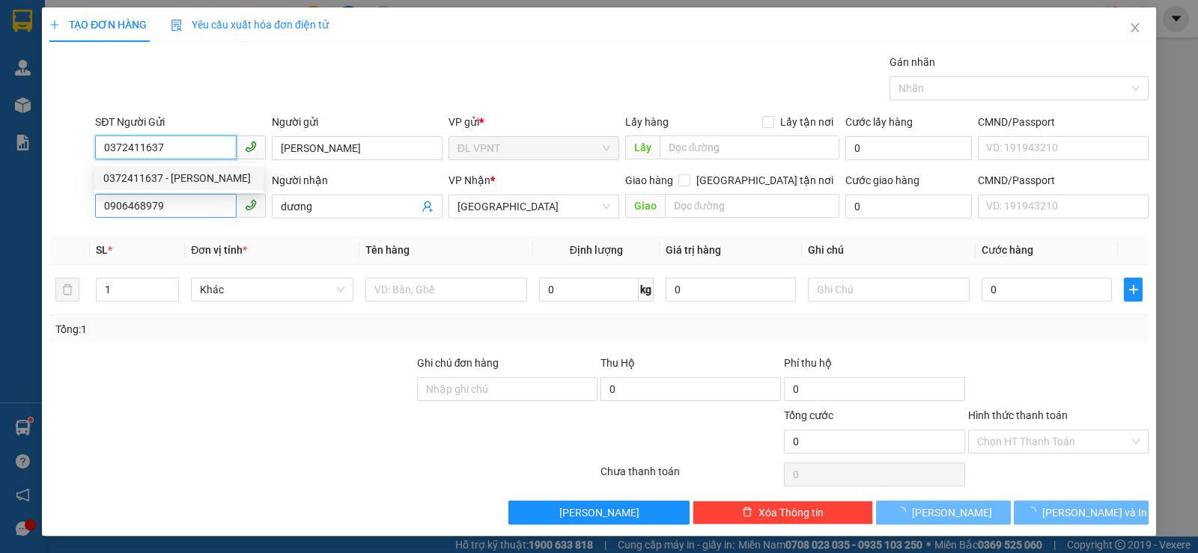
type input "0372411637"
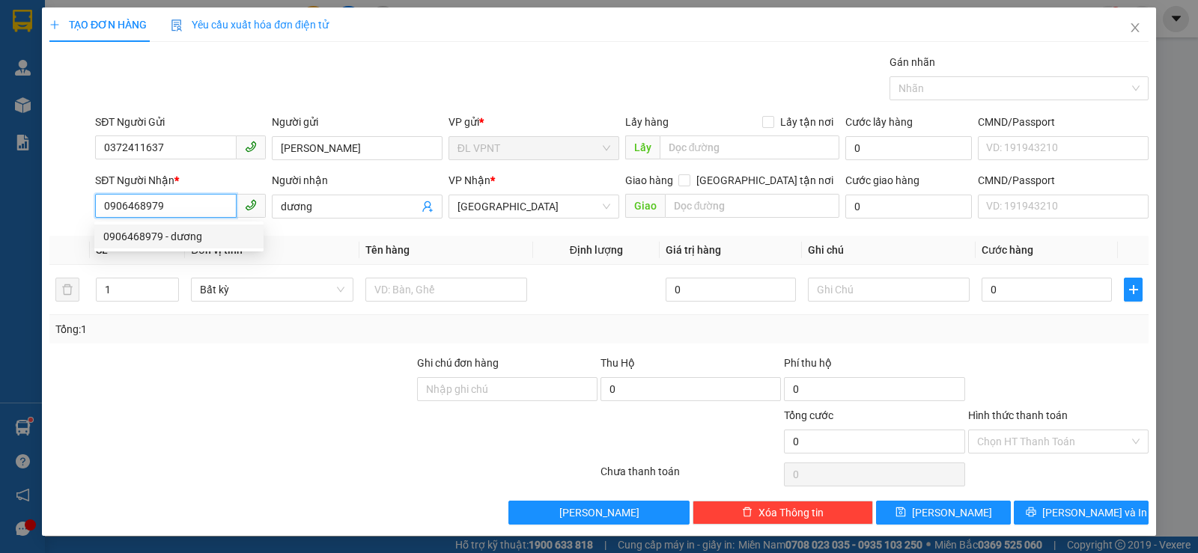
drag, startPoint x: 174, startPoint y: 204, endPoint x: 68, endPoint y: 204, distance: 105.6
click at [68, 204] on div "SĐT Người Nhận * 0906468979 Người nhận dương VP Nhận * ĐL Quận 1 Giao hàng [GEO…" at bounding box center [599, 198] width 1102 height 52
click at [314, 232] on div "Transit Pickup Surcharge Ids Transit Deliver Surcharge Ids Transit Deliver Surc…" at bounding box center [598, 289] width 1099 height 471
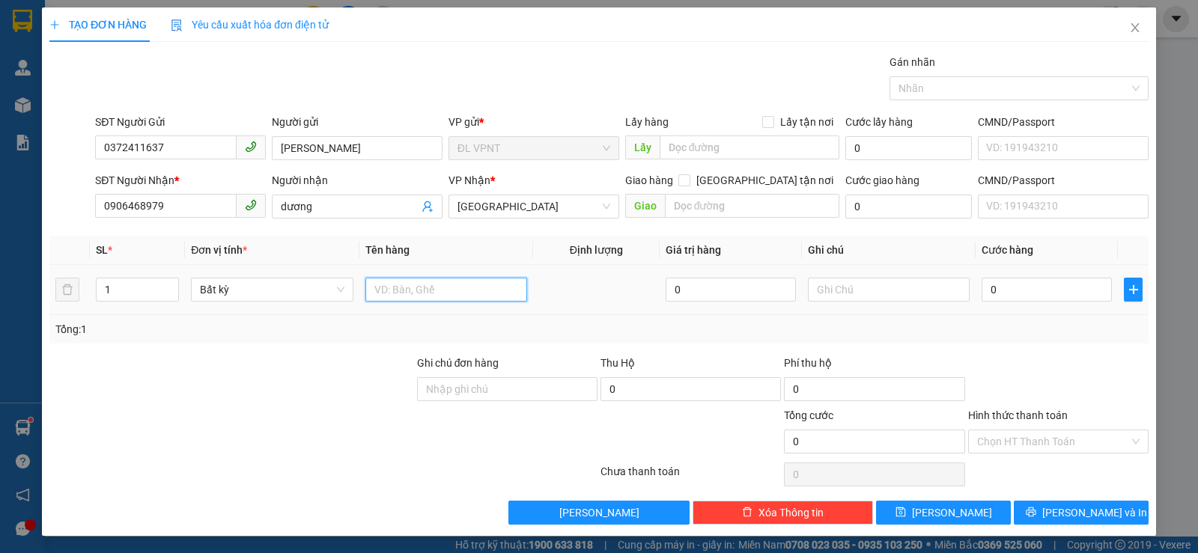
click at [417, 293] on input "text" at bounding box center [446, 290] width 162 height 24
paste input "ÓI"
type input "1 GÓI"
click at [1027, 287] on input "0" at bounding box center [1047, 290] width 130 height 24
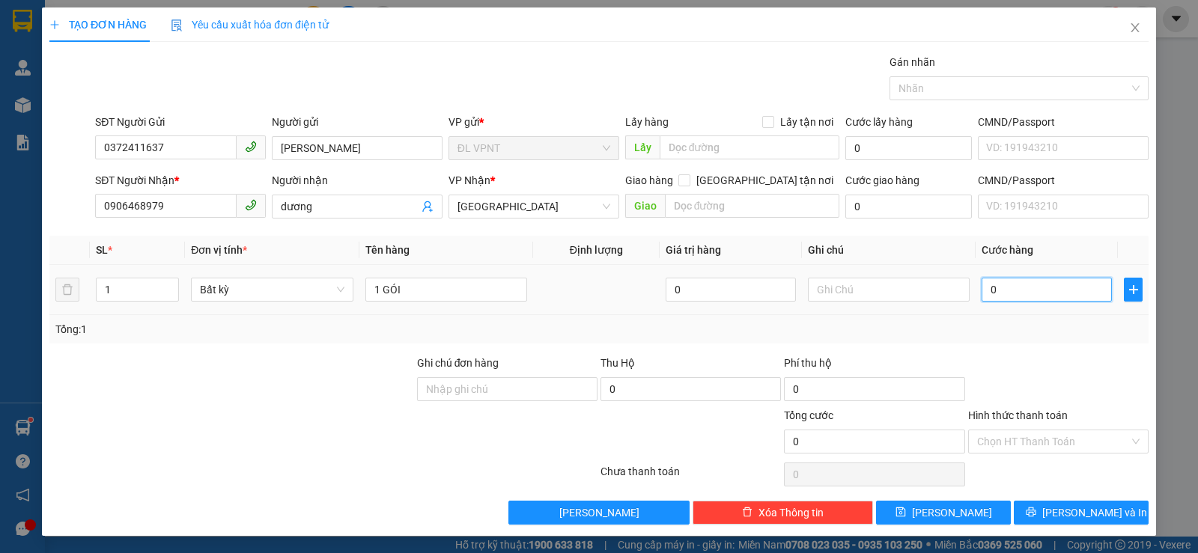
type input "2"
type input "20"
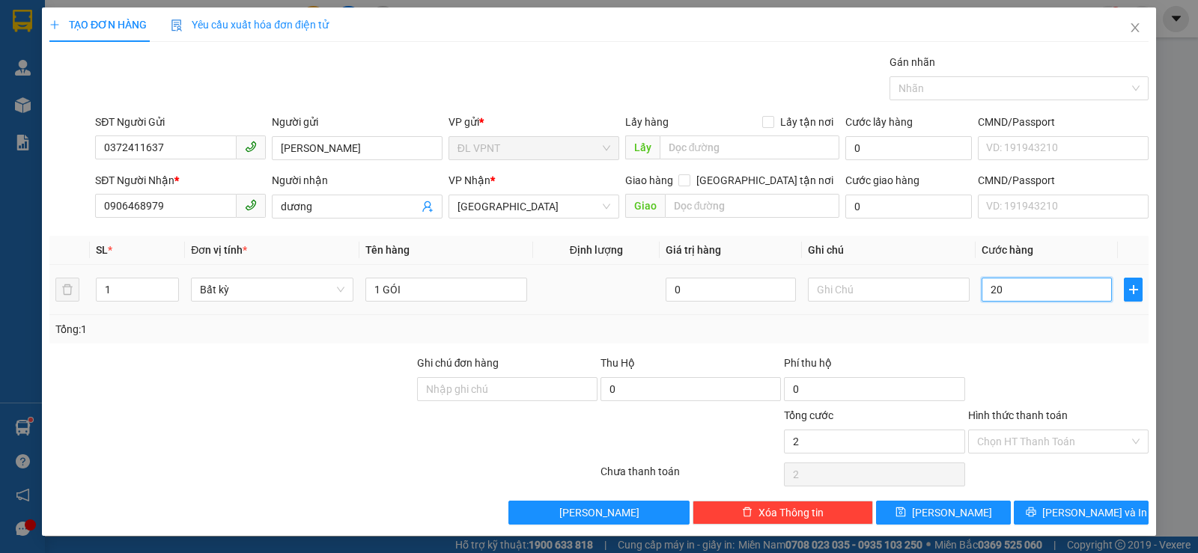
type input "20"
click at [940, 319] on div "Tổng: 1" at bounding box center [598, 329] width 1099 height 28
type input "20.000"
click at [1073, 438] on input "Hình thức thanh toán" at bounding box center [1053, 441] width 152 height 22
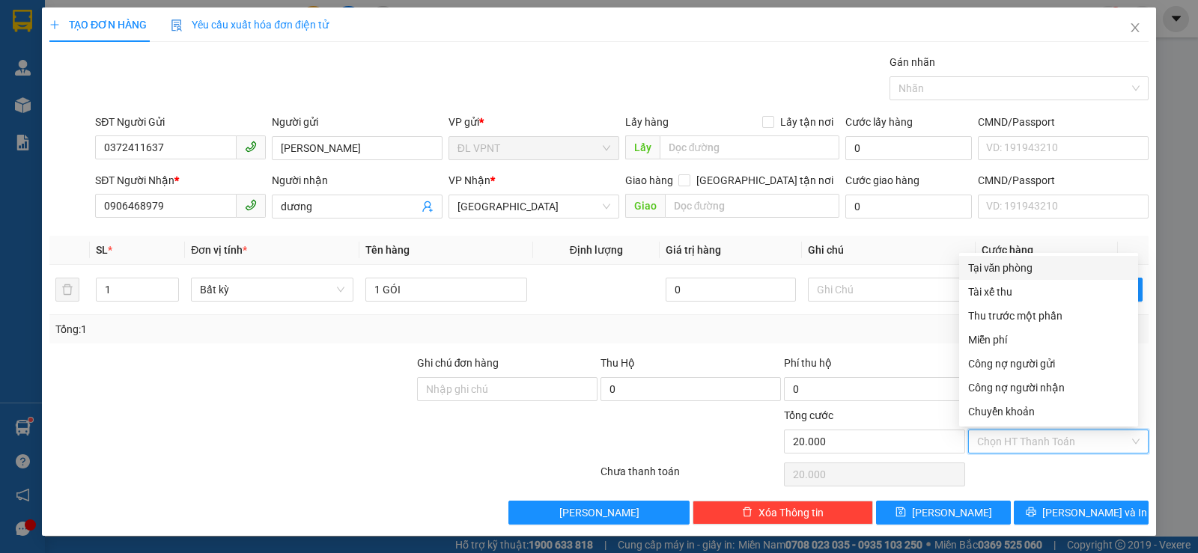
click at [1029, 262] on div "Tại văn phòng" at bounding box center [1048, 268] width 161 height 16
type input "0"
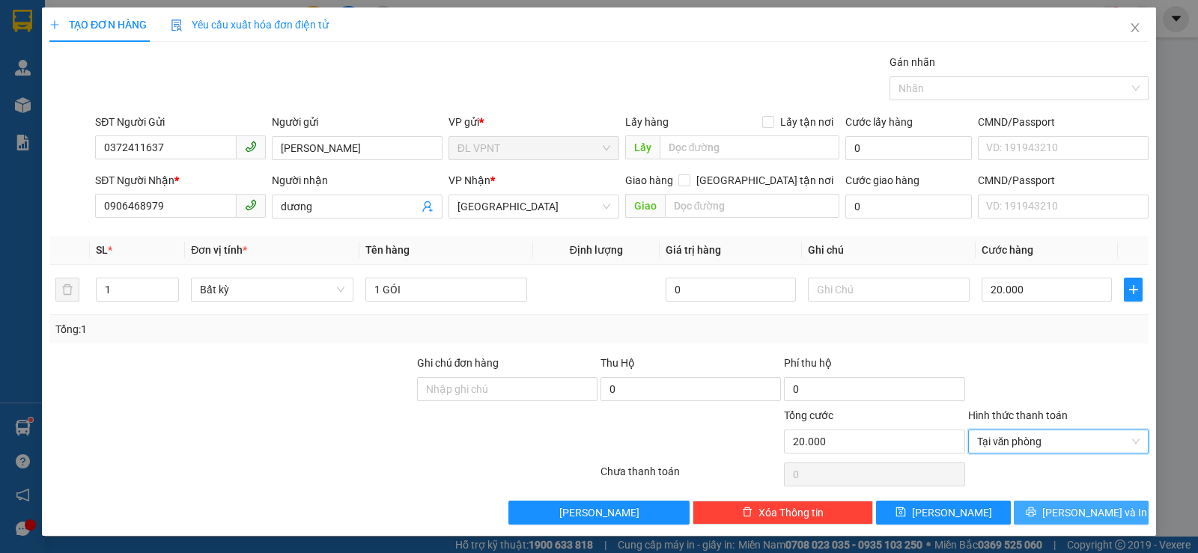
click at [1050, 505] on button "[PERSON_NAME] và In" at bounding box center [1081, 513] width 135 height 24
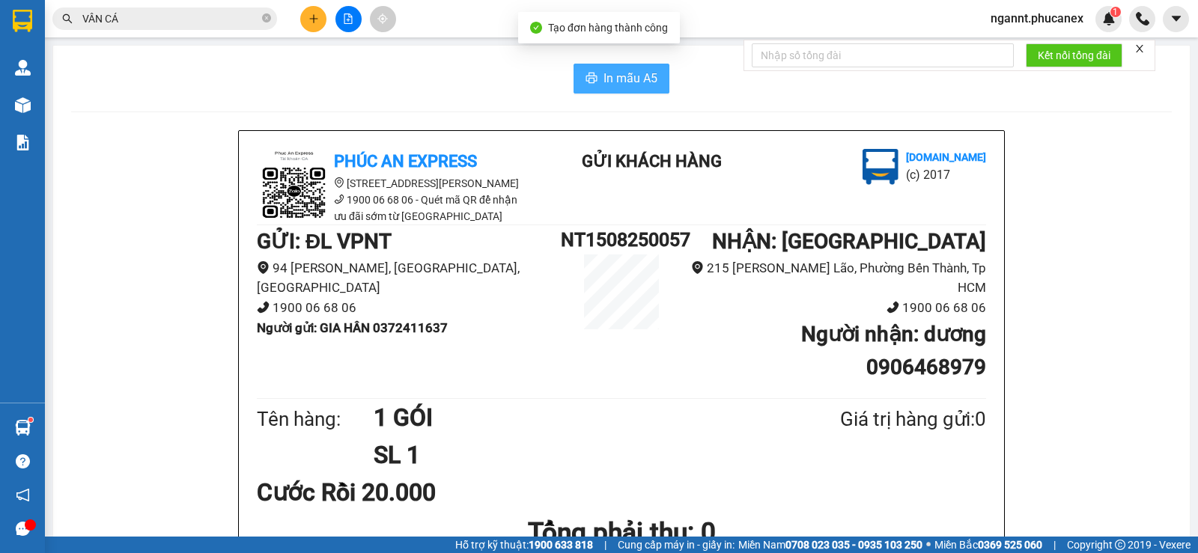
click at [621, 69] on span "In mẫu A5" at bounding box center [630, 78] width 54 height 19
click at [903, 474] on div "Cước Rồi 20.000" at bounding box center [621, 492] width 729 height 37
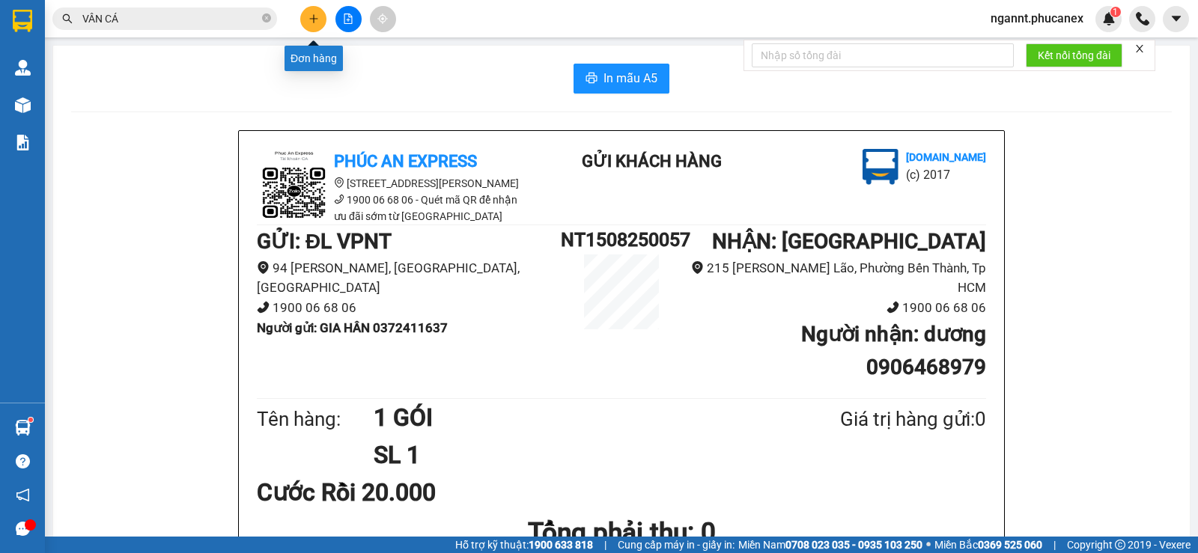
click at [314, 28] on button at bounding box center [313, 19] width 26 height 26
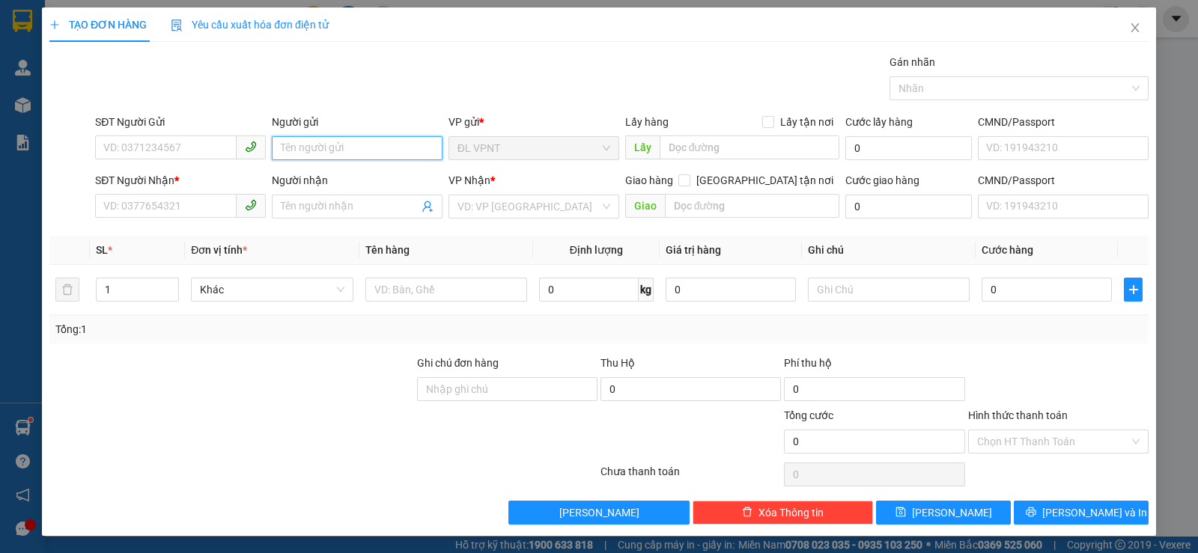
click at [388, 158] on input "Người gửi" at bounding box center [357, 148] width 171 height 24
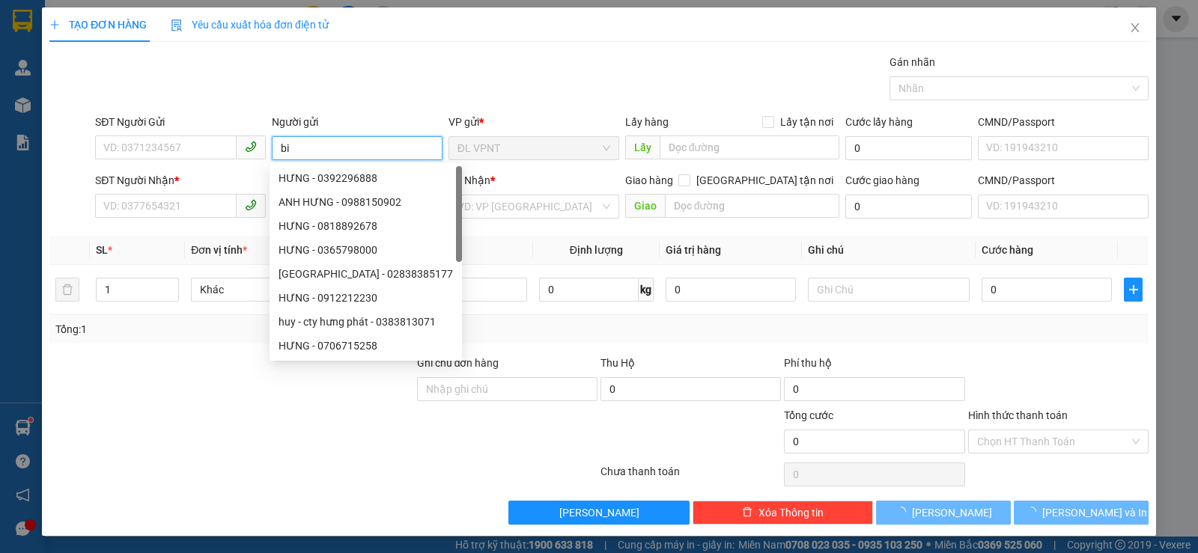
type input "b"
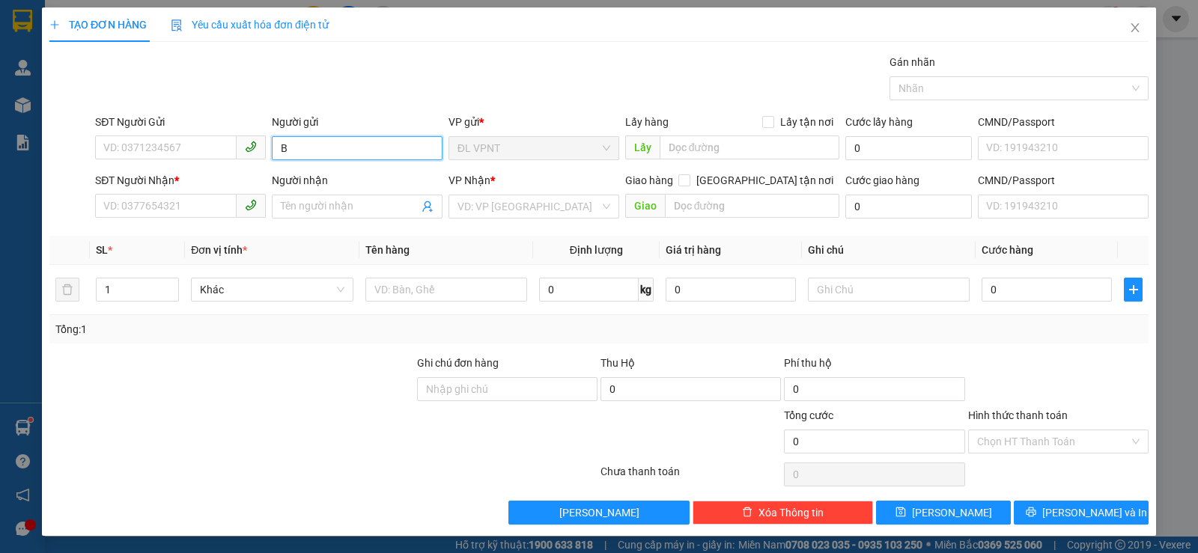
paste input "ƯU"
paste input "ÍNH"
type input "BƯU CHÍNH"
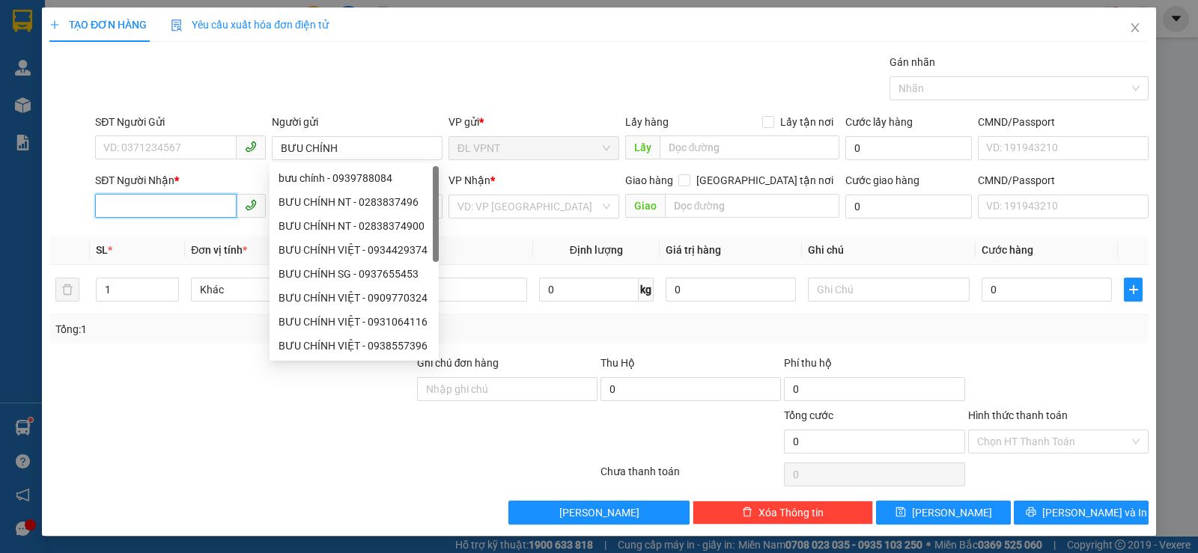
click at [171, 195] on input "SĐT Người Nhận *" at bounding box center [166, 206] width 142 height 24
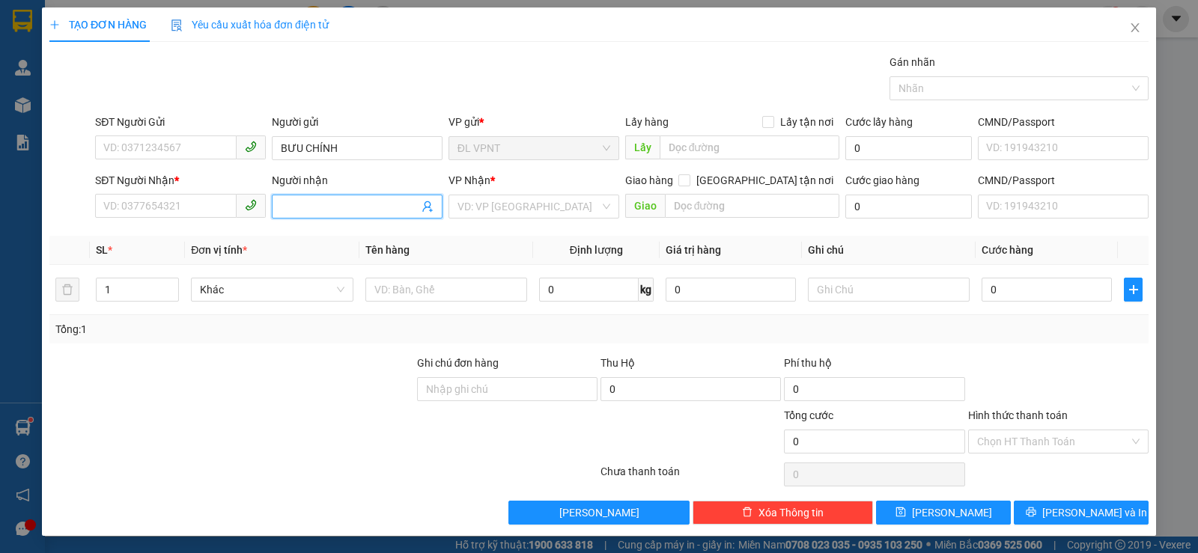
click at [302, 202] on input "Người nhận" at bounding box center [350, 206] width 138 height 16
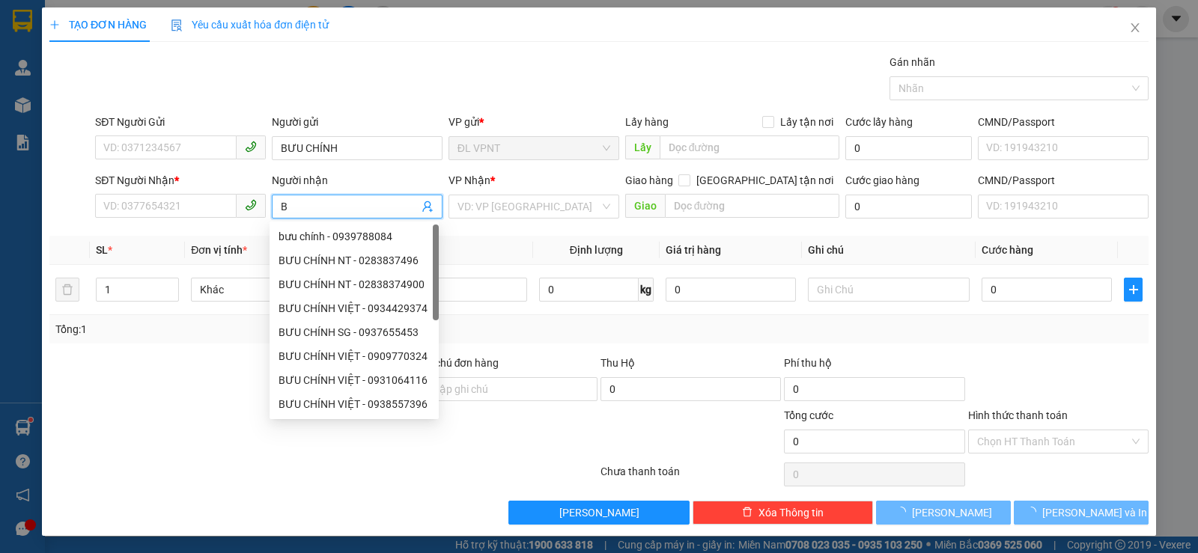
paste input "ƯU"
type input "BƯU"
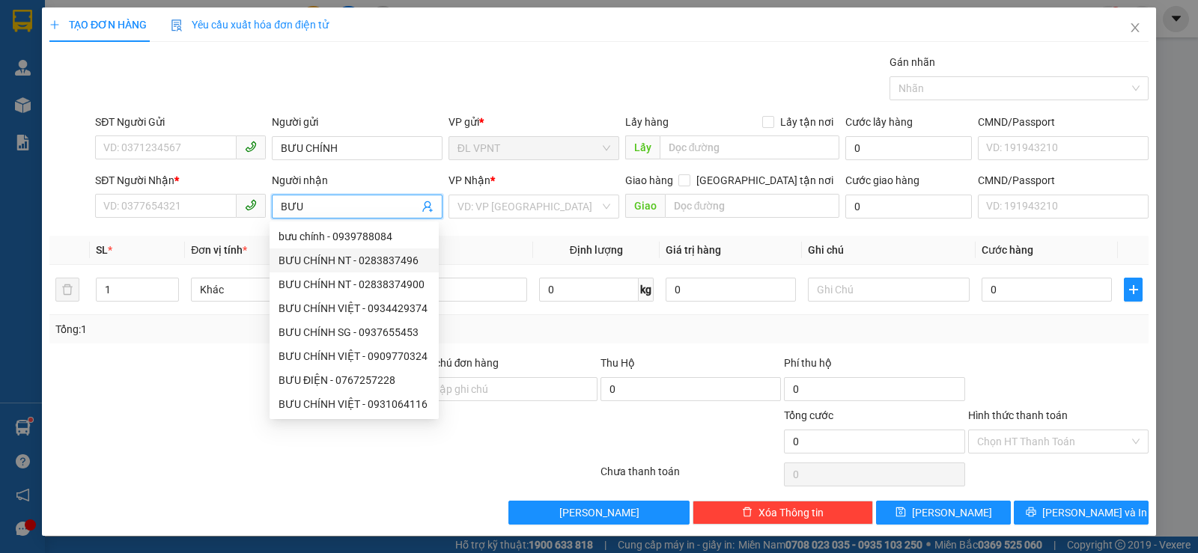
click at [377, 266] on div "BƯU CHÍNH NT - 0283837496" at bounding box center [354, 260] width 151 height 16
type input "0283837496"
type input "BƯU CHÍNH"
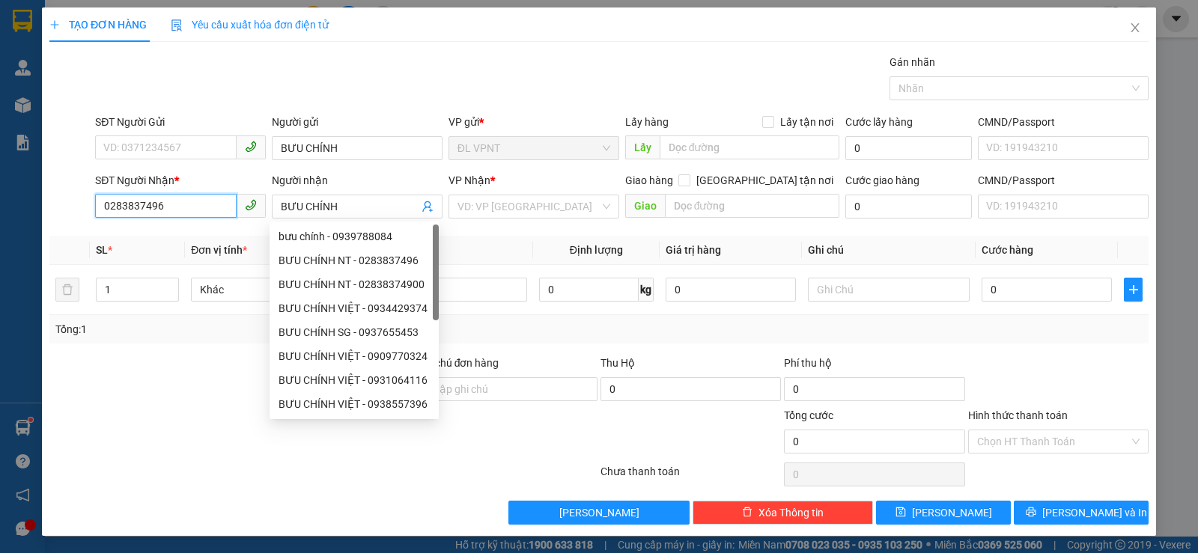
drag, startPoint x: 201, startPoint y: 213, endPoint x: 64, endPoint y: 214, distance: 137.0
click at [65, 214] on div "SĐT Người Nhận * 0283837496 0283837496 Người nhận BƯU CHÍNH VP Nhận * VD: VP [G…" at bounding box center [599, 198] width 1102 height 52
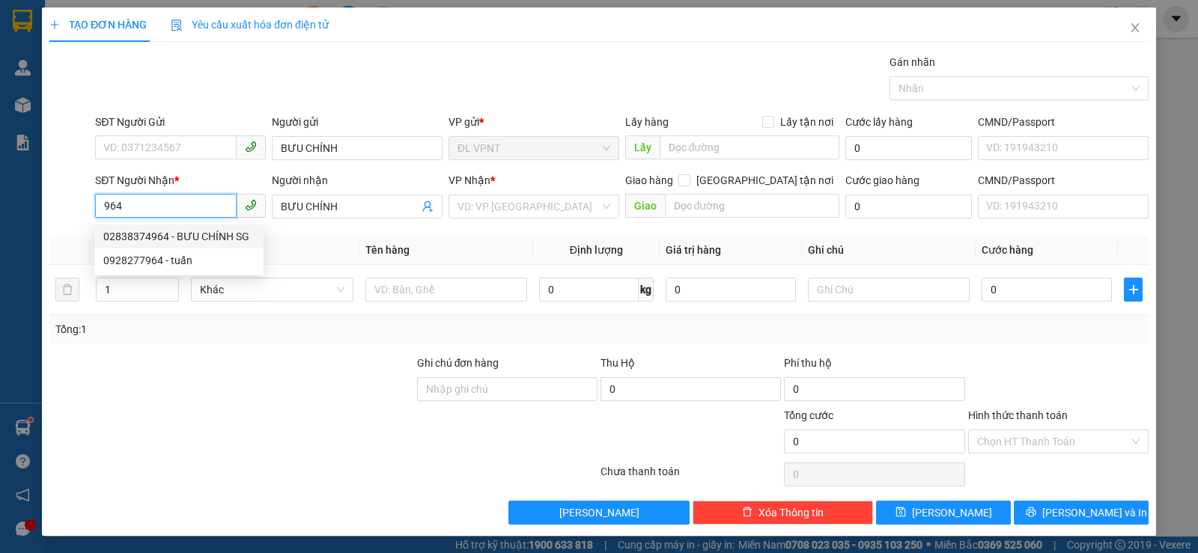
click at [168, 237] on div "02838374964 - BƯU CHÍNH SG" at bounding box center [178, 236] width 151 height 16
type input "02838374964"
type input "BƯU CHÍNH SG"
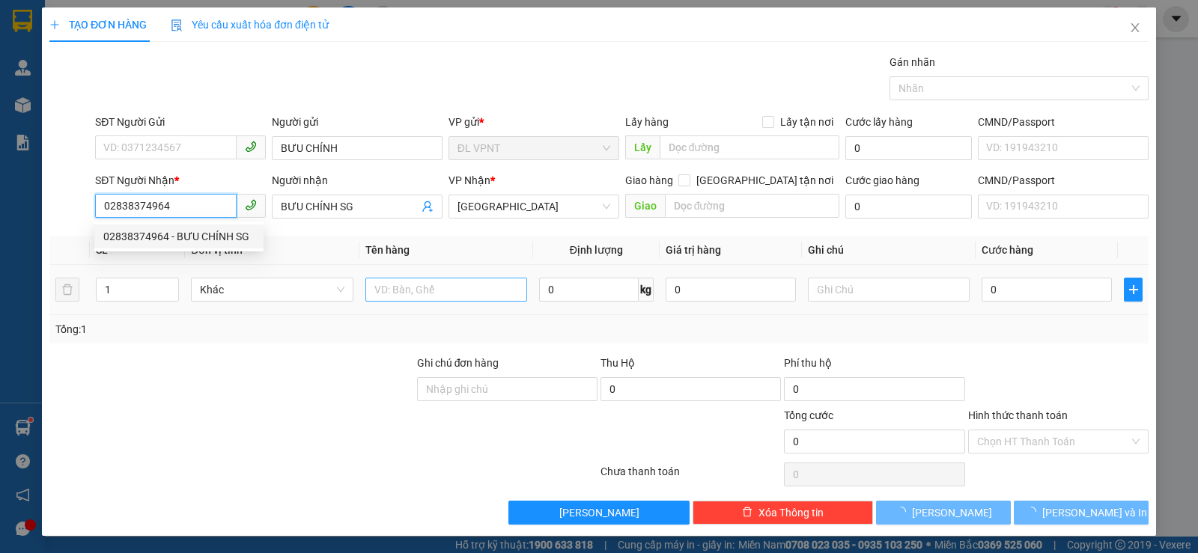
type input "02838374964"
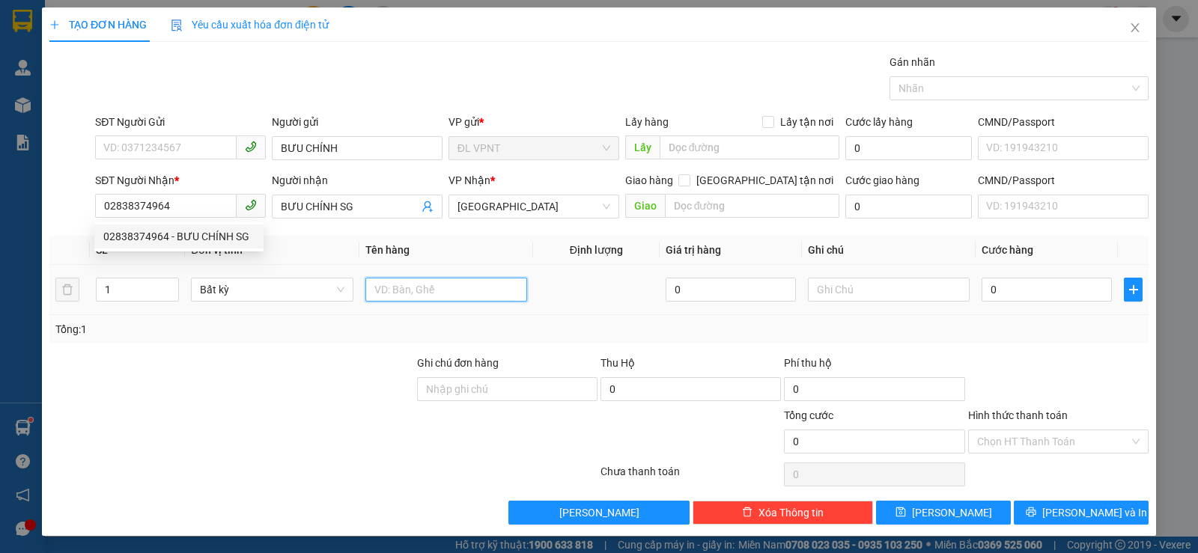
click at [429, 285] on input "text" at bounding box center [446, 290] width 162 height 24
type input "`"
type input "1HS"
click at [987, 284] on input "0" at bounding box center [1047, 290] width 130 height 24
type input "2"
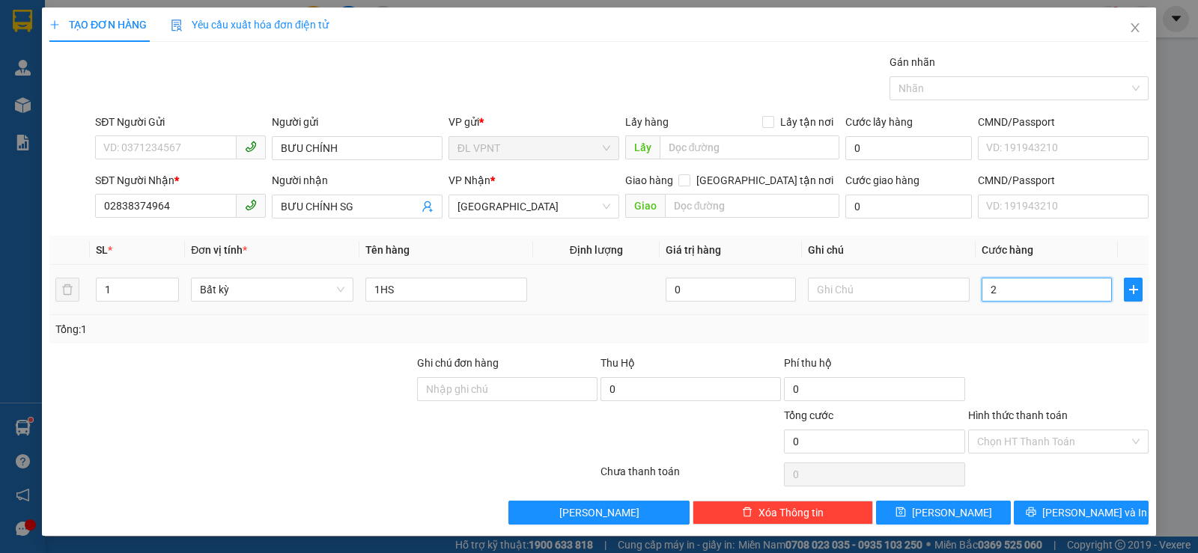
type input "2"
type input "20"
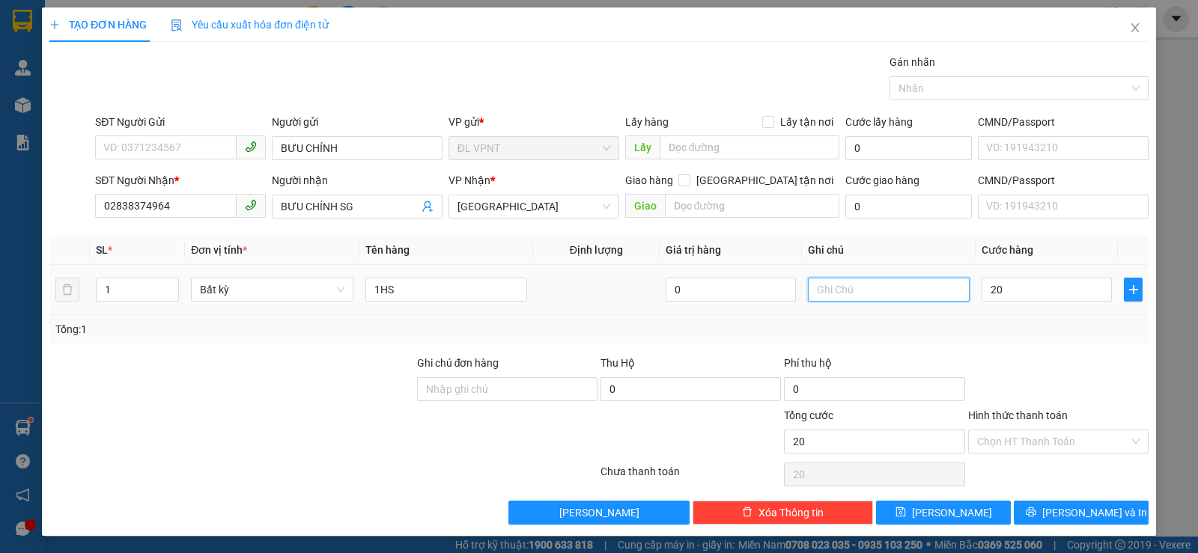
click at [910, 288] on input "text" at bounding box center [889, 290] width 162 height 24
type input "20.000"
paste input "Ô"
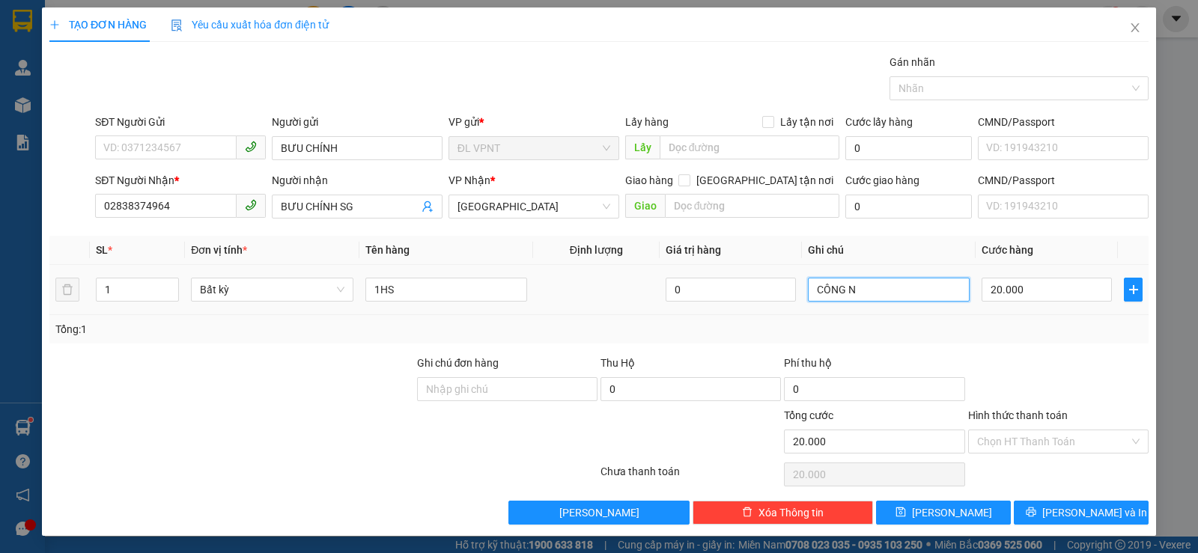
paste input "Ợ"
type input "CÔNG NỢ"
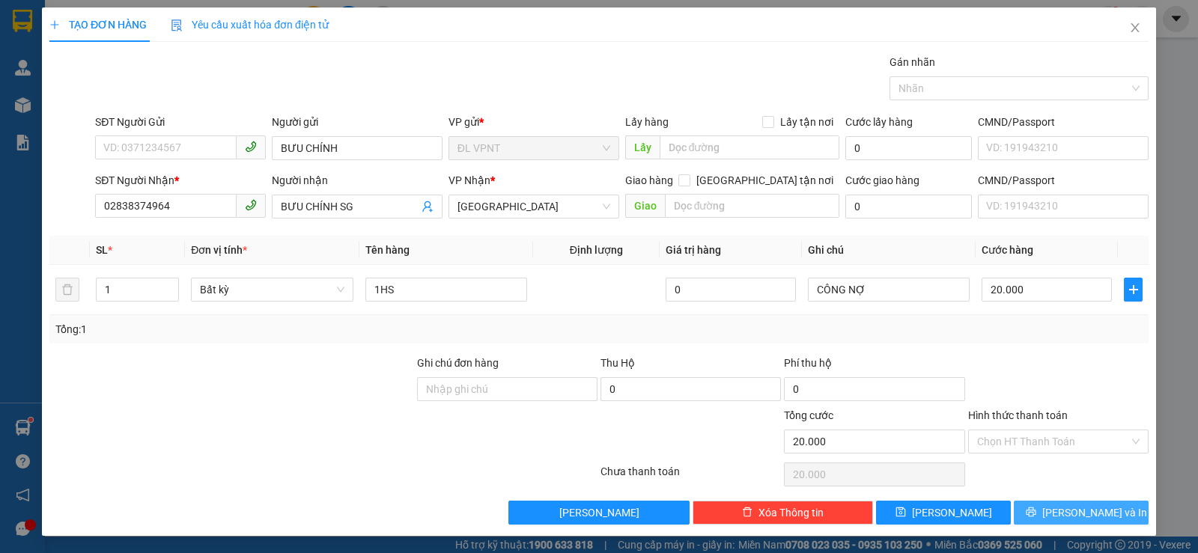
click at [1036, 507] on icon "printer" at bounding box center [1031, 512] width 10 height 10
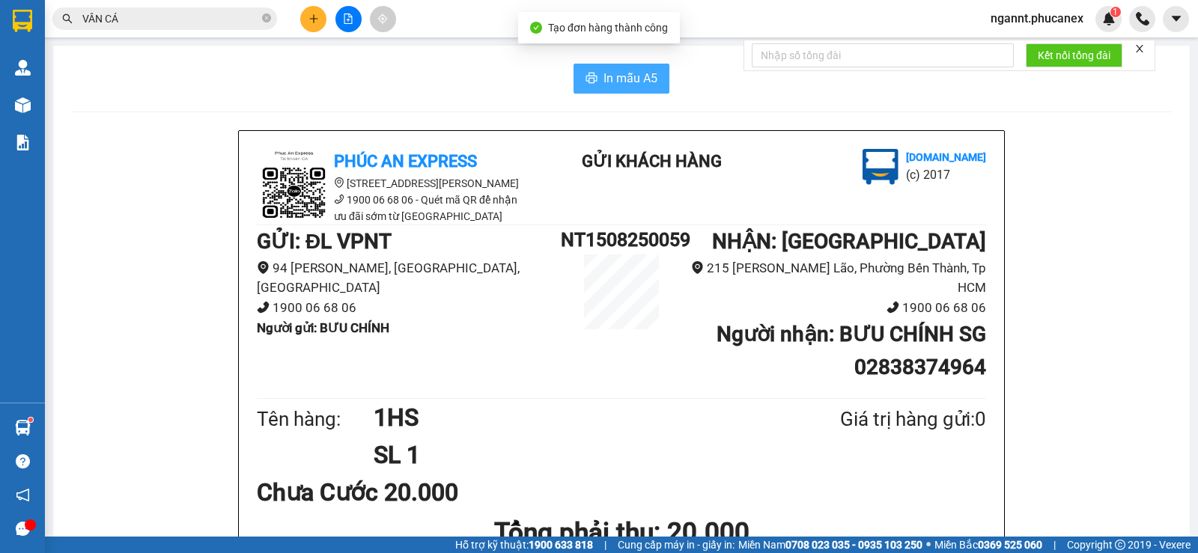
click at [591, 83] on icon "printer" at bounding box center [591, 78] width 12 height 12
click at [324, 20] on button at bounding box center [313, 19] width 26 height 26
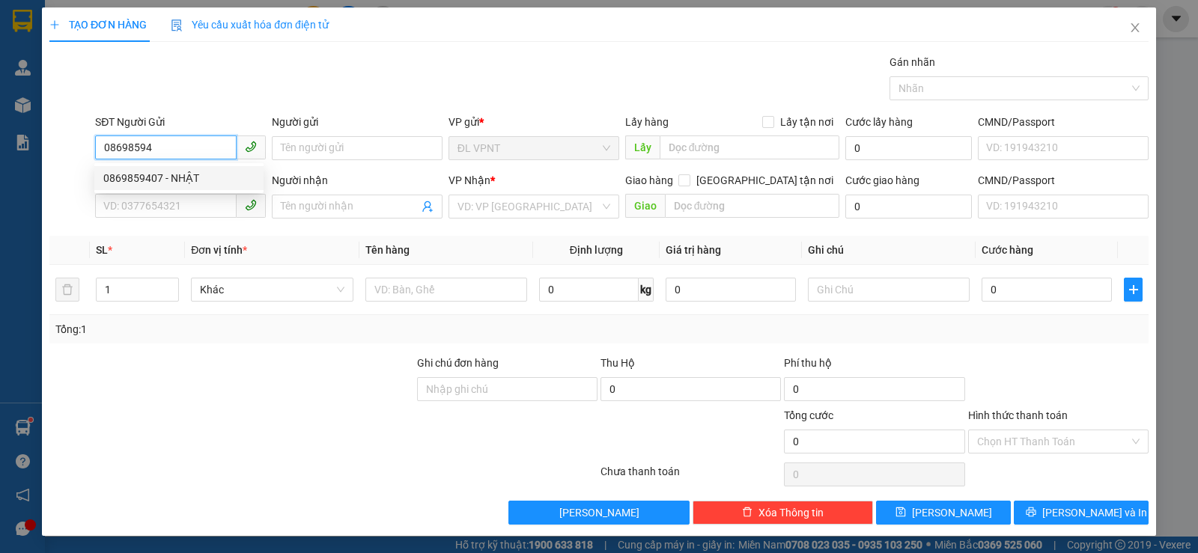
click at [201, 179] on div "0869859407 - NHẬT" at bounding box center [178, 178] width 151 height 16
type input "0869859407"
type input "NHẬT"
type input "0909536044"
type input "MY"
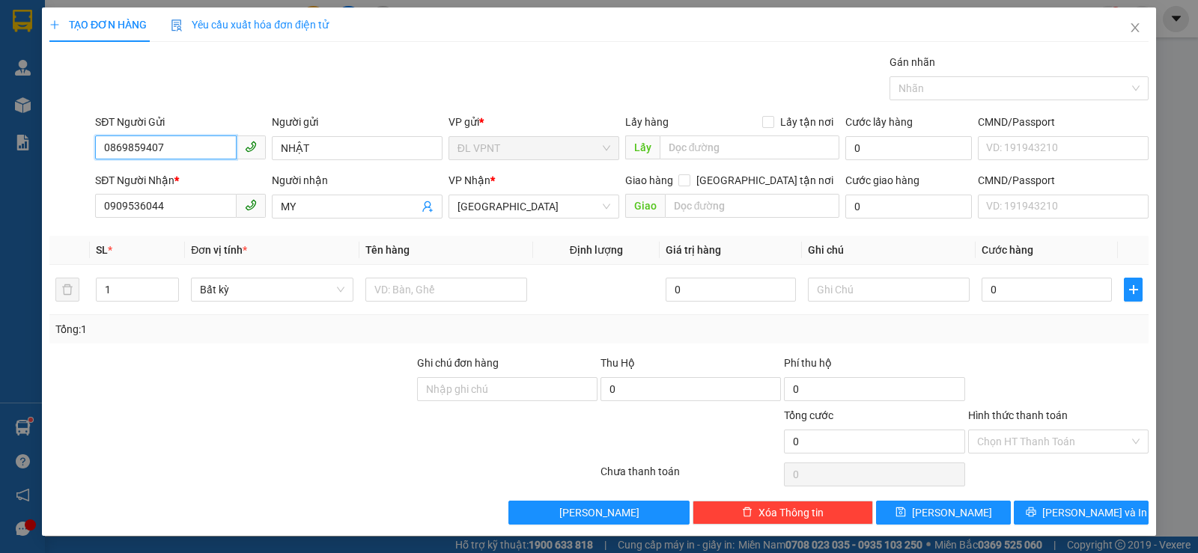
type input "0869859407"
drag, startPoint x: 74, startPoint y: 219, endPoint x: 66, endPoint y: 219, distance: 8.2
click at [66, 219] on div "SĐT Người Nhận * 0909536044 Người nhận MY VP Nhận * [GEOGRAPHIC_DATA] tận nơi G…" at bounding box center [599, 198] width 1102 height 52
click at [142, 210] on input "0344936187" at bounding box center [166, 206] width 142 height 24
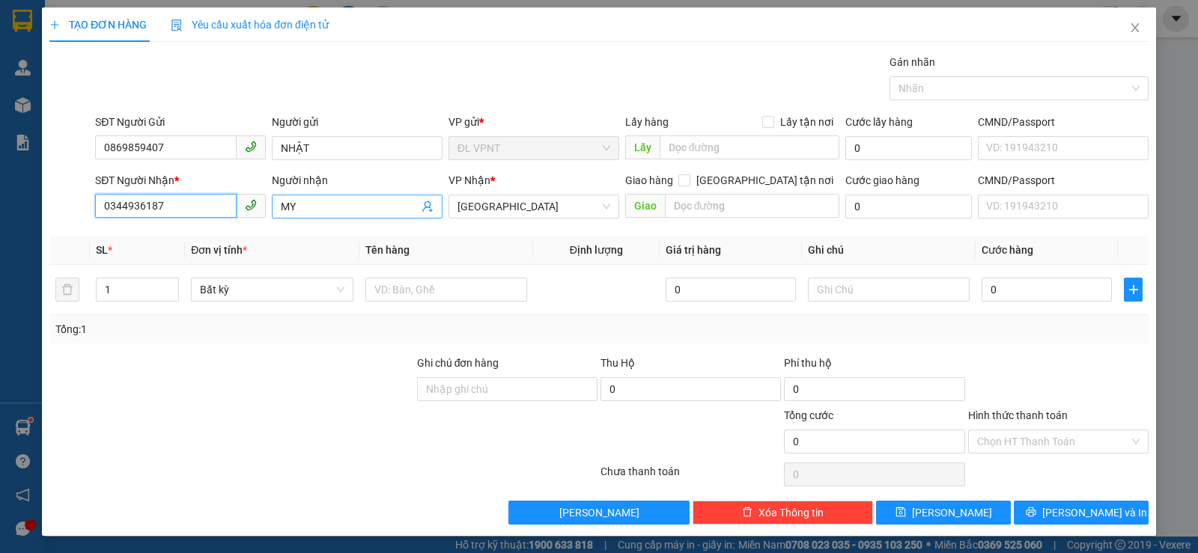
type input "0344936187"
drag, startPoint x: 316, startPoint y: 206, endPoint x: 237, endPoint y: 206, distance: 78.6
click at [237, 206] on div "SĐT Người Nhận * 0344936187 Người nhận MY VP Nhận * [GEOGRAPHIC_DATA] tận nơi G…" at bounding box center [621, 198] width 1059 height 52
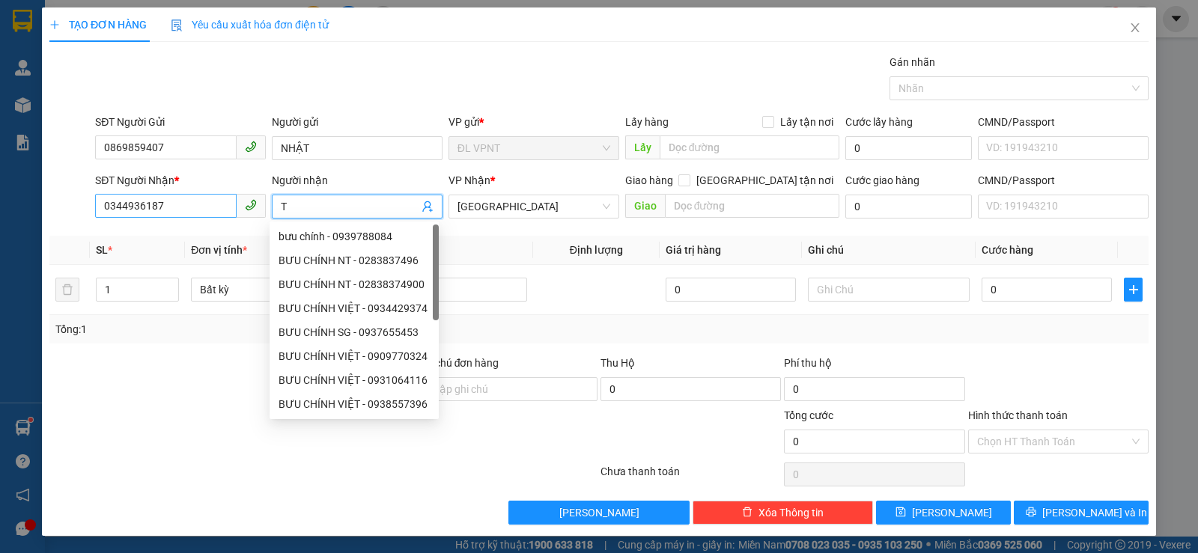
paste input "Â"
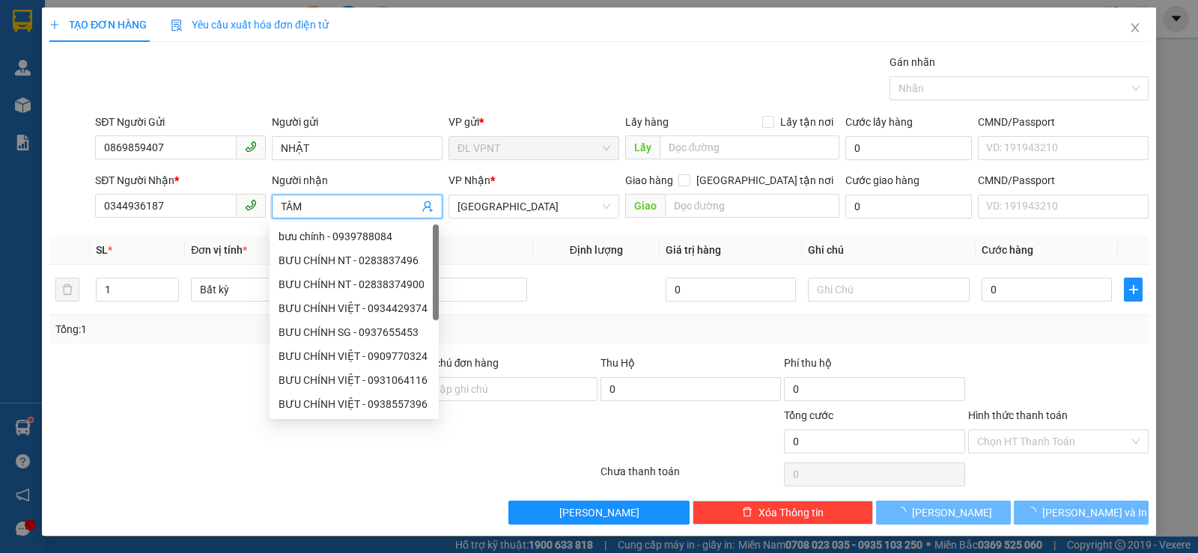
type input "TÂM"
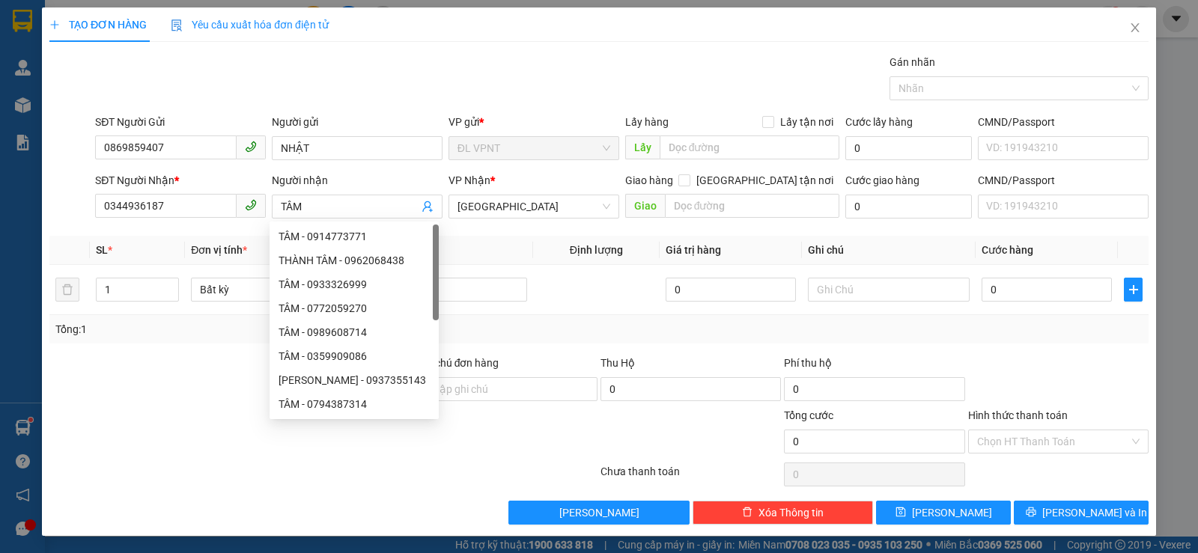
click at [496, 264] on th "Tên hàng" at bounding box center [446, 250] width 174 height 29
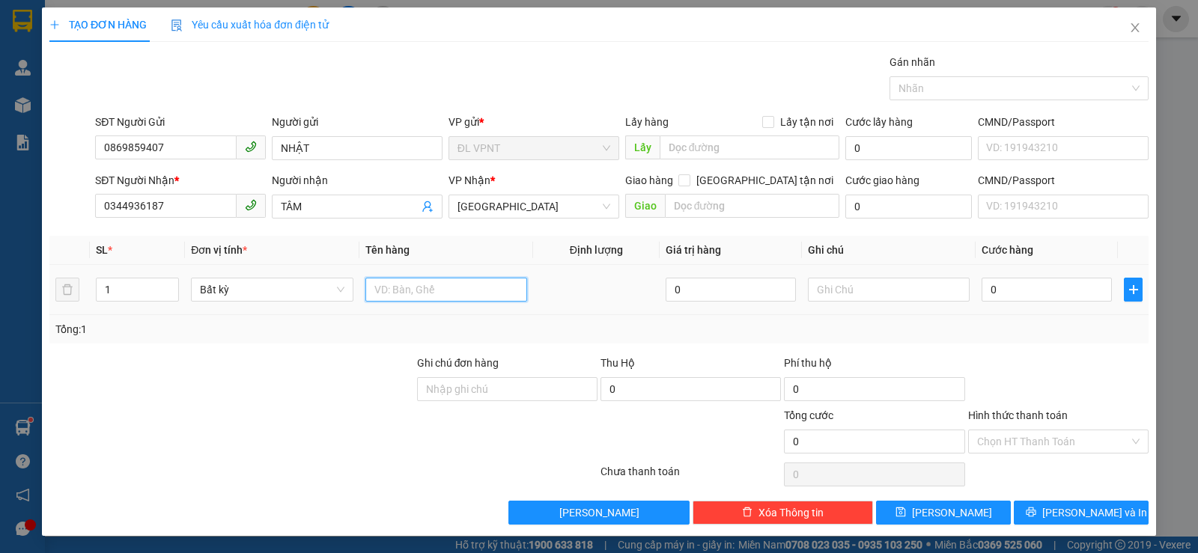
click at [468, 300] on input "text" at bounding box center [446, 290] width 162 height 24
type input "1H"
click at [998, 277] on div "0" at bounding box center [1047, 290] width 130 height 30
click at [1012, 294] on input "0" at bounding box center [1047, 290] width 130 height 24
type input "2"
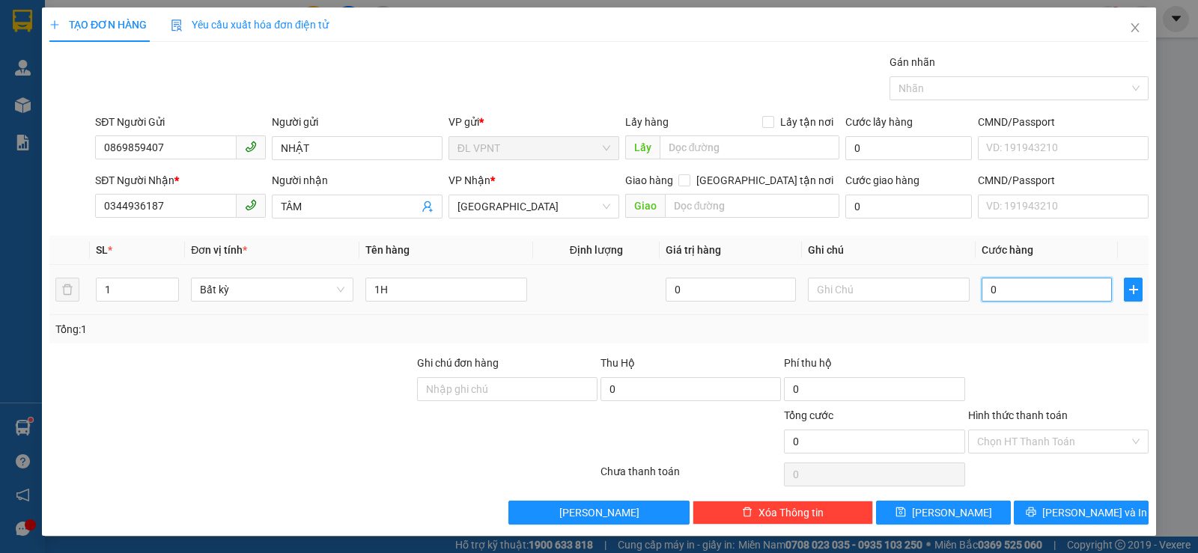
type input "2"
type input "20"
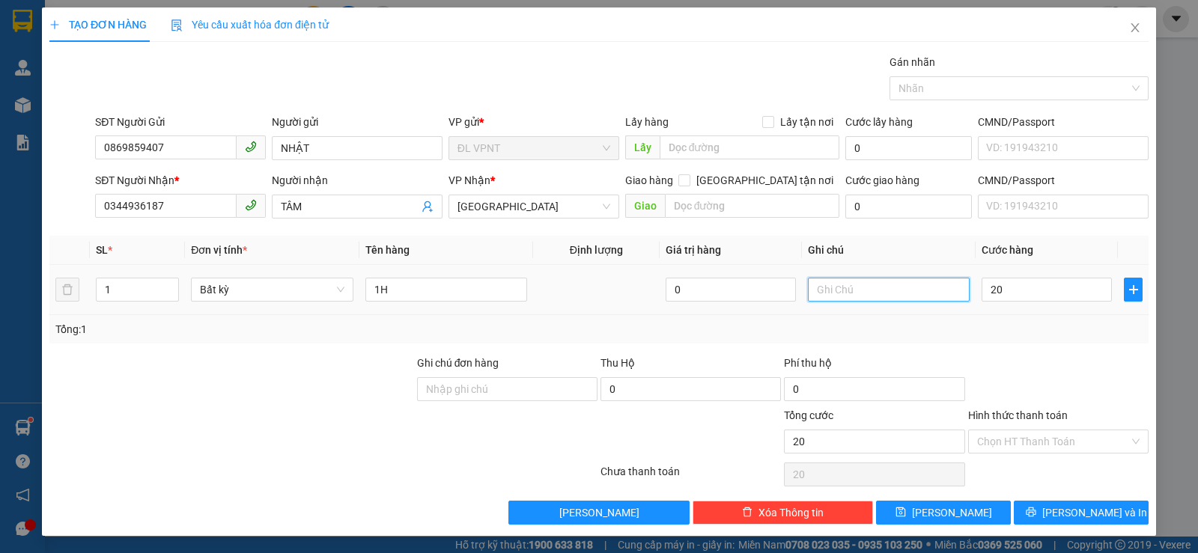
click at [916, 290] on input "text" at bounding box center [889, 290] width 162 height 24
type input "20.000"
type input "CK MB:"
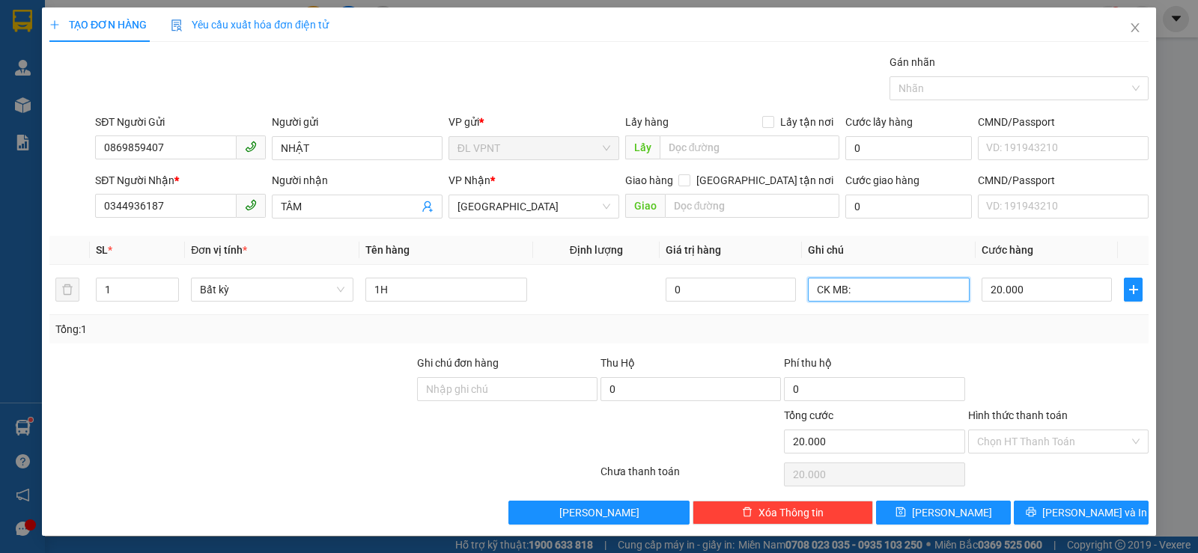
scroll to position [1, 0]
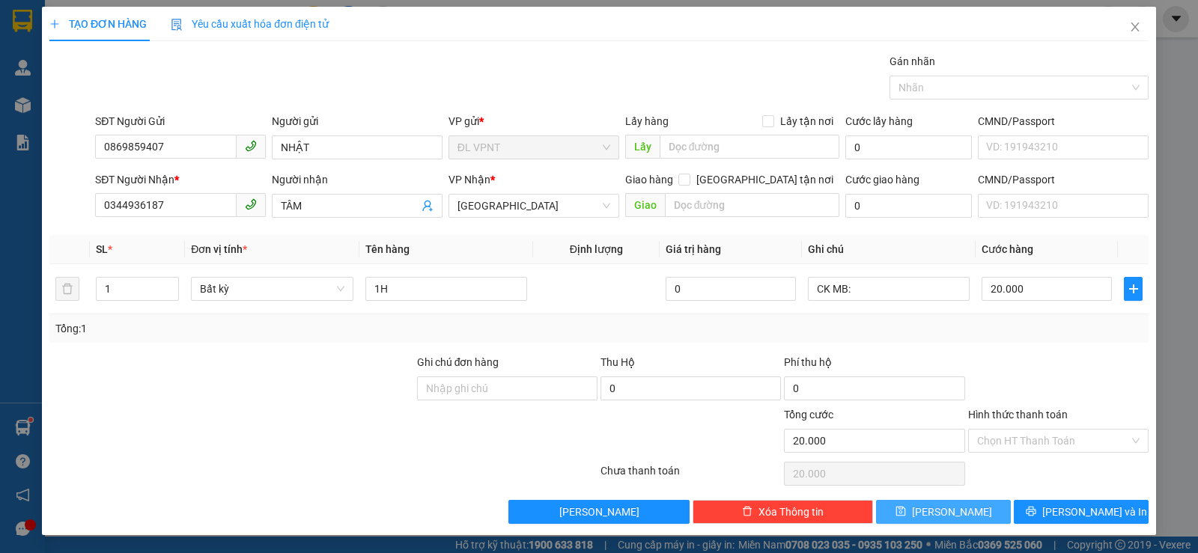
click at [937, 511] on span "[PERSON_NAME]" at bounding box center [952, 512] width 80 height 16
type input "0"
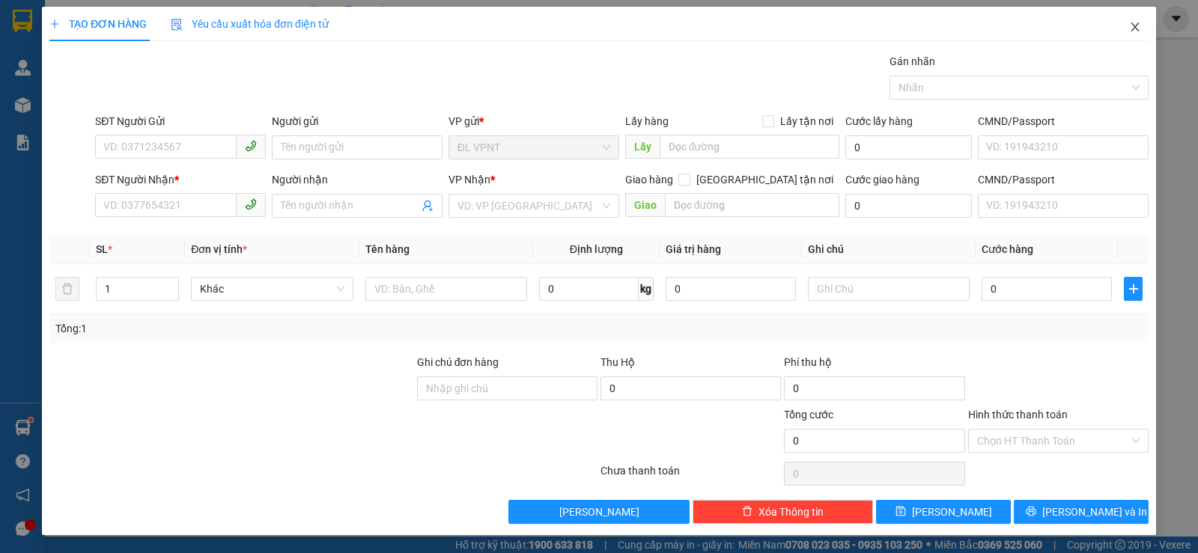
click at [1129, 23] on icon "close" at bounding box center [1135, 27] width 12 height 12
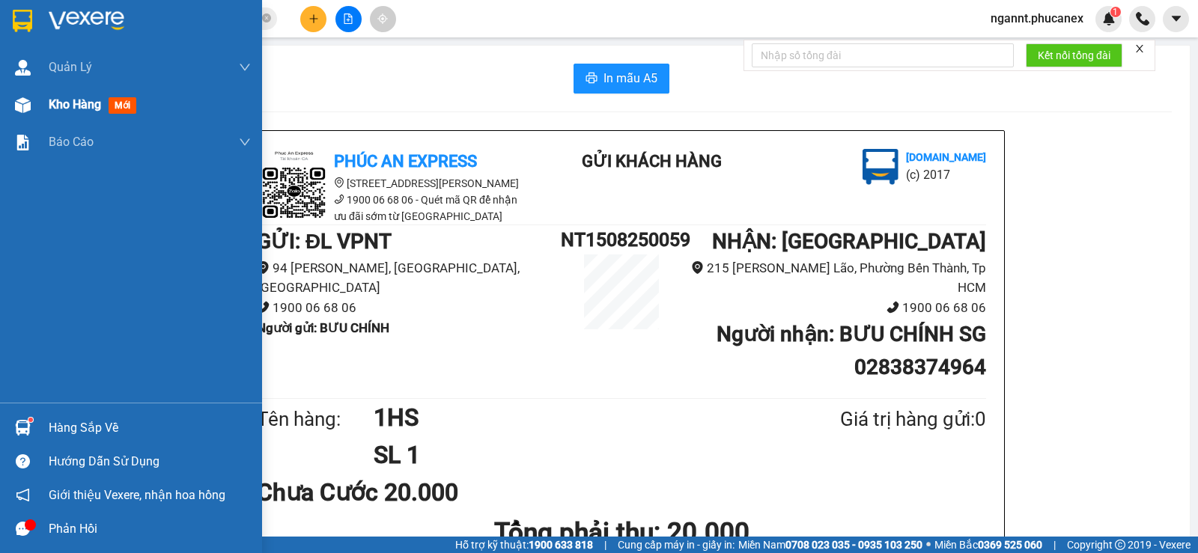
click at [37, 110] on div "Kho hàng mới" at bounding box center [131, 104] width 262 height 37
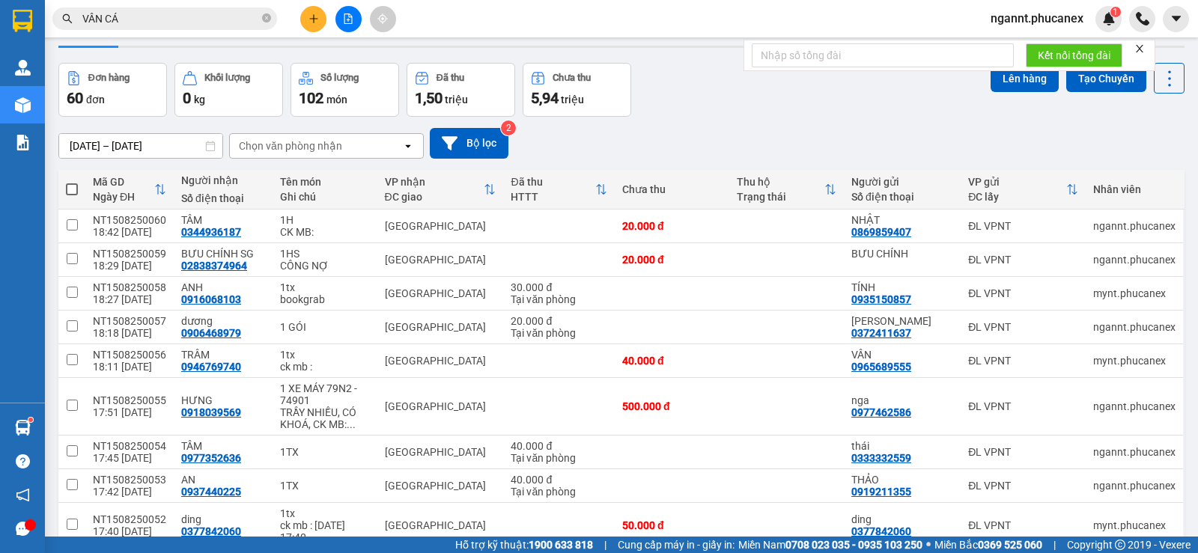
scroll to position [75, 0]
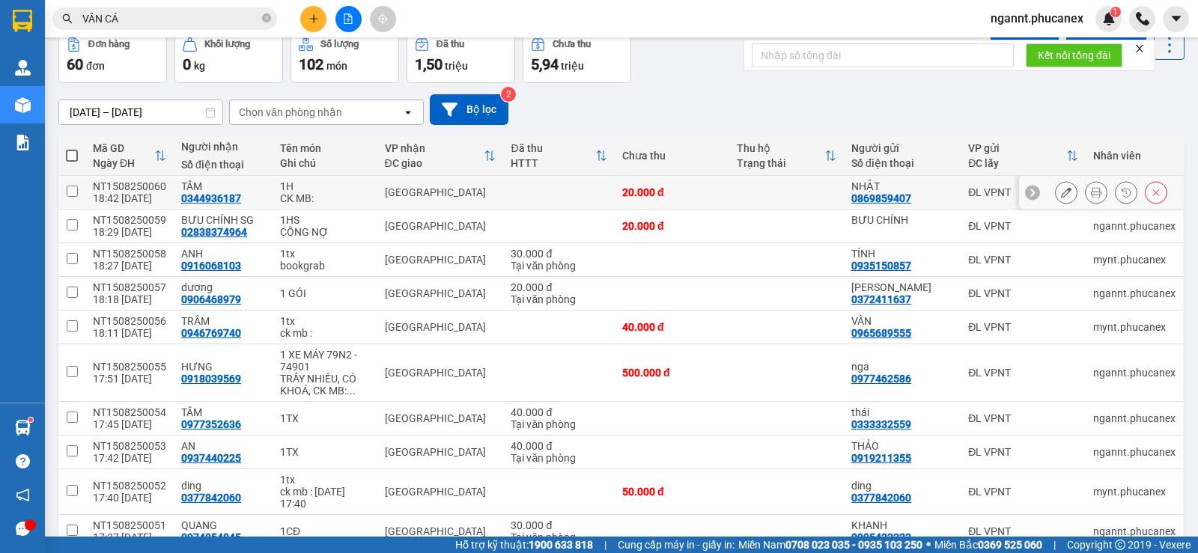
click at [283, 181] on div "1H" at bounding box center [324, 186] width 89 height 12
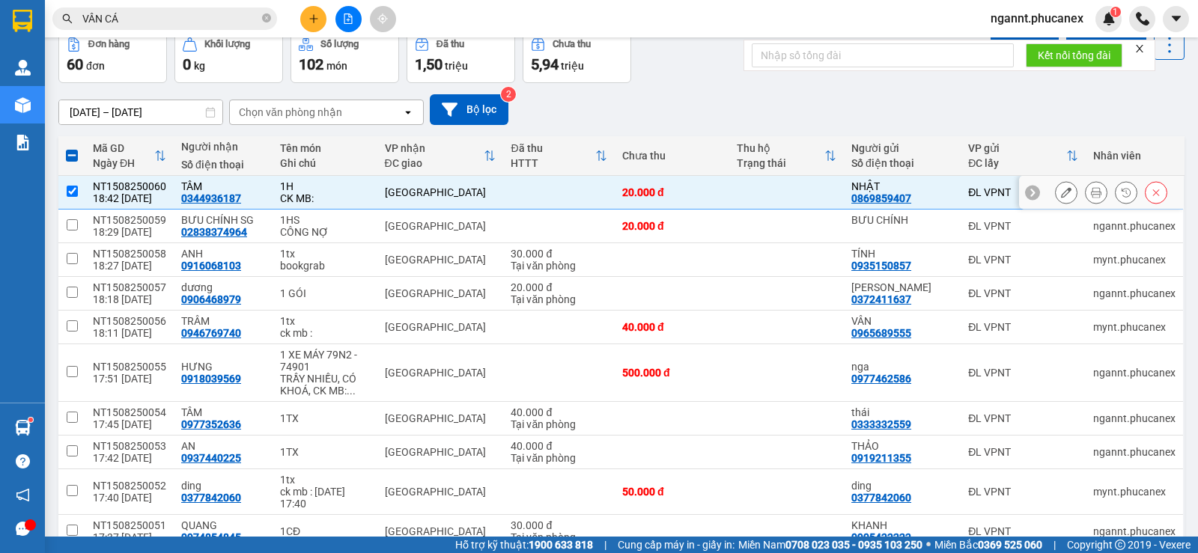
click at [284, 183] on div "1H" at bounding box center [324, 186] width 89 height 12
checkbox input "false"
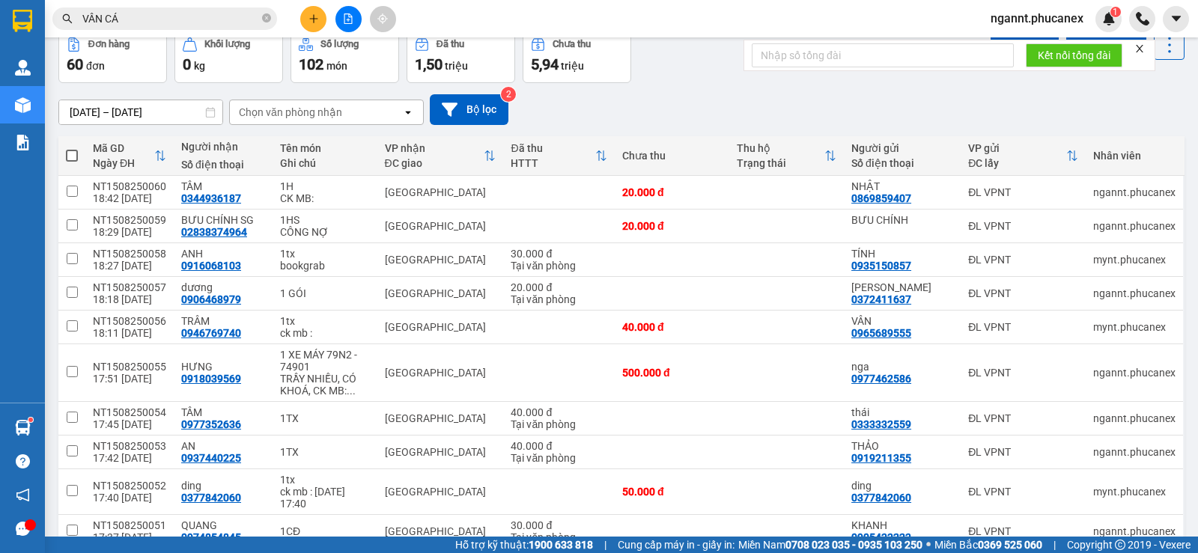
scroll to position [0, 0]
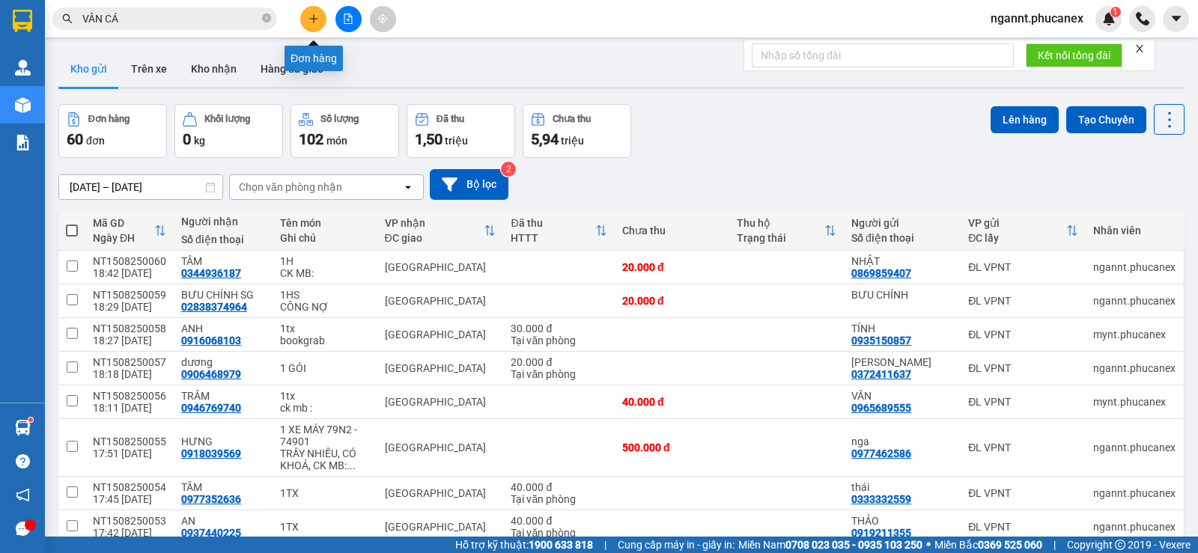
click at [311, 12] on button at bounding box center [313, 19] width 26 height 26
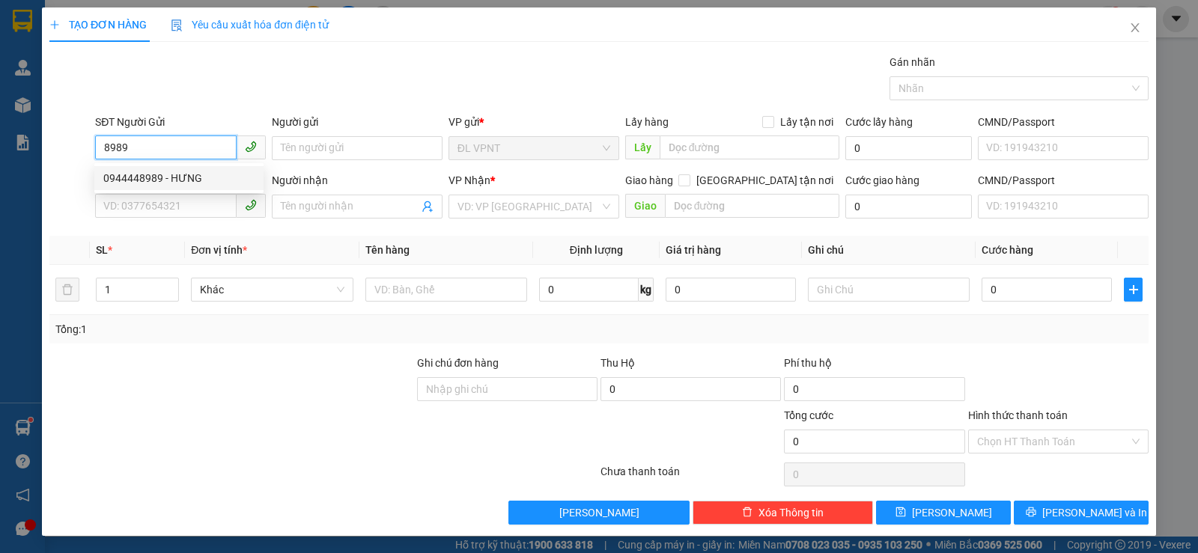
click at [161, 176] on div "0944448989 - HƯNG" at bounding box center [178, 178] width 151 height 16
type input "0944448989"
type input "HƯNG"
type input "0904500510"
type input "QUANG"
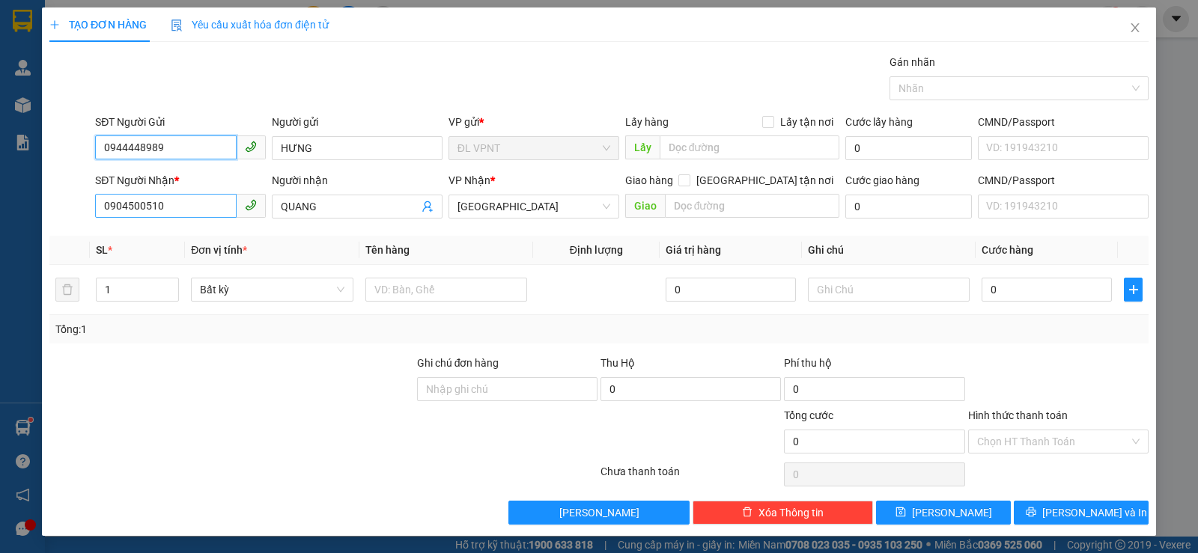
type input "0944448989"
drag, startPoint x: 179, startPoint y: 213, endPoint x: 0, endPoint y: 198, distance: 179.6
click at [0, 198] on div "TẠO ĐƠN HÀNG Yêu cầu xuất hóa đơn điện tử Transit Pickup Surcharge Ids Transit …" at bounding box center [599, 276] width 1198 height 553
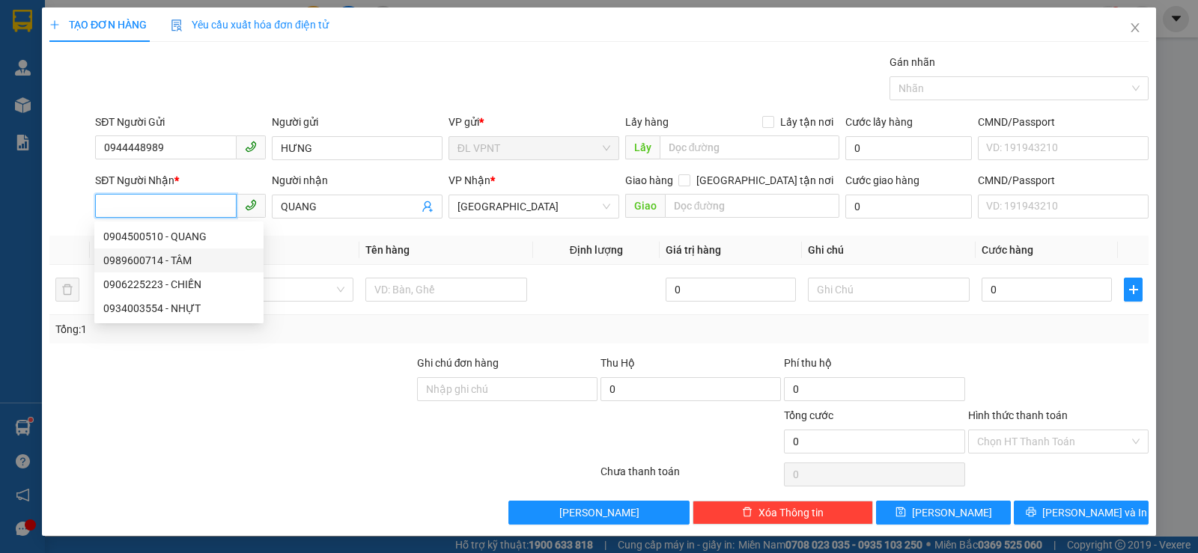
click at [116, 252] on div "0989600714 - TÂM" at bounding box center [178, 261] width 169 height 24
type input "0989600714"
type input "TÂM"
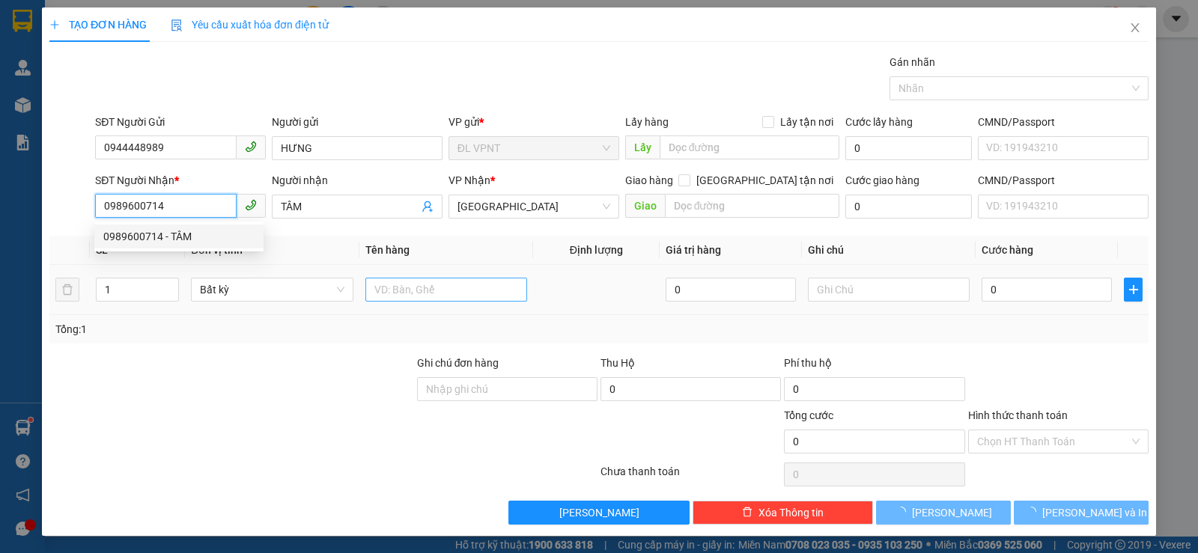
type input "0989600714"
click at [452, 295] on input "text" at bounding box center [446, 290] width 162 height 24
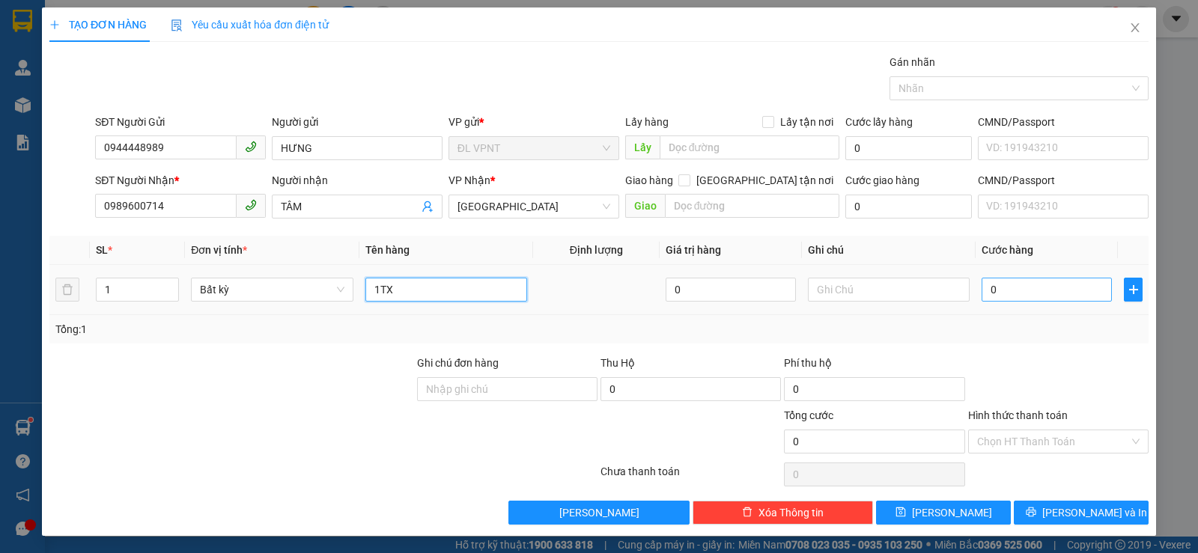
type input "1TX"
click at [1089, 301] on input "0" at bounding box center [1047, 290] width 130 height 24
type input "3"
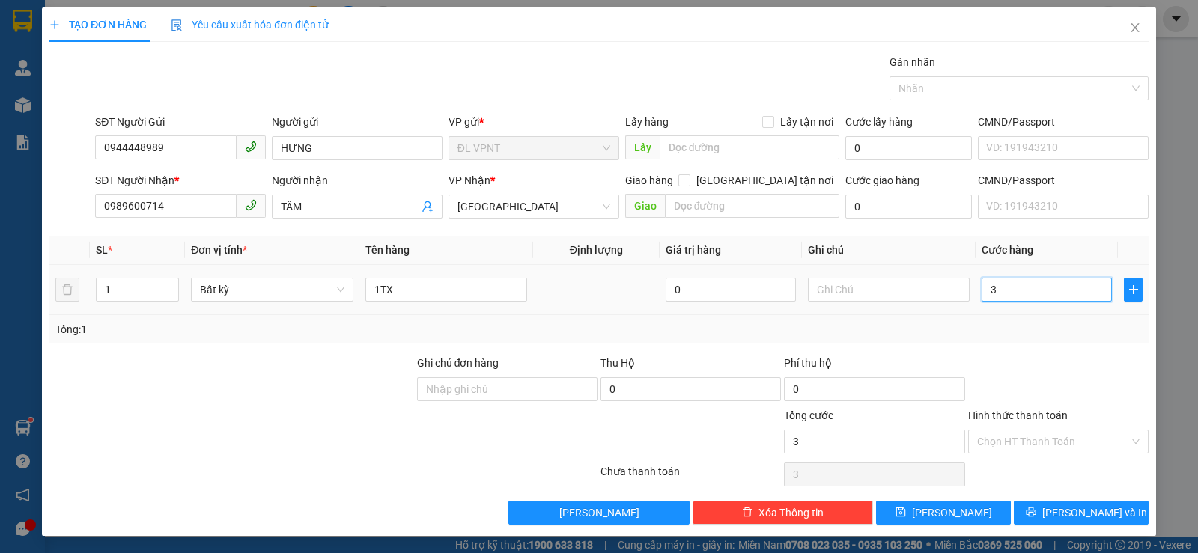
type input "30"
click at [1099, 323] on div "Tổng: 1" at bounding box center [598, 329] width 1087 height 16
type input "30.000"
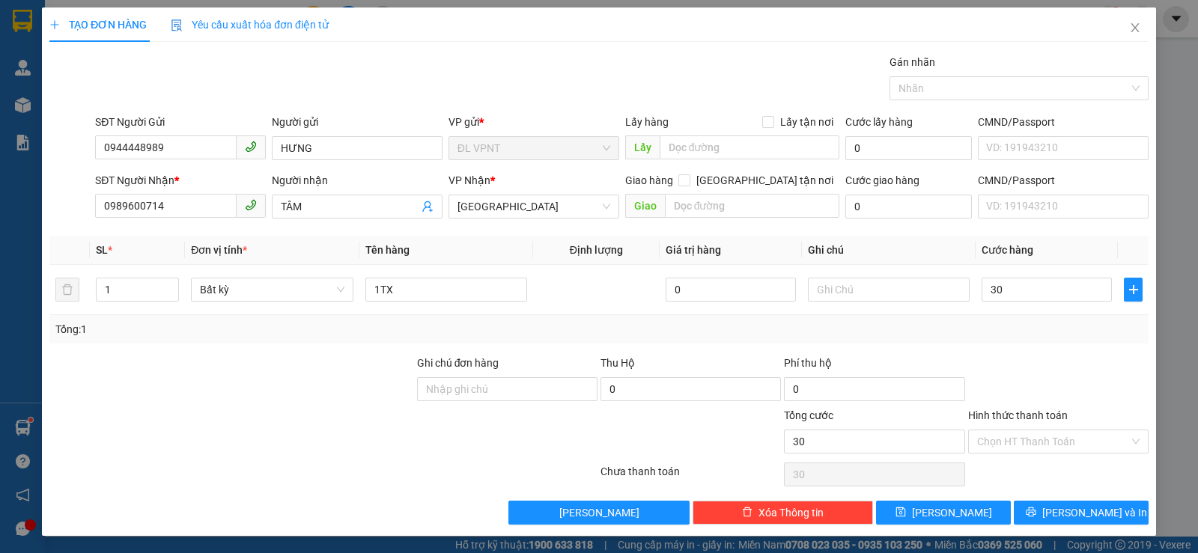
type input "30.000"
click at [1028, 439] on input "Hình thức thanh toán" at bounding box center [1053, 441] width 152 height 22
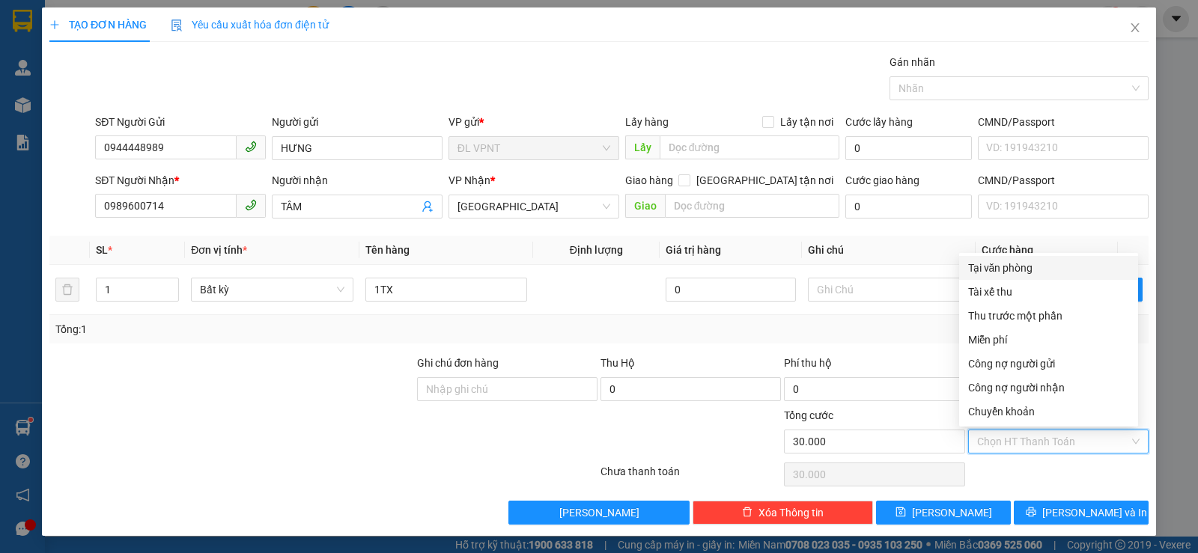
click at [1017, 271] on div "Tại văn phòng" at bounding box center [1048, 268] width 161 height 16
type input "0"
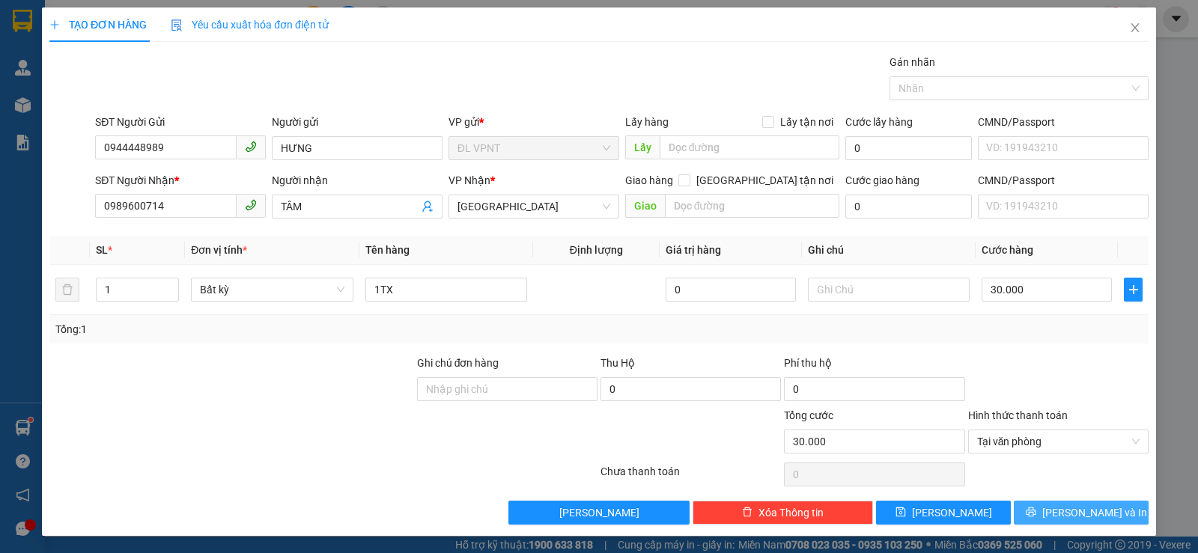
drag, startPoint x: 1059, startPoint y: 512, endPoint x: 1047, endPoint y: 476, distance: 37.9
click at [1060, 513] on span "[PERSON_NAME] và In" at bounding box center [1094, 513] width 105 height 16
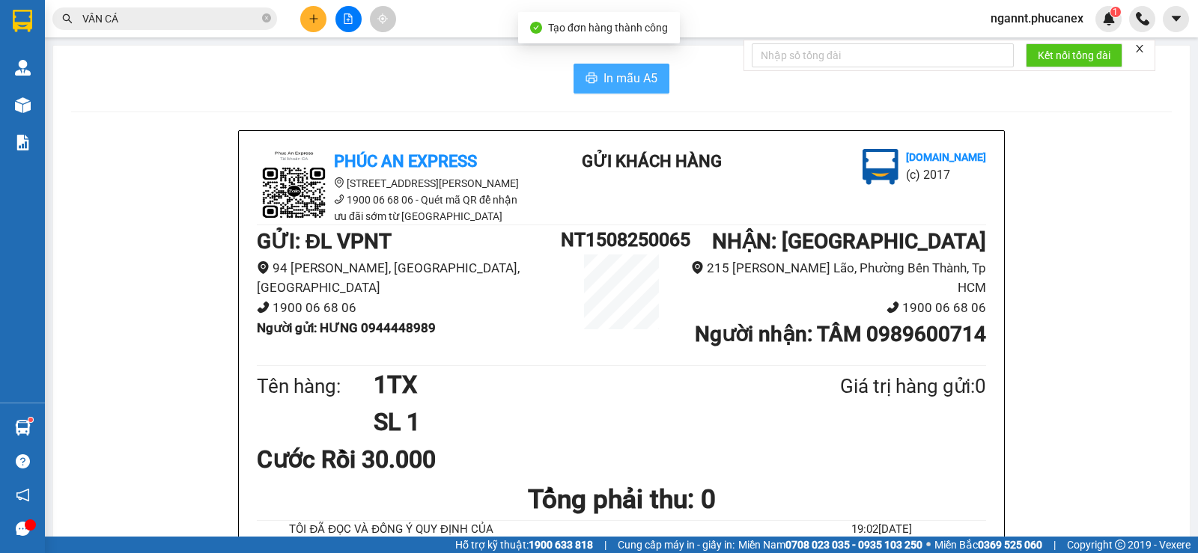
click at [592, 79] on button "In mẫu A5" at bounding box center [621, 79] width 96 height 30
click at [311, 20] on icon "plus" at bounding box center [313, 18] width 10 height 10
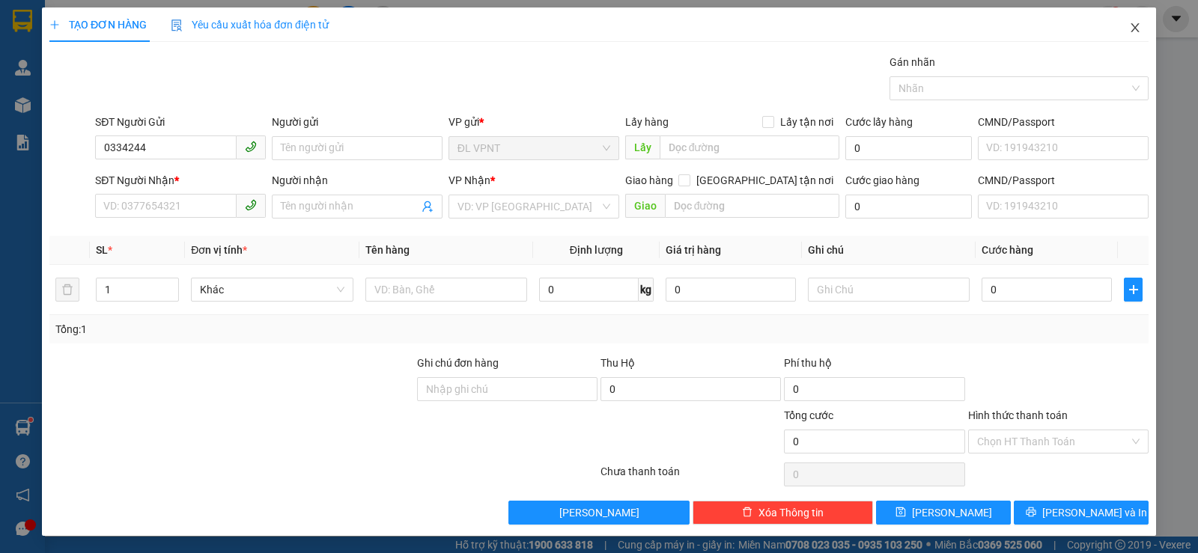
click at [1129, 28] on icon "close" at bounding box center [1135, 28] width 12 height 12
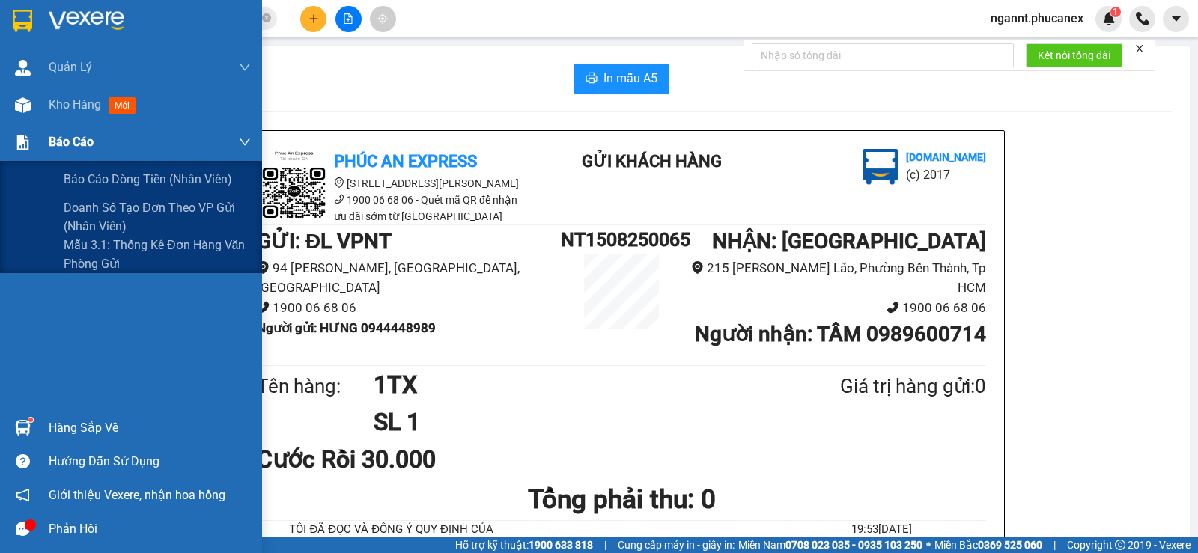
click at [111, 154] on div "Báo cáo" at bounding box center [150, 142] width 202 height 37
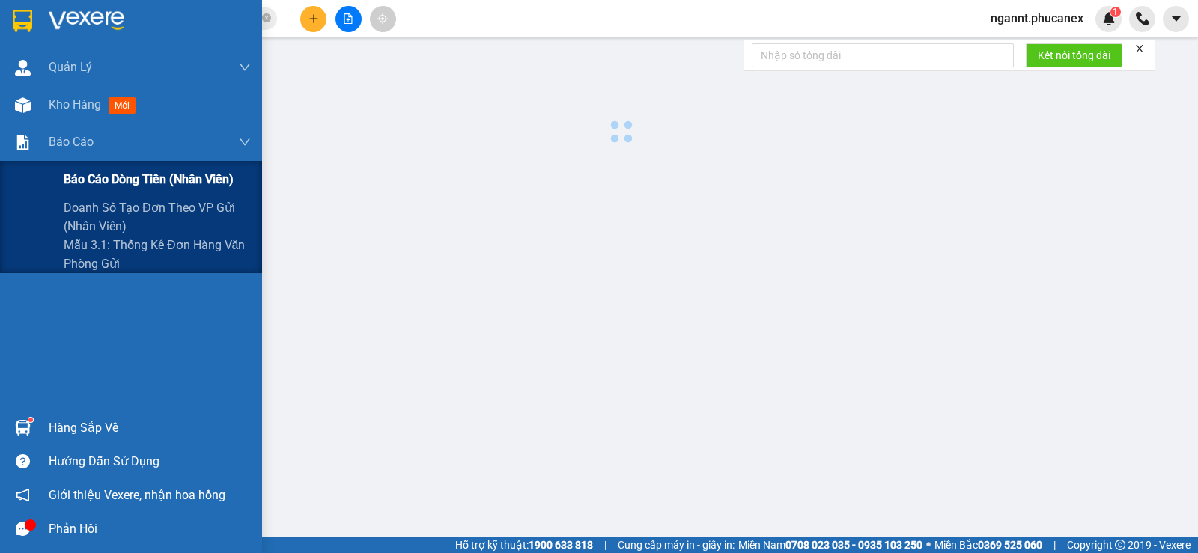
click at [125, 174] on span "Báo cáo dòng tiền (nhân viên)" at bounding box center [149, 179] width 170 height 19
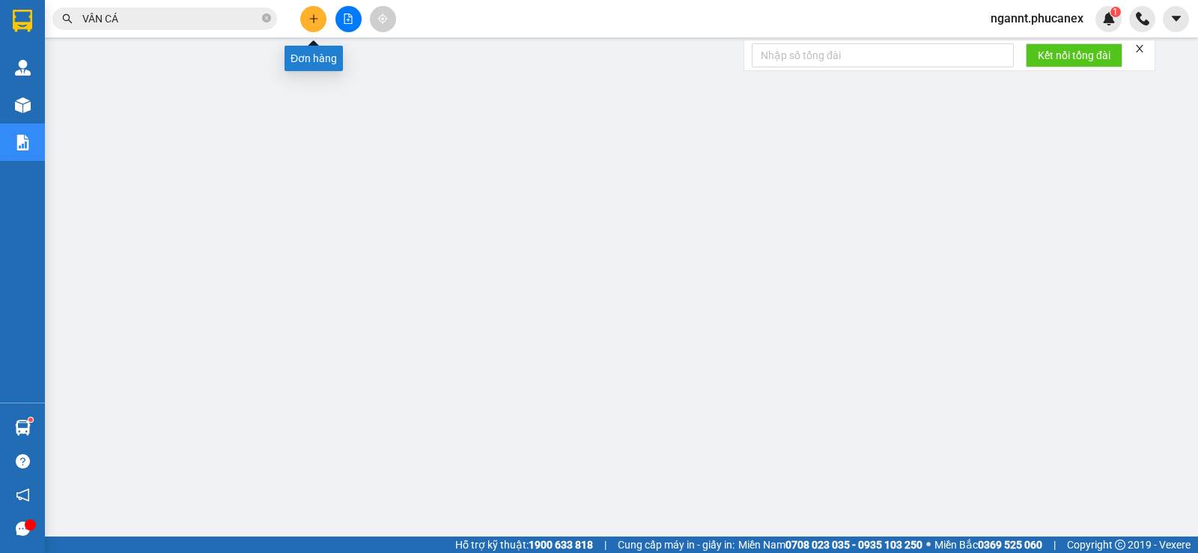
click at [304, 18] on button at bounding box center [313, 19] width 26 height 26
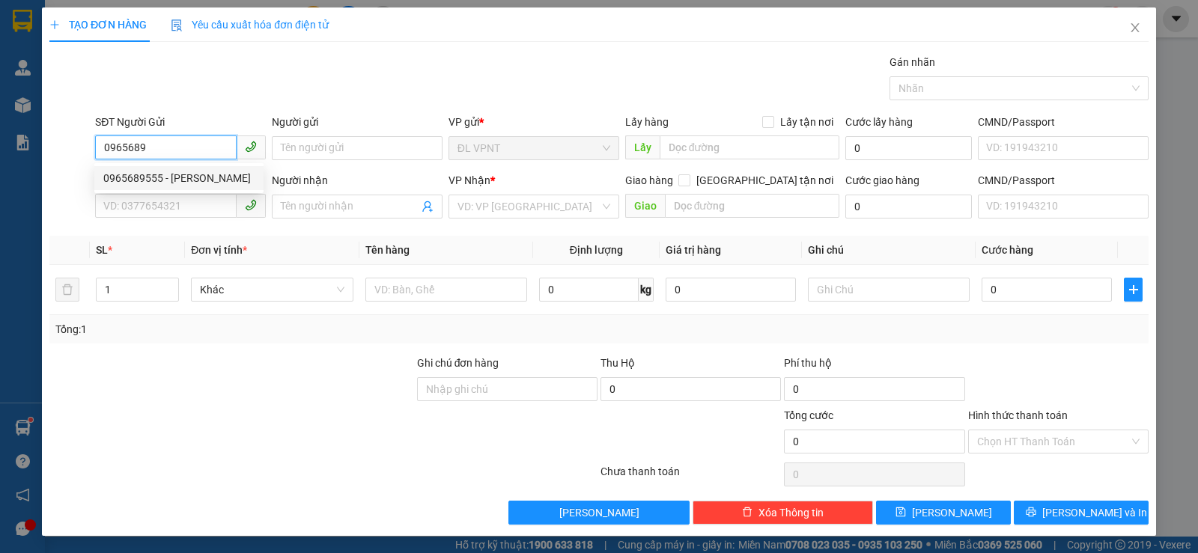
click at [158, 184] on div "0965689555 - [PERSON_NAME]" at bounding box center [178, 178] width 151 height 16
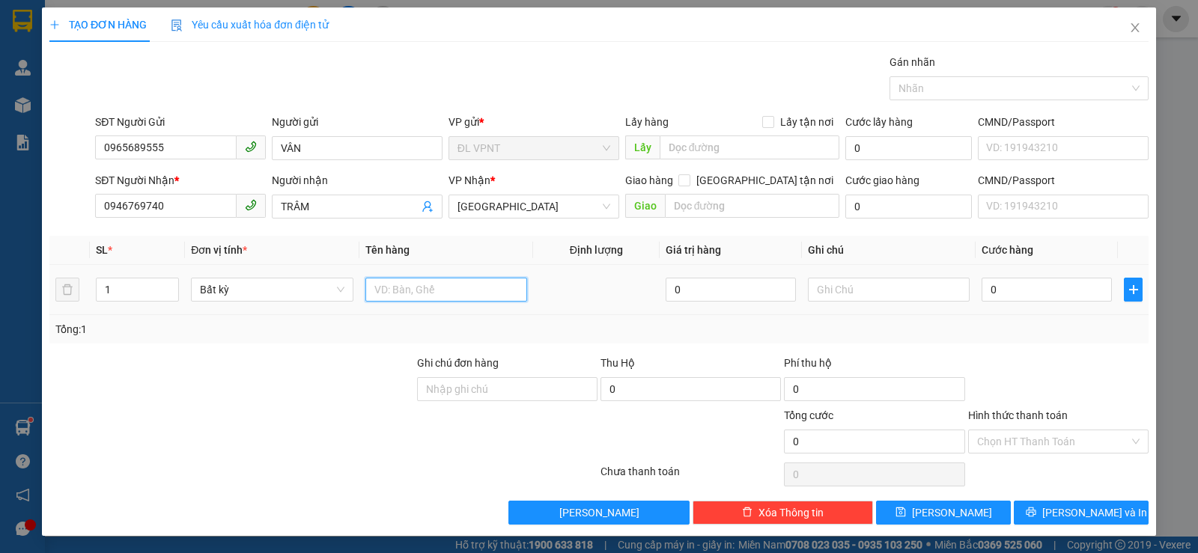
click at [379, 290] on input "text" at bounding box center [446, 290] width 162 height 24
paste input "ÓI"
drag, startPoint x: 1048, startPoint y: 293, endPoint x: 1056, endPoint y: 285, distance: 11.7
click at [1048, 292] on input "0" at bounding box center [1047, 290] width 130 height 24
click at [1058, 326] on div "Tổng: 1" at bounding box center [598, 329] width 1087 height 16
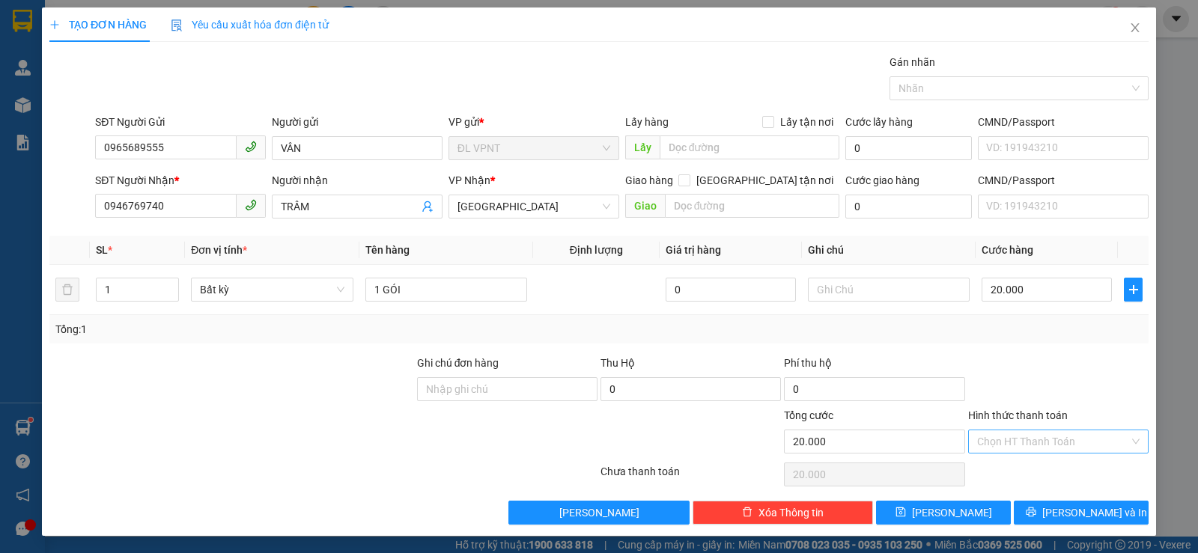
click at [1023, 430] on div "Chọn HT Thanh Toán" at bounding box center [1058, 442] width 180 height 24
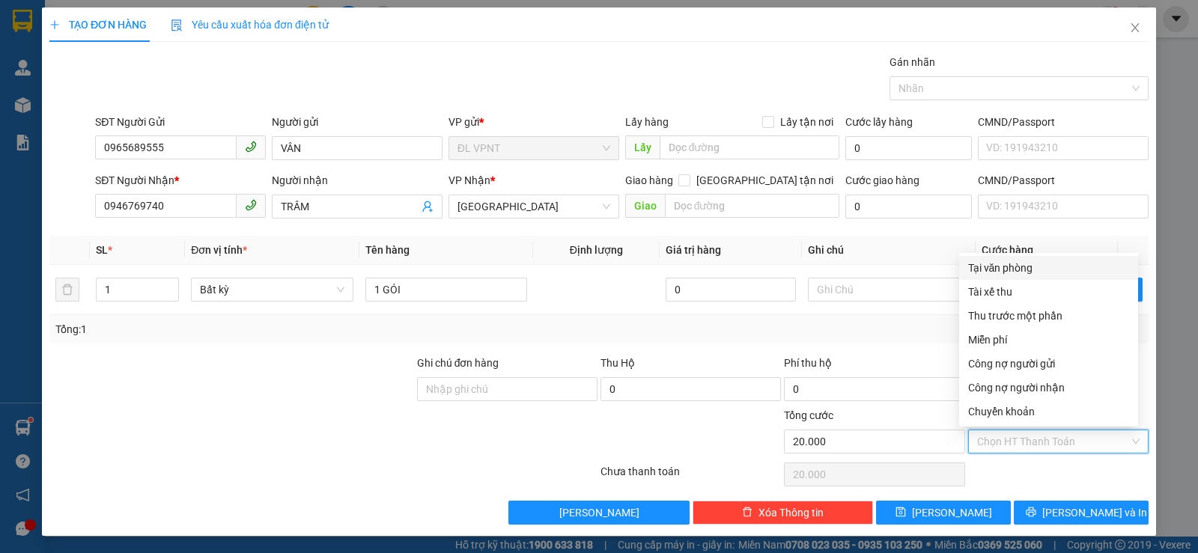
click at [1007, 261] on div "Tại văn phòng" at bounding box center [1048, 268] width 161 height 16
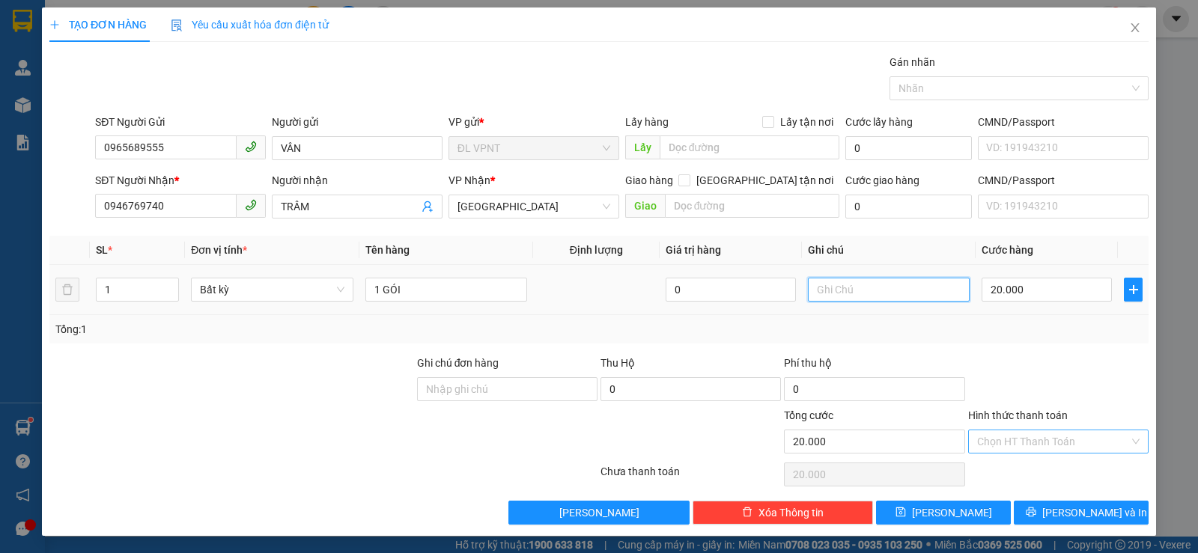
click at [867, 291] on input "text" at bounding box center [889, 290] width 162 height 24
drag, startPoint x: 1113, startPoint y: 506, endPoint x: 765, endPoint y: 268, distance: 421.8
click at [1113, 505] on button "[PERSON_NAME] và In" at bounding box center [1081, 513] width 135 height 24
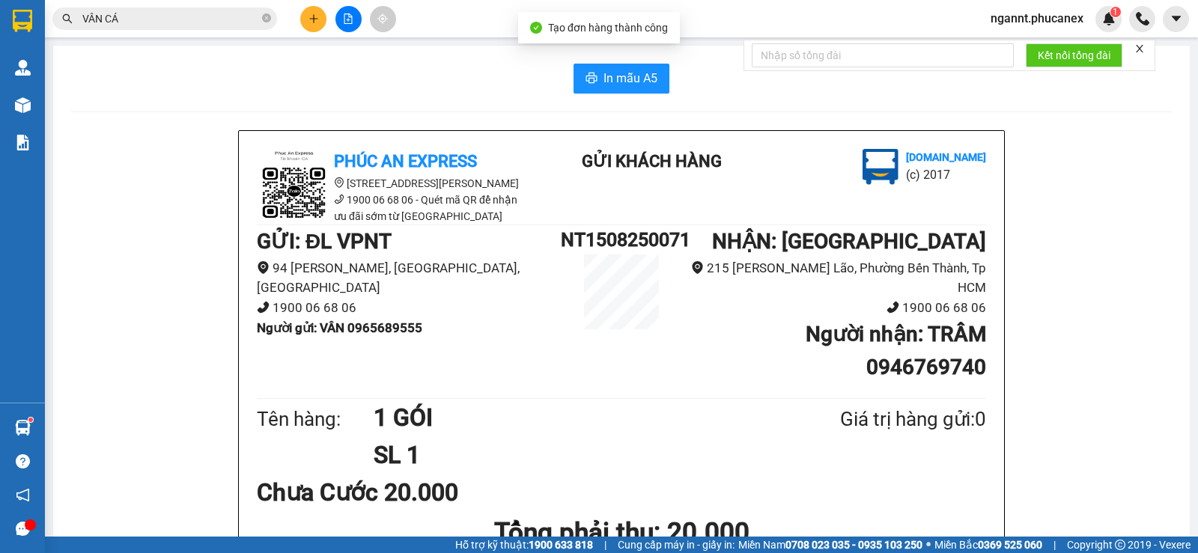
click at [618, 88] on button "In mẫu A5" at bounding box center [621, 79] width 96 height 30
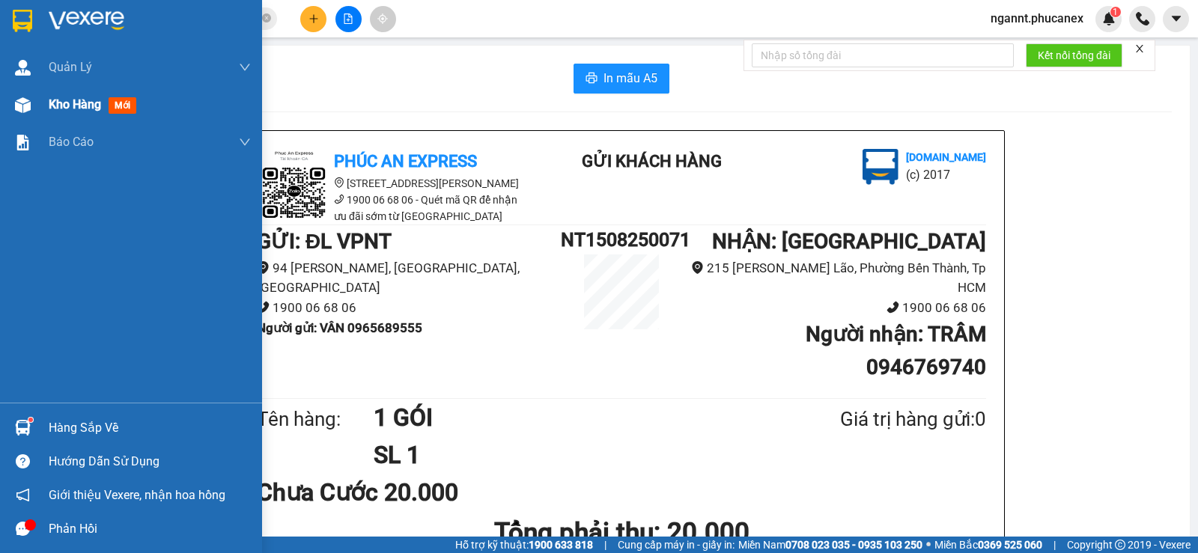
click at [37, 106] on div "Kho hàng mới" at bounding box center [131, 104] width 262 height 37
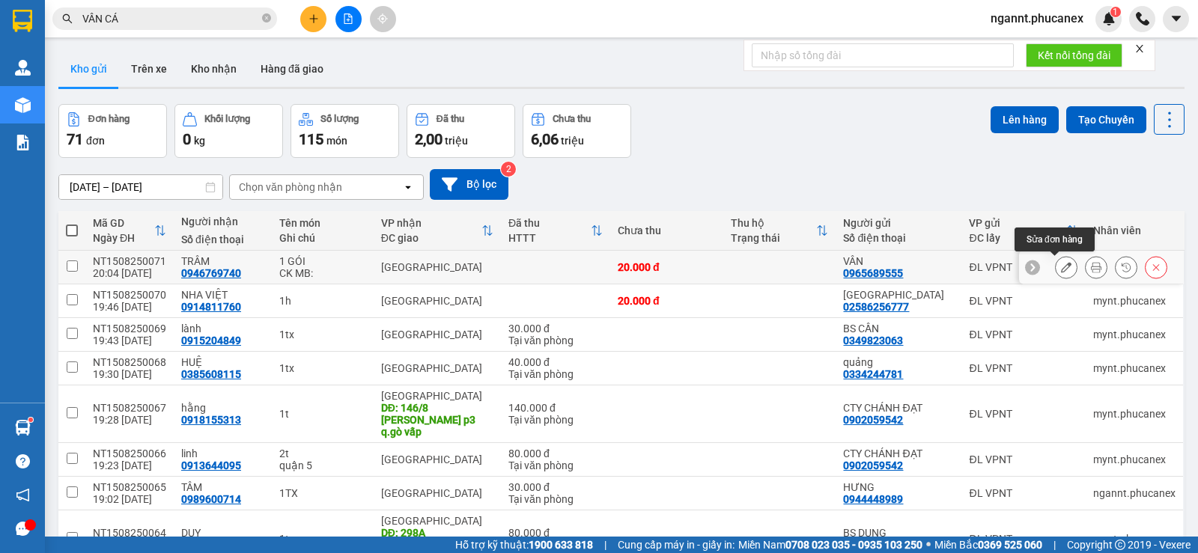
click at [1059, 266] on button at bounding box center [1066, 268] width 21 height 26
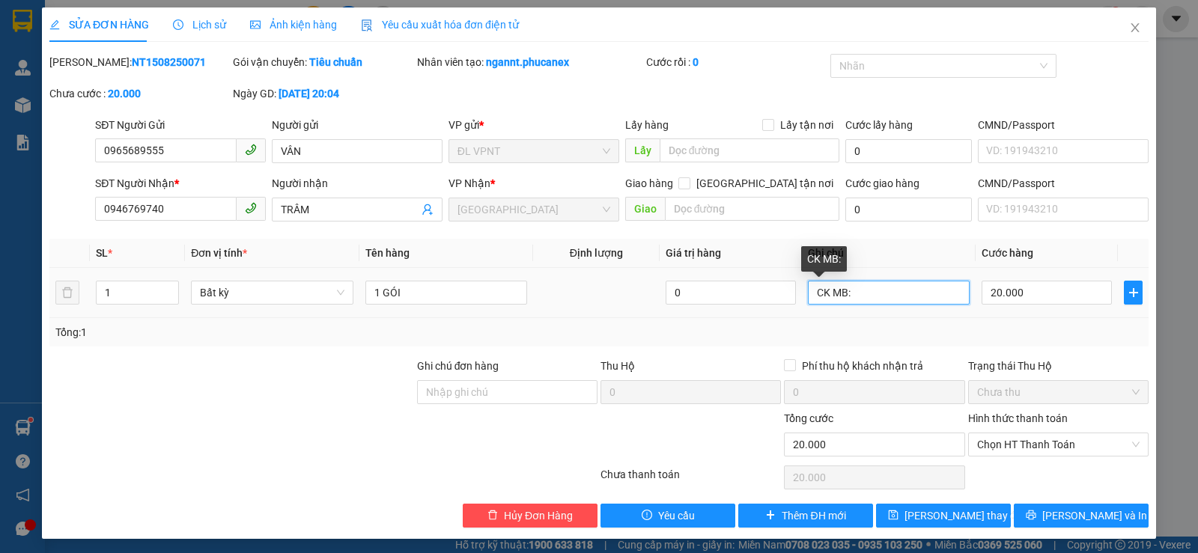
click at [856, 290] on input "CK MB:" at bounding box center [889, 293] width 162 height 24
paste input "[DATE] 20:05"
click at [848, 325] on div "Tổng: 1" at bounding box center [598, 332] width 1087 height 16
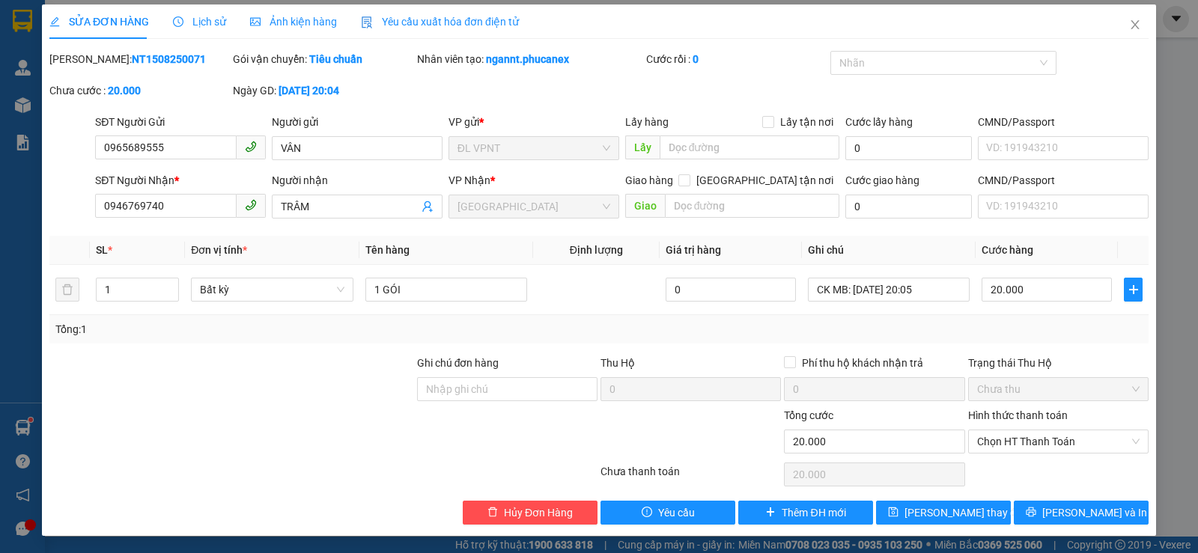
scroll to position [4, 0]
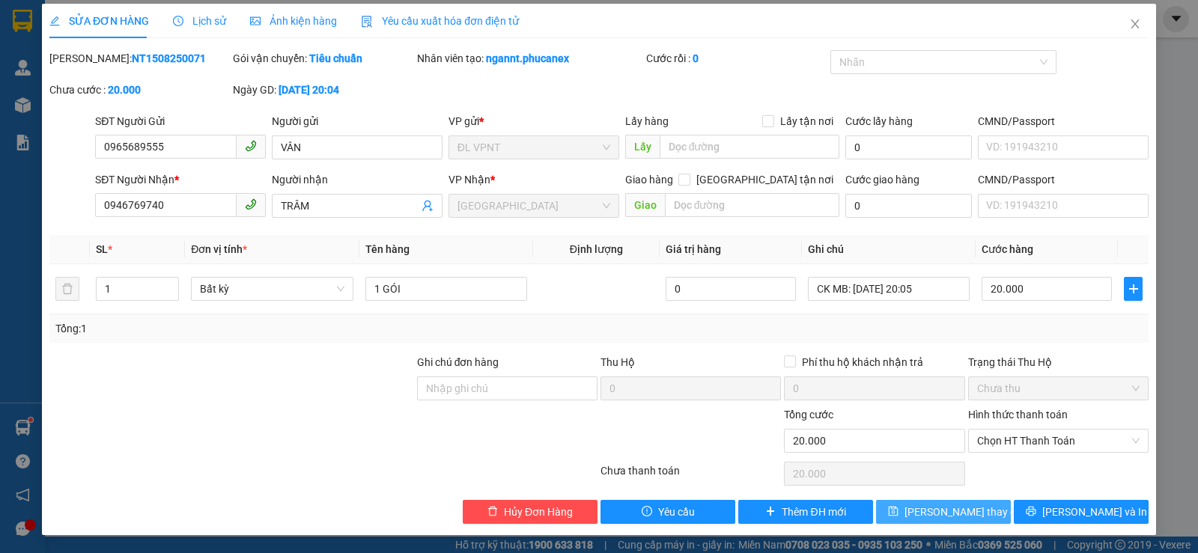
click at [981, 511] on button "[PERSON_NAME] thay đổi" at bounding box center [943, 512] width 135 height 24
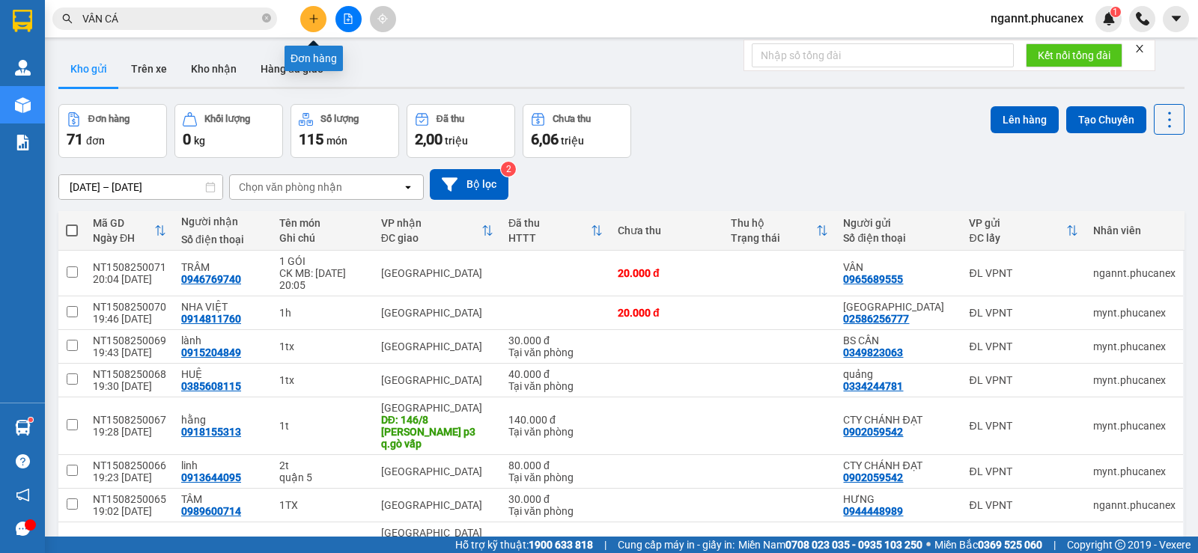
click at [323, 20] on button at bounding box center [313, 19] width 26 height 26
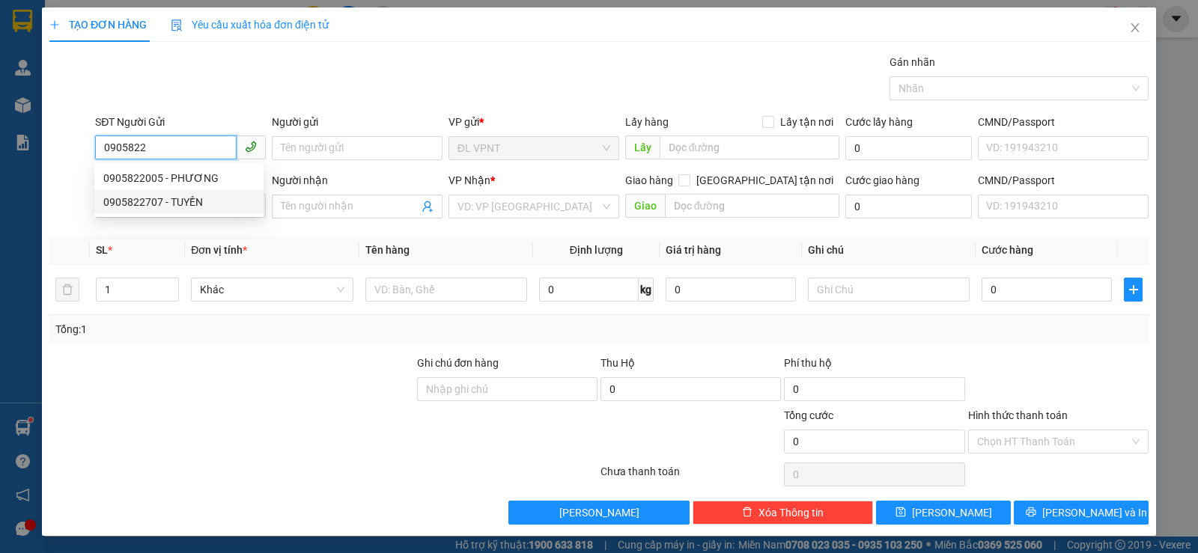
click at [195, 195] on div "0905822707 - TUYỀN" at bounding box center [178, 202] width 151 height 16
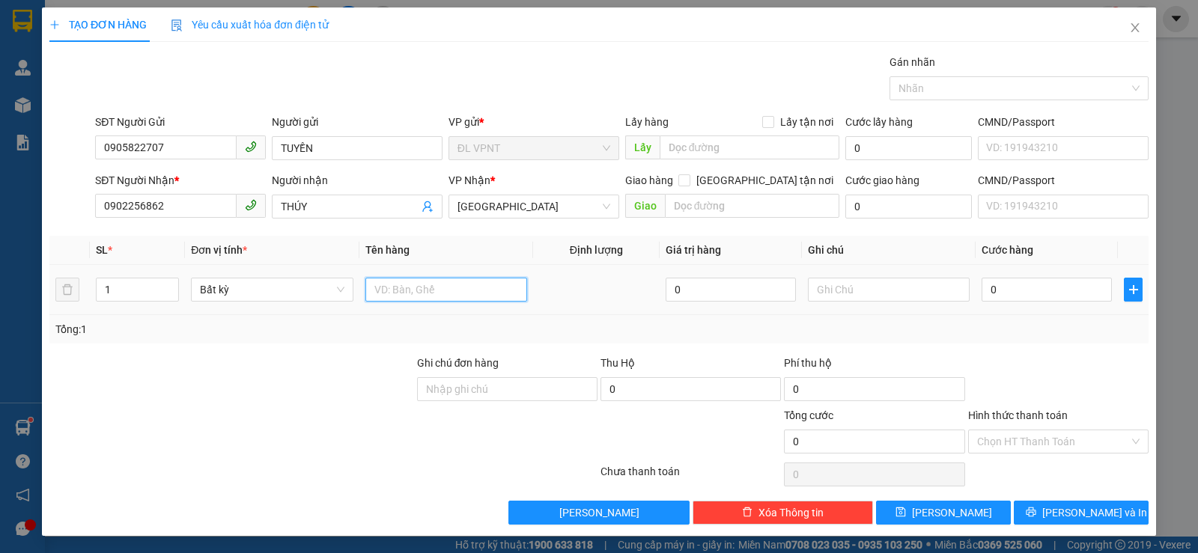
click at [428, 293] on input "text" at bounding box center [446, 290] width 162 height 24
click at [1004, 294] on input "0" at bounding box center [1047, 290] width 130 height 24
click at [995, 336] on div "Tổng: 1" at bounding box center [598, 329] width 1087 height 16
click at [1042, 436] on input "Hình thức thanh toán" at bounding box center [1053, 441] width 152 height 22
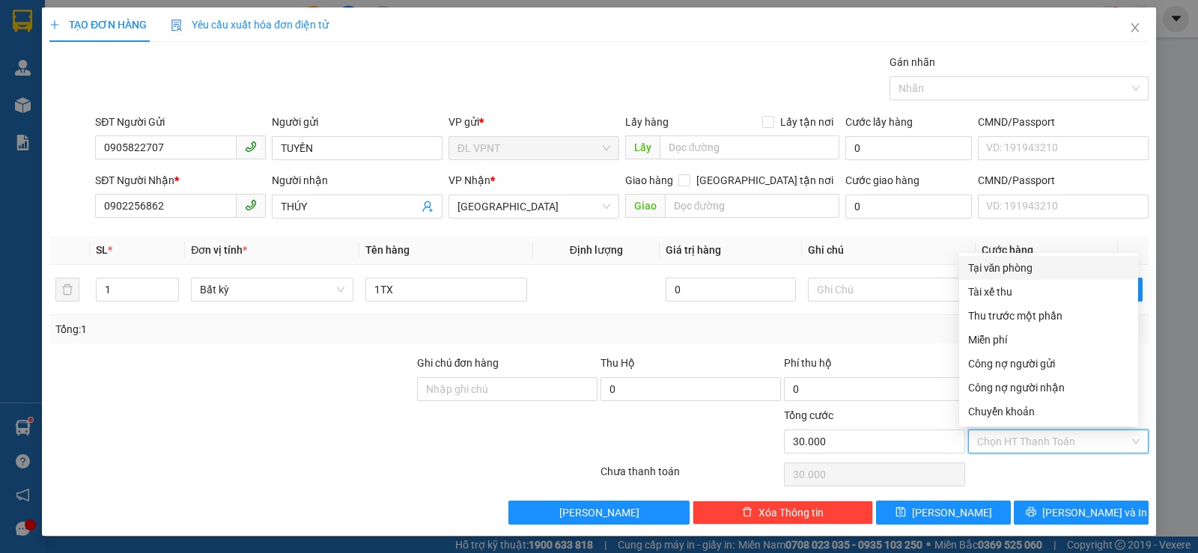
click at [1011, 272] on div "Tại văn phòng" at bounding box center [1048, 268] width 161 height 16
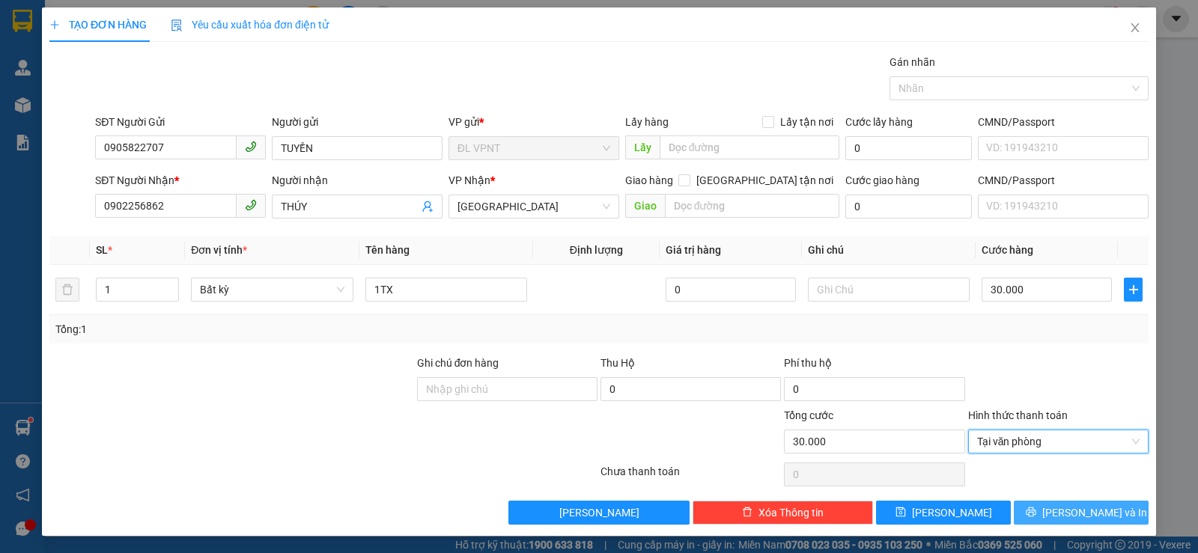
click at [1041, 507] on button "[PERSON_NAME] và In" at bounding box center [1081, 513] width 135 height 24
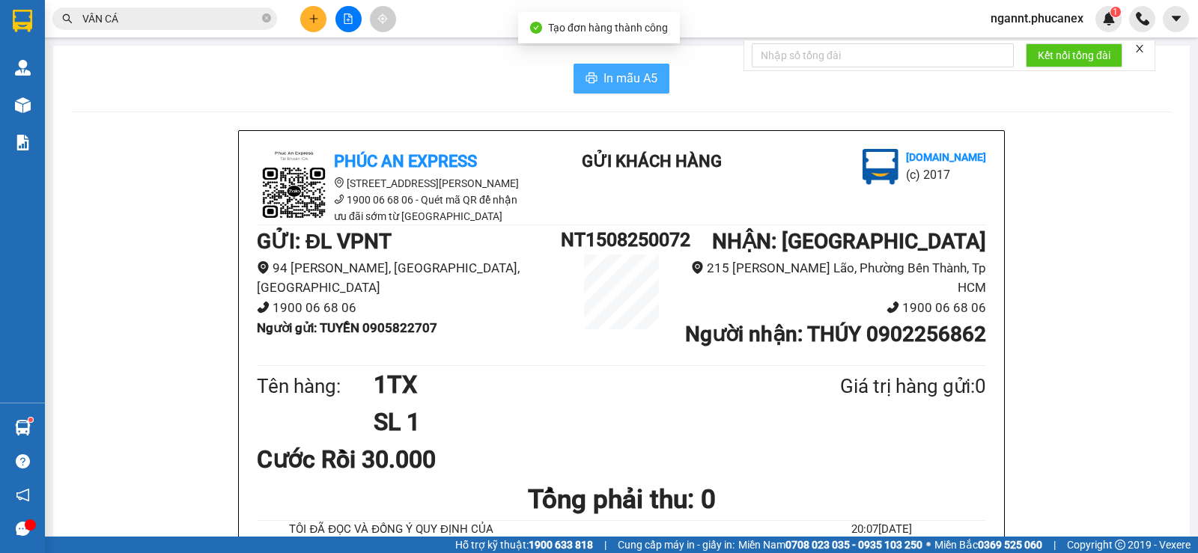
click at [588, 82] on icon "printer" at bounding box center [591, 78] width 12 height 12
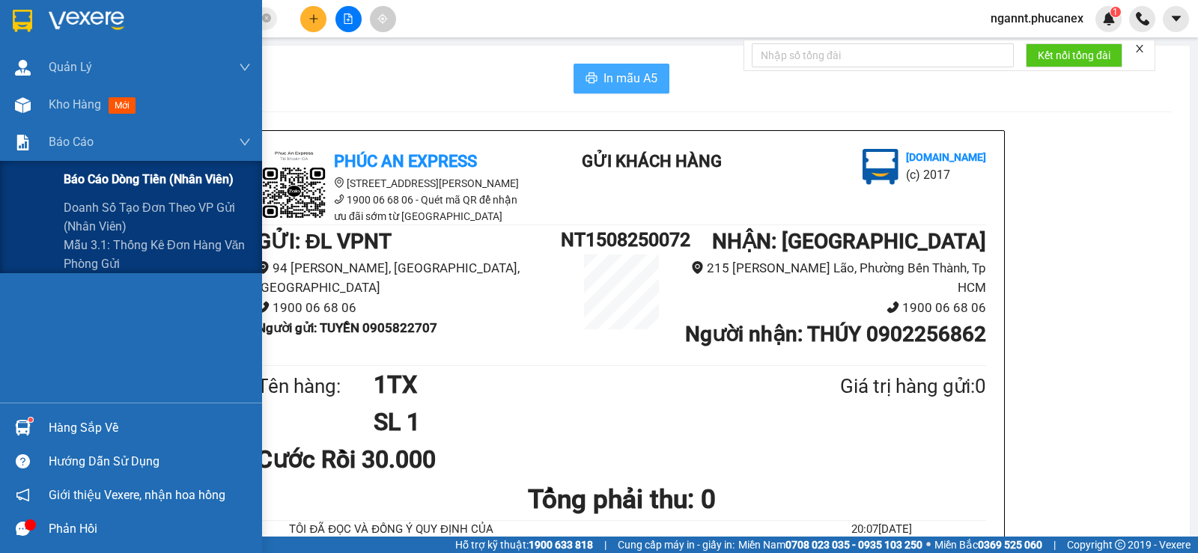
click at [67, 174] on span "Báo cáo dòng tiền (nhân viên)" at bounding box center [149, 179] width 170 height 19
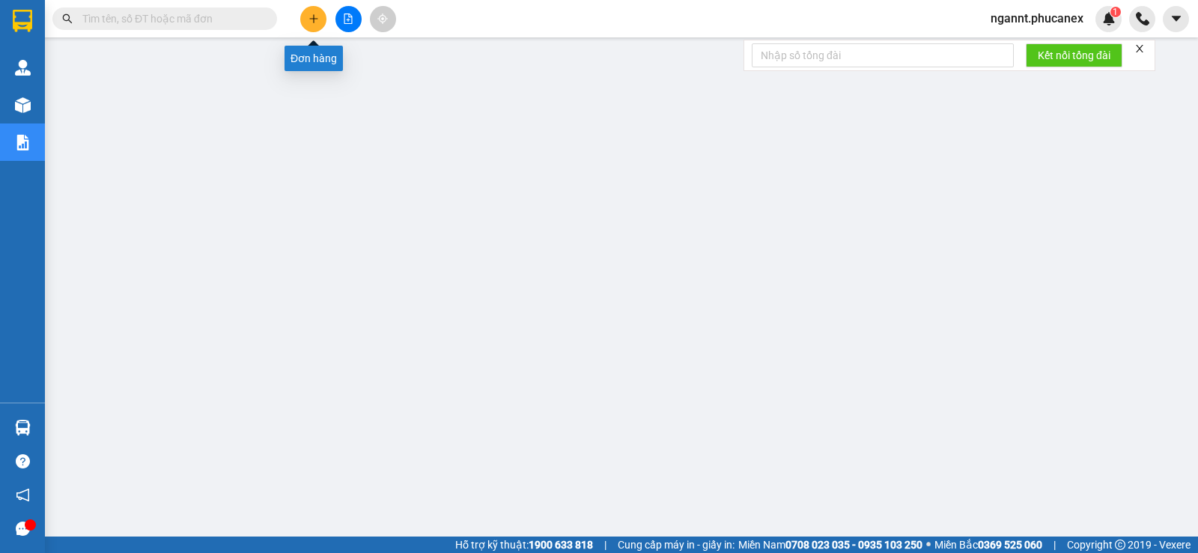
click at [306, 21] on button at bounding box center [313, 19] width 26 height 26
